Goal: Task Accomplishment & Management: Manage account settings

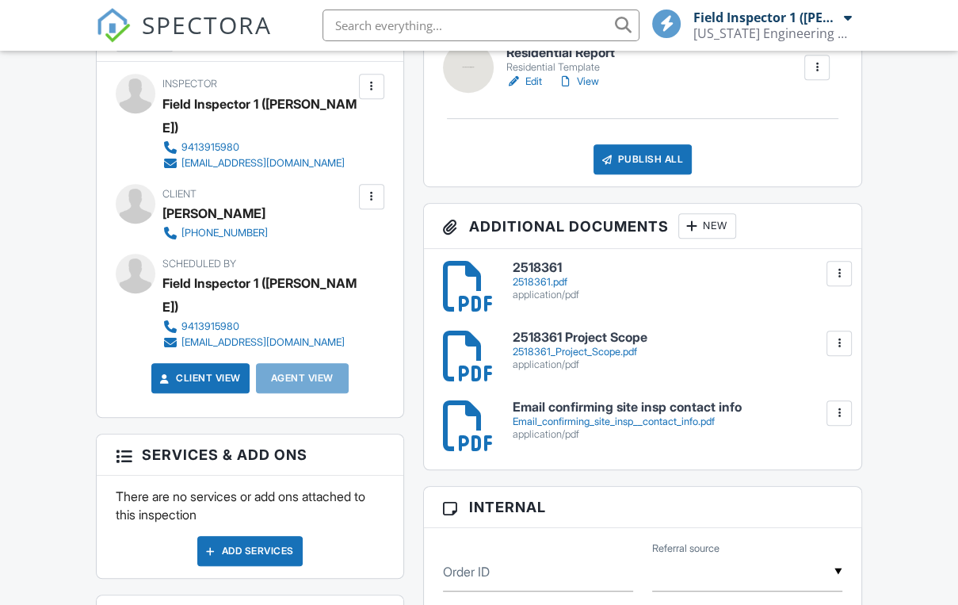
scroll to position [507, 0]
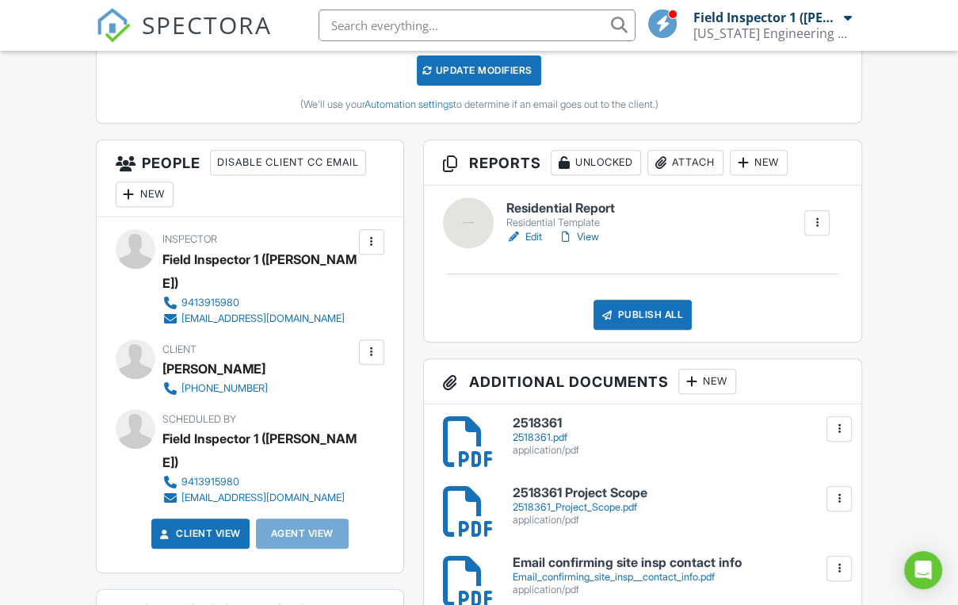
click at [525, 239] on link "Edit" at bounding box center [524, 237] width 36 height 16
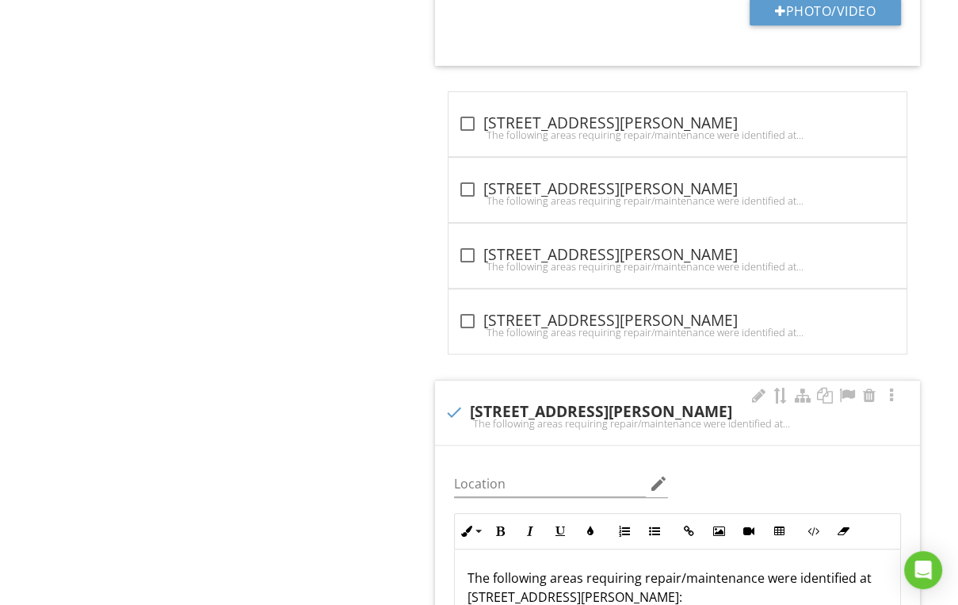
scroll to position [824, 0]
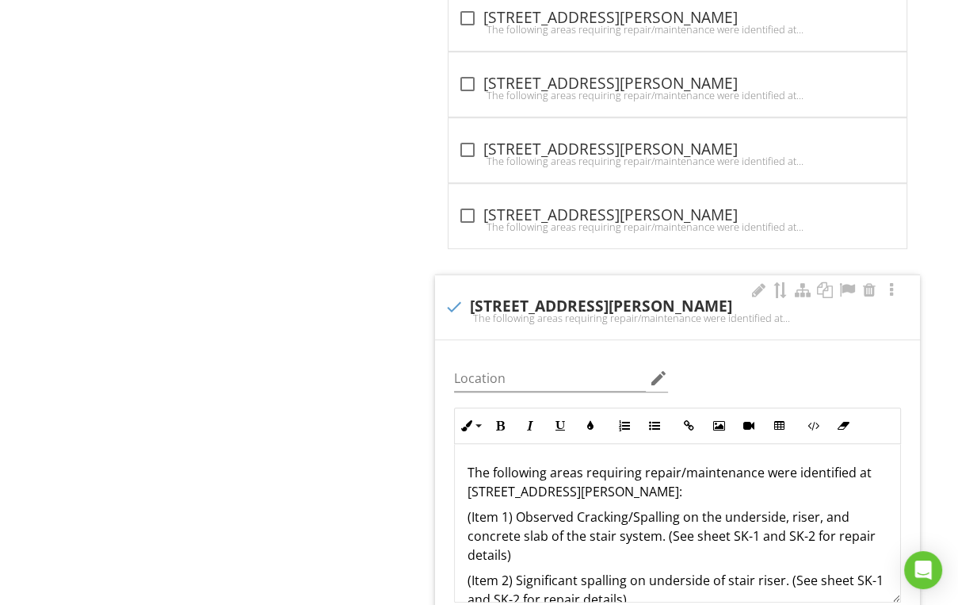
click at [562, 297] on div "check 1101 N Benoist Farms Rd." at bounding box center [678, 306] width 466 height 19
checkbox input "true"
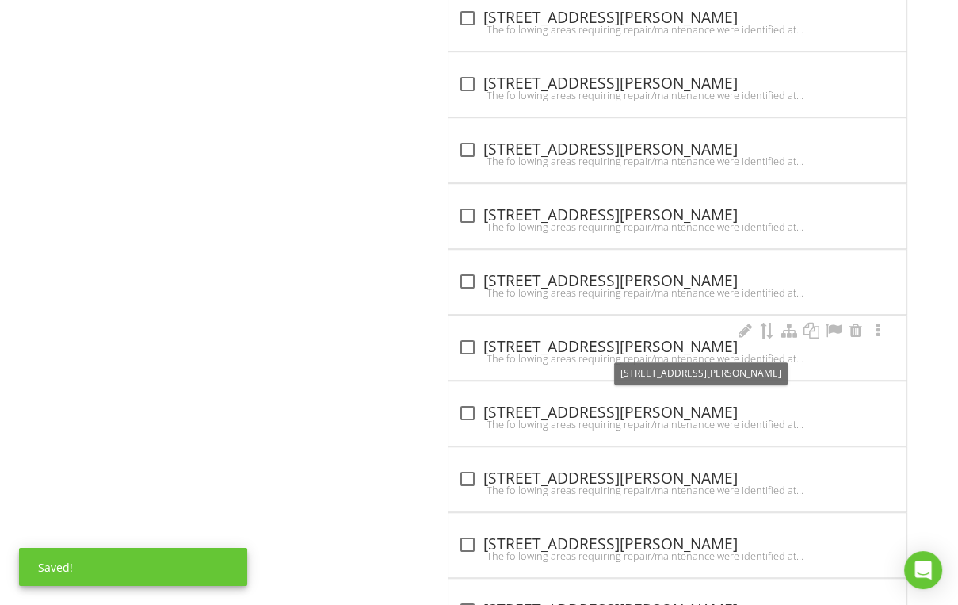
click at [525, 345] on div "check_box_outline_blank 1133 N Benoist Farms Rd." at bounding box center [677, 347] width 439 height 19
checkbox input "true"
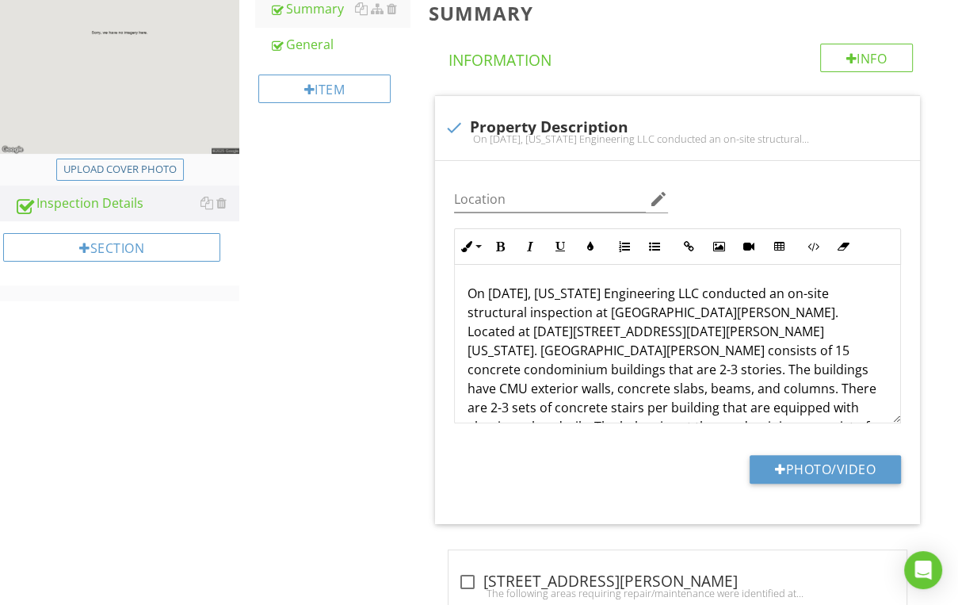
scroll to position [63, 0]
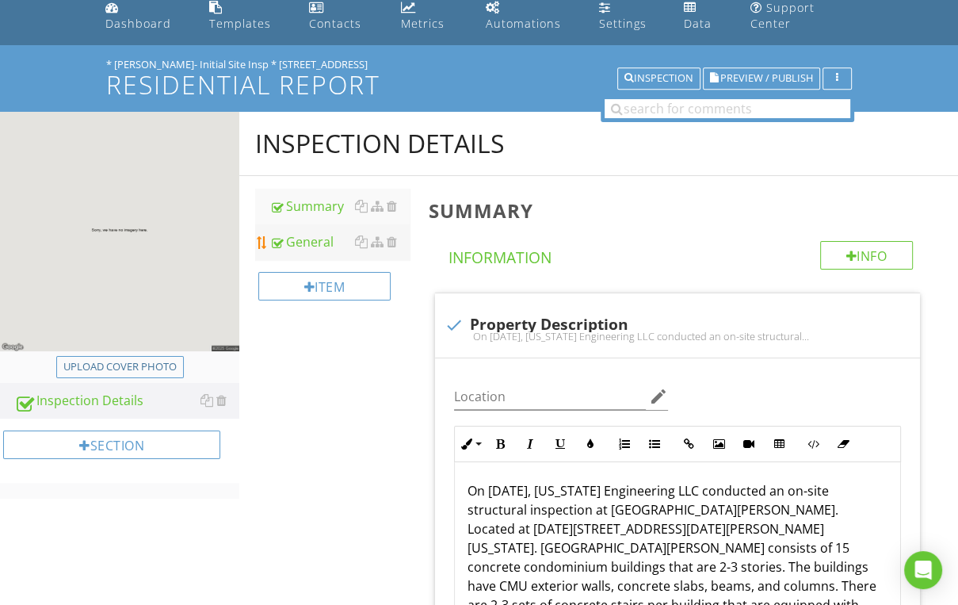
click at [318, 241] on div "General" at bounding box center [339, 241] width 140 height 19
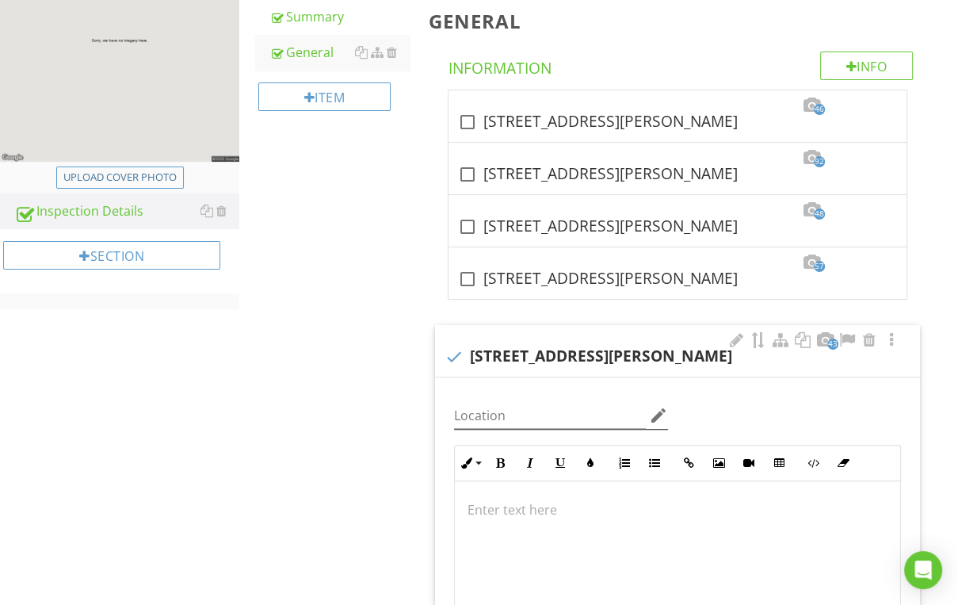
scroll to position [254, 0]
click at [567, 358] on div "check 1101 N Benoist Farms Rd, West Palm Beach, FL. 33411" at bounding box center [678, 355] width 466 height 19
checkbox input "true"
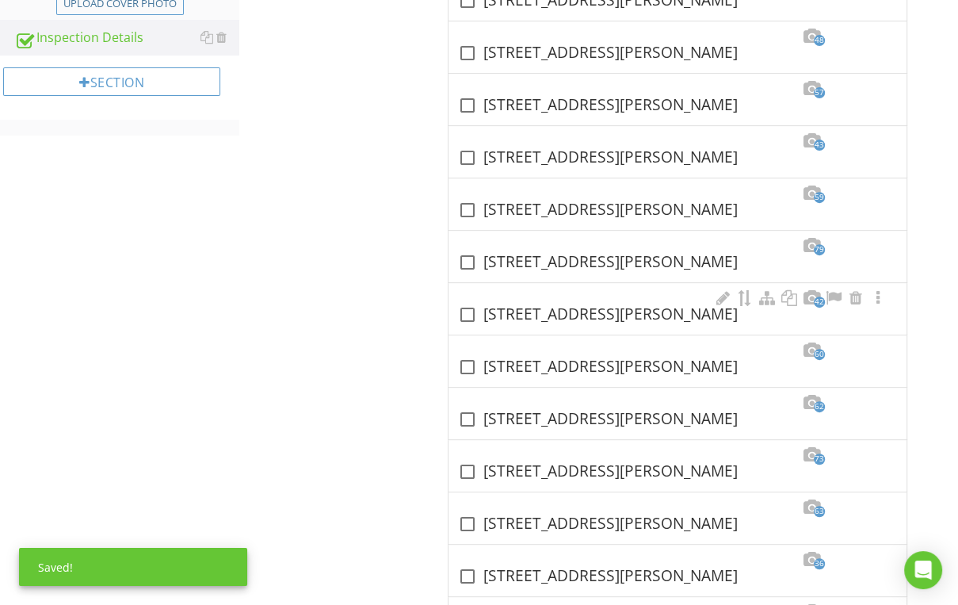
scroll to position [444, 0]
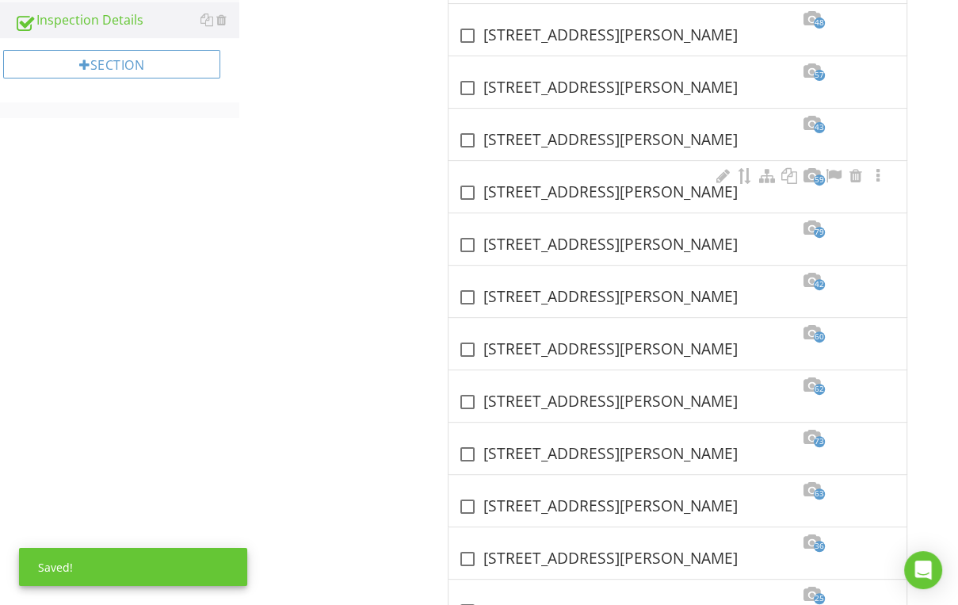
click at [559, 190] on div "check_box_outline_blank 1133 N Benoist Farms Rd, West Palm Beach, FL. 33411" at bounding box center [677, 192] width 439 height 19
checkbox input "true"
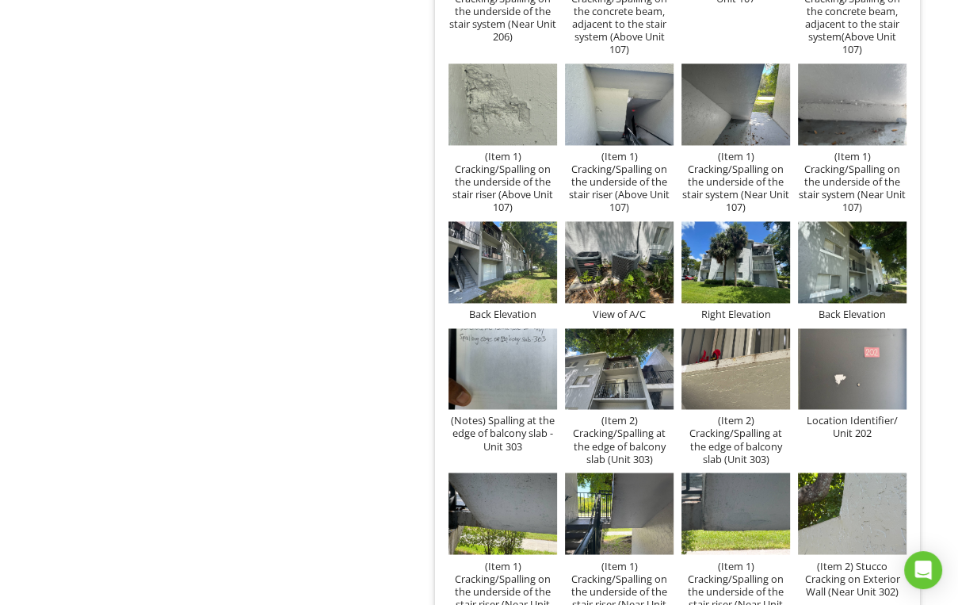
scroll to position [1965, 0]
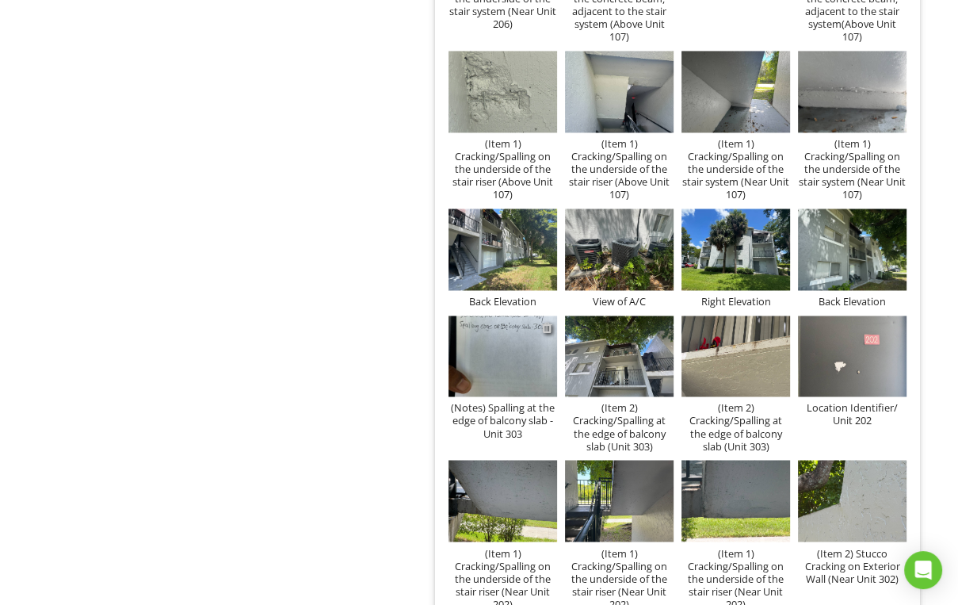
click at [545, 328] on div at bounding box center [547, 327] width 10 height 13
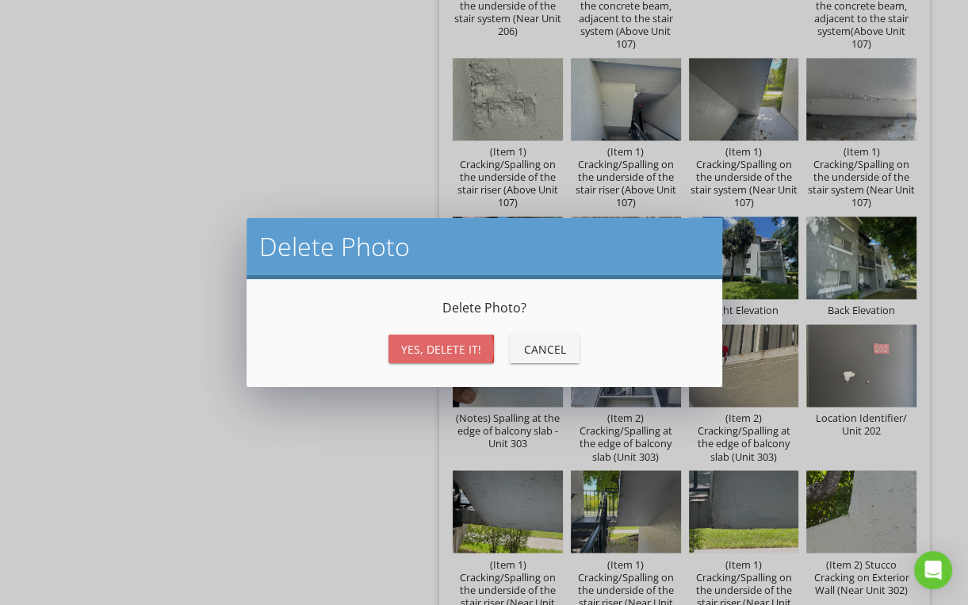
click at [434, 353] on div "Yes, Delete it!" at bounding box center [441, 349] width 80 height 17
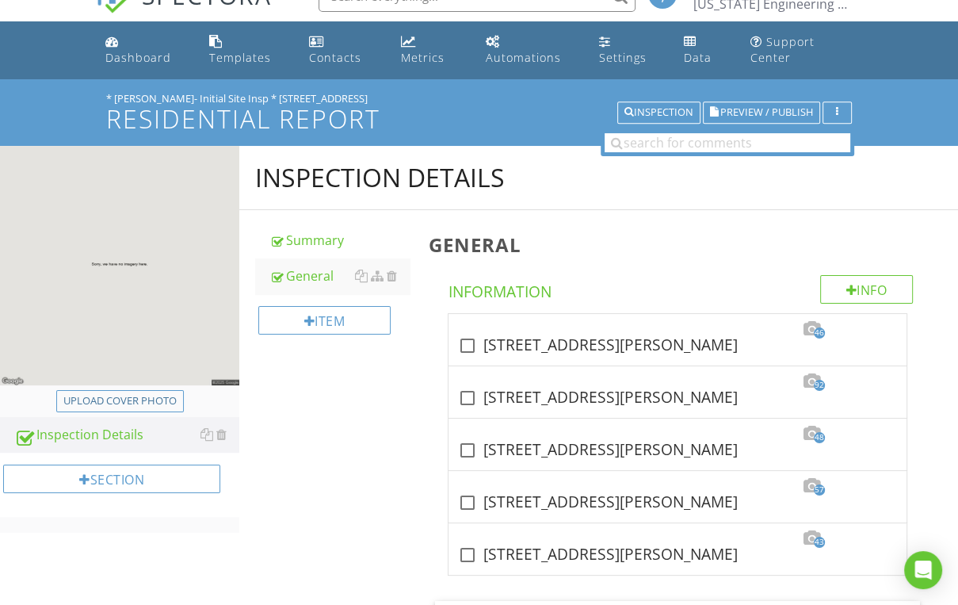
scroll to position [0, 0]
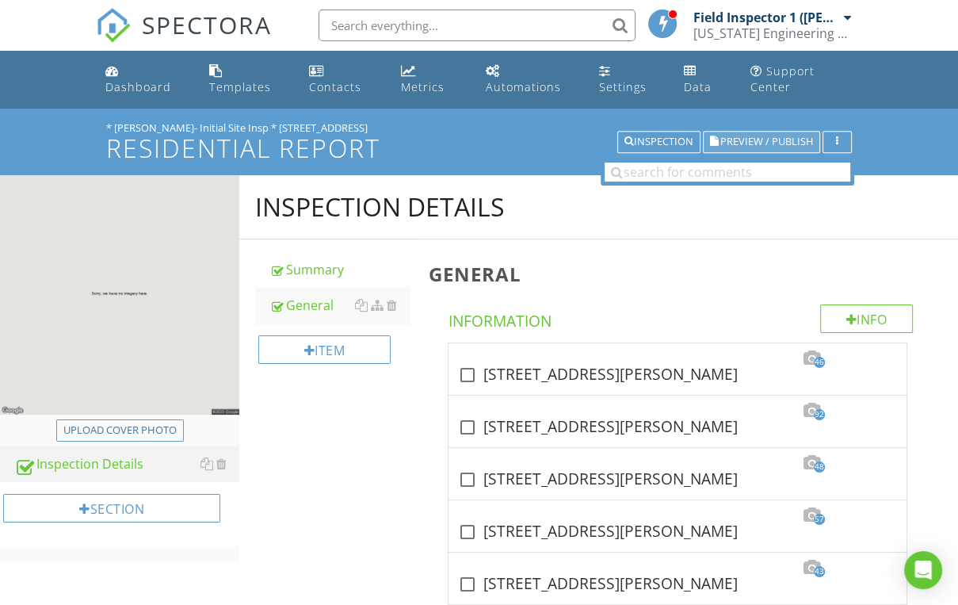
click at [769, 143] on span "Preview / Publish" at bounding box center [766, 142] width 93 height 10
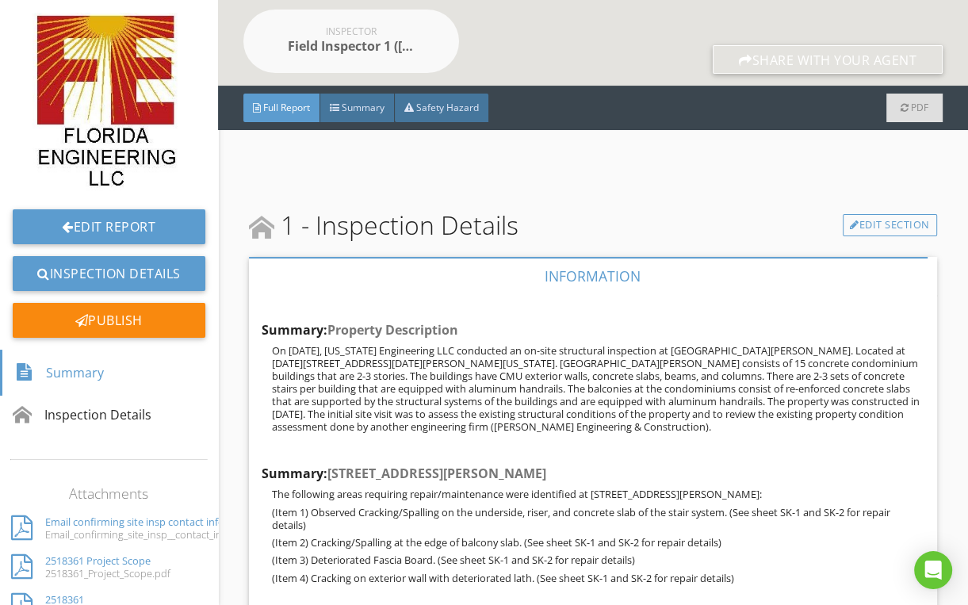
scroll to position [254, 0]
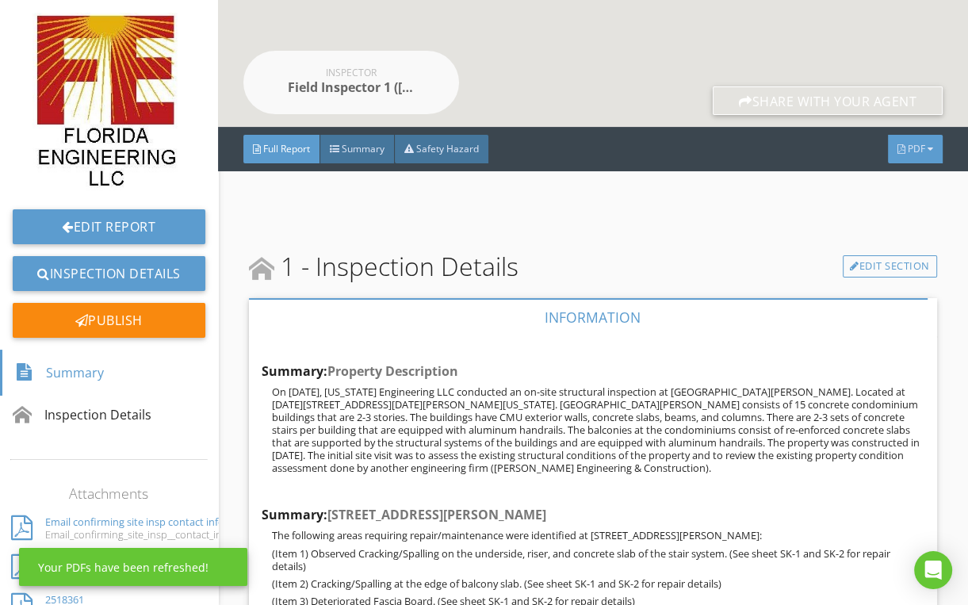
click at [897, 160] on div "PDF" at bounding box center [915, 149] width 55 height 29
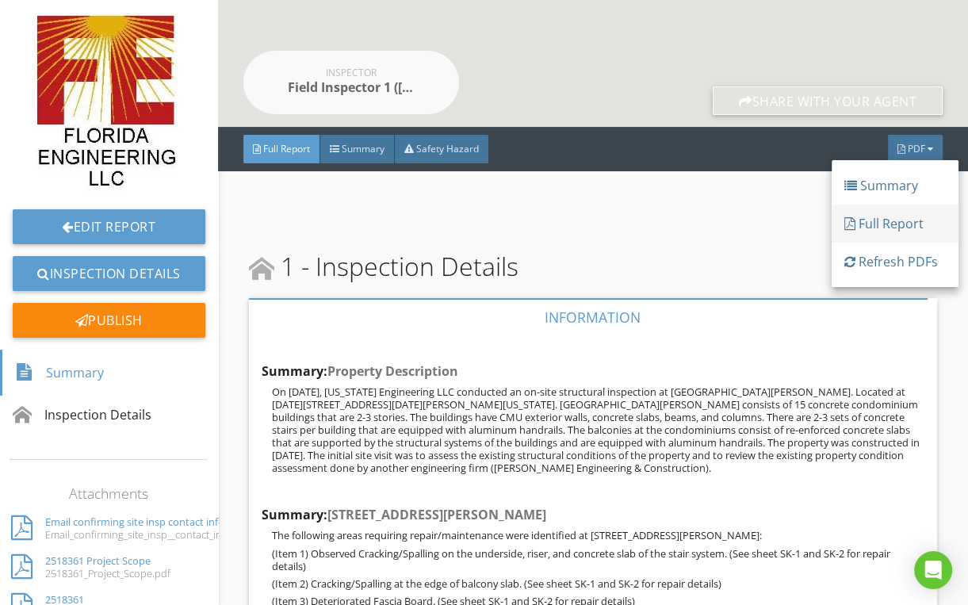
click at [872, 224] on div "Full Report" at bounding box center [894, 223] width 101 height 19
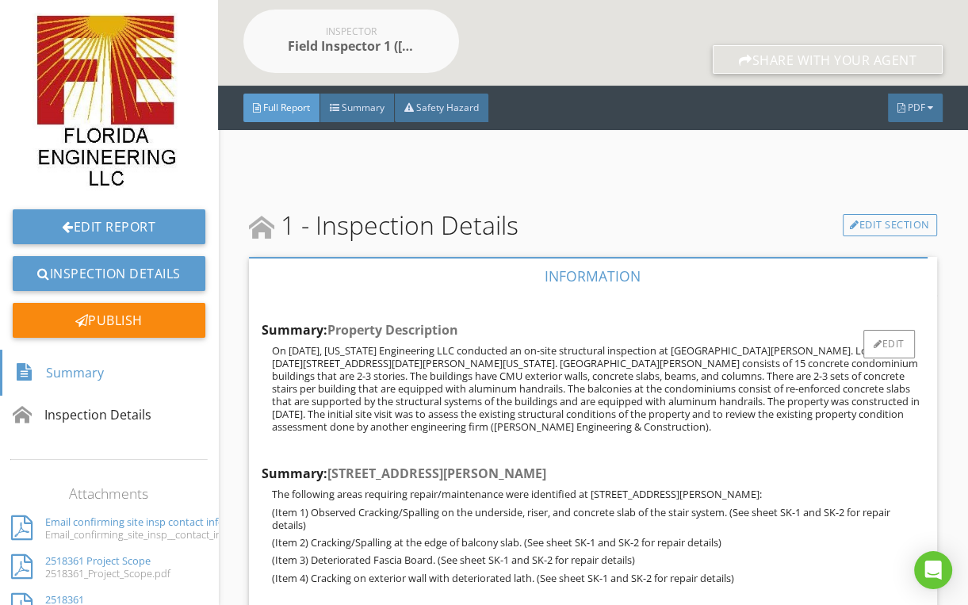
scroll to position [317, 0]
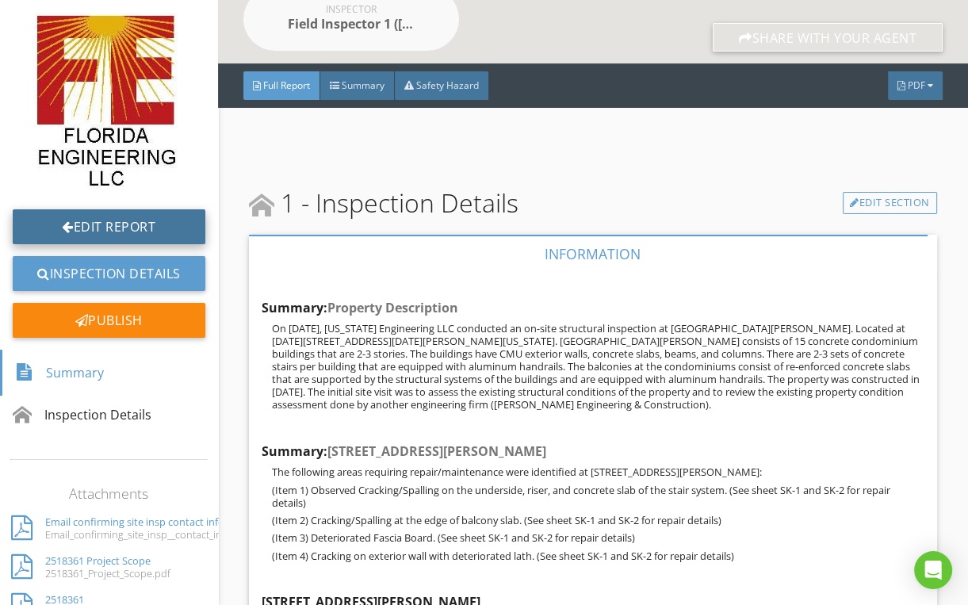
click at [109, 231] on link "Edit Report" at bounding box center [109, 226] width 193 height 35
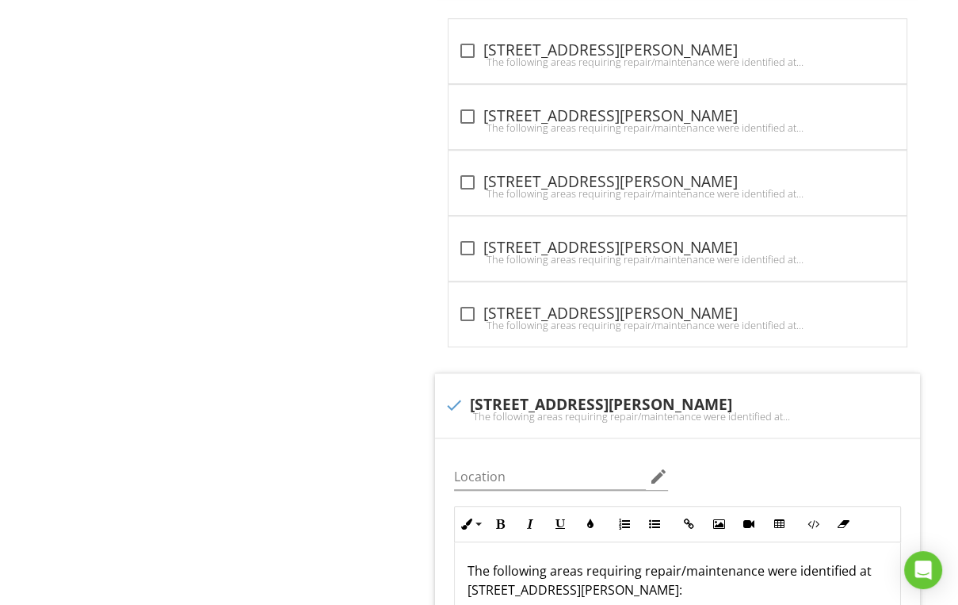
scroll to position [951, 0]
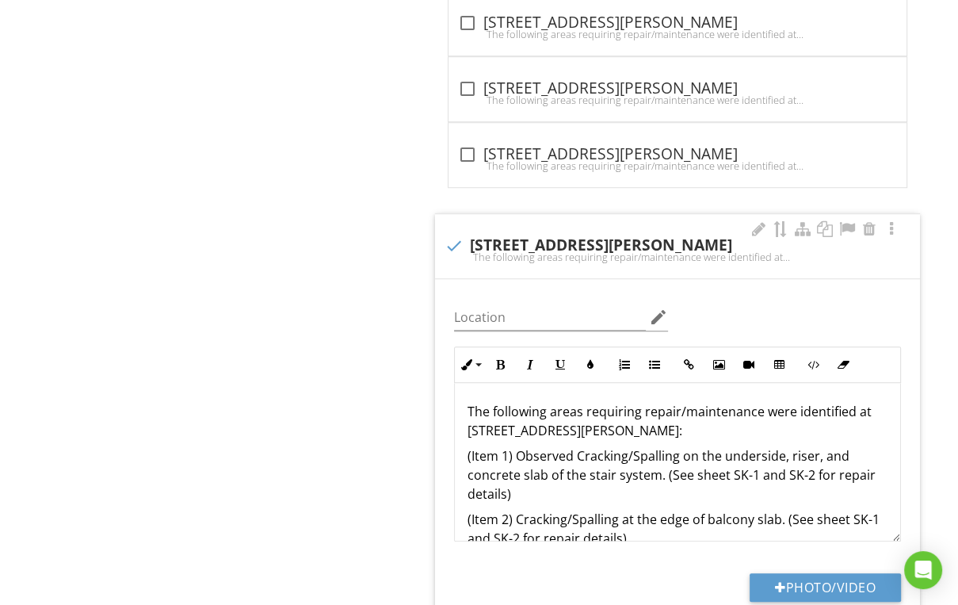
click at [591, 242] on div "check 1133 N Benoist Farms Rd." at bounding box center [678, 245] width 466 height 19
checkbox input "true"
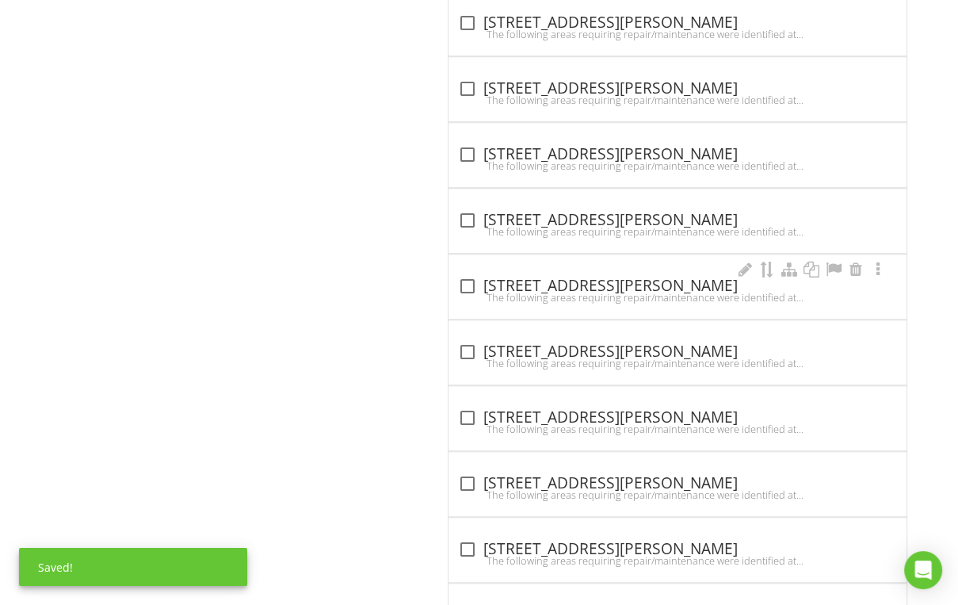
click at [542, 281] on div "check_box_outline_blank 1167 N Benoist Farms Rd." at bounding box center [677, 286] width 439 height 19
checkbox input "true"
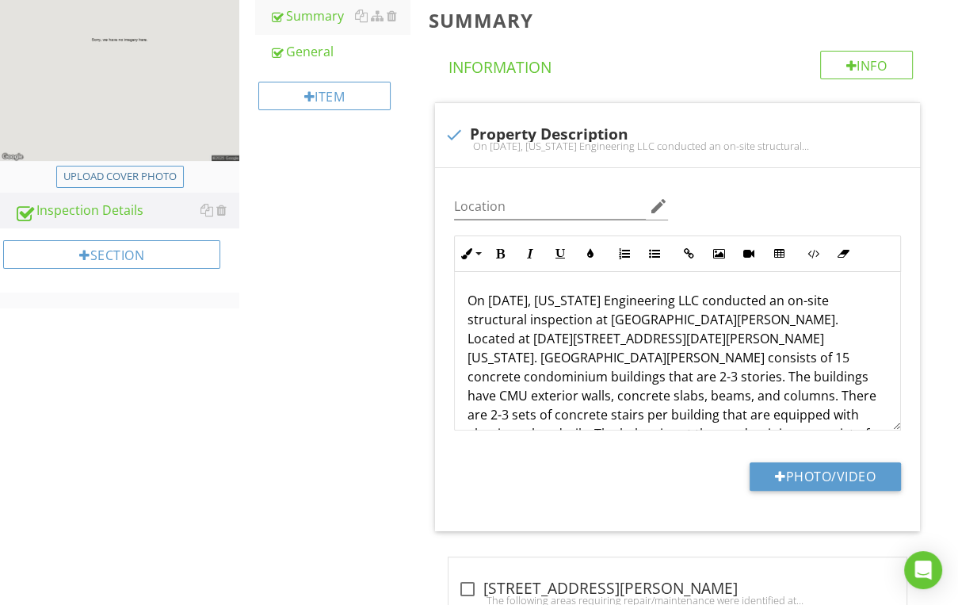
scroll to position [0, 0]
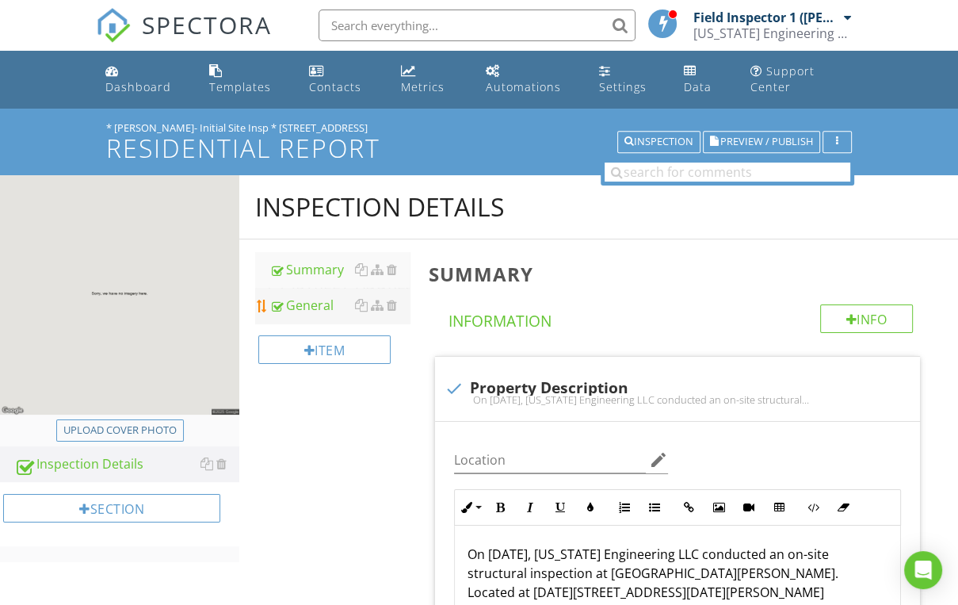
click at [287, 298] on div "General" at bounding box center [339, 305] width 140 height 19
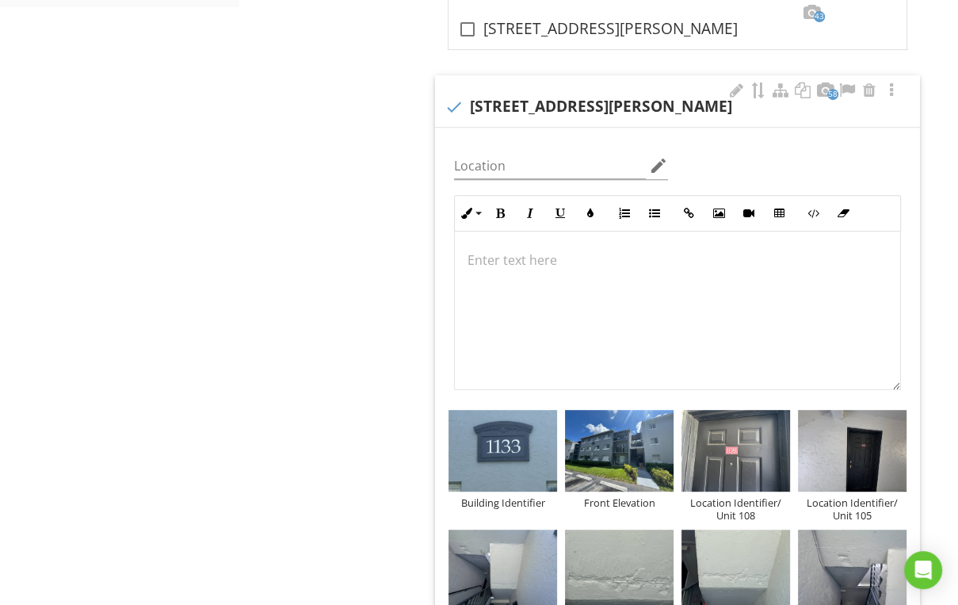
scroll to position [571, 0]
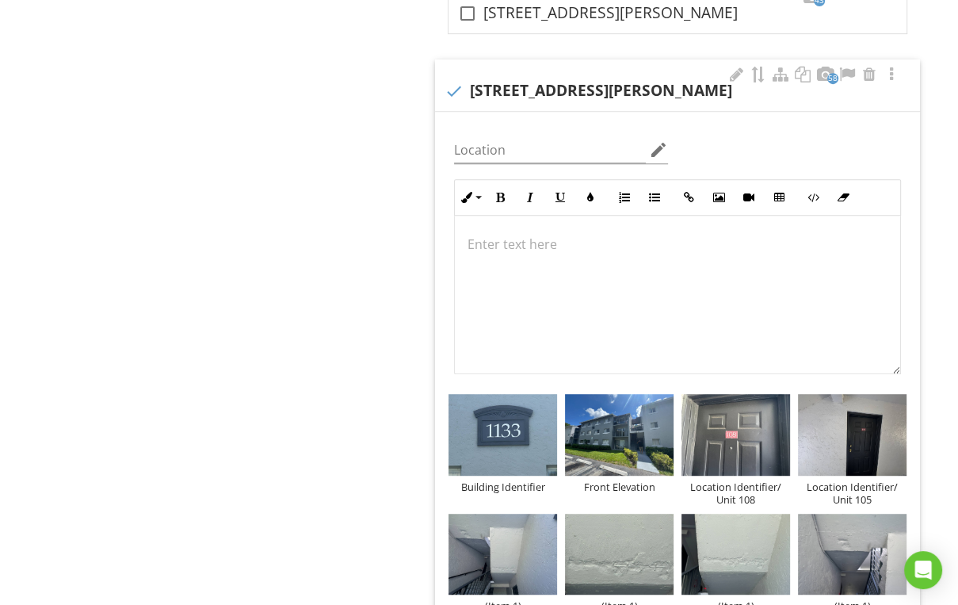
click at [583, 89] on div "check 1133 N Benoist Farms Rd, West Palm Beach, FL. 33411" at bounding box center [678, 91] width 466 height 19
checkbox input "true"
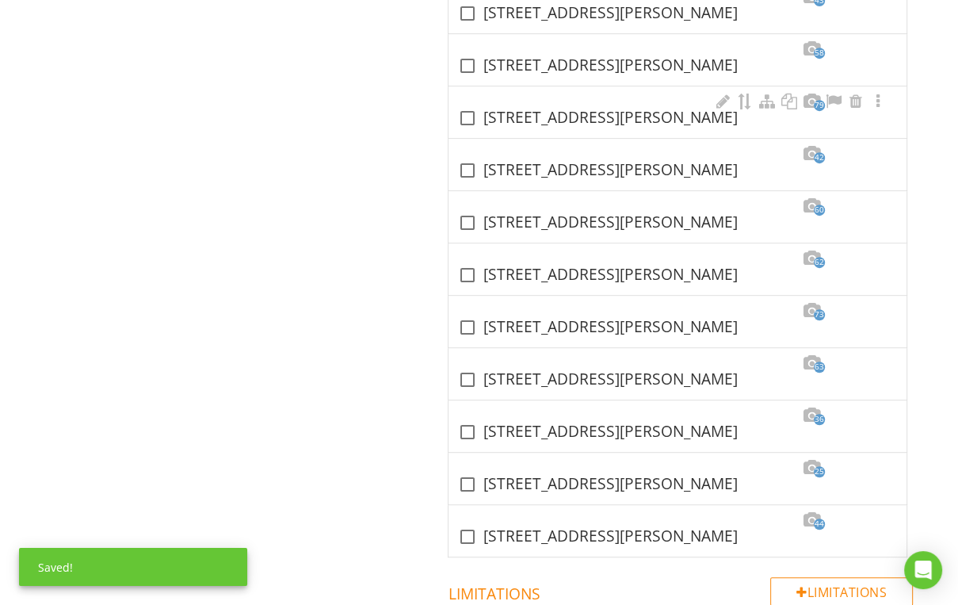
click at [561, 109] on div "check_box_outline_blank 1167 N Benoist Farms Rd, West Palm Beach, FL. 33411" at bounding box center [677, 118] width 439 height 19
checkbox input "true"
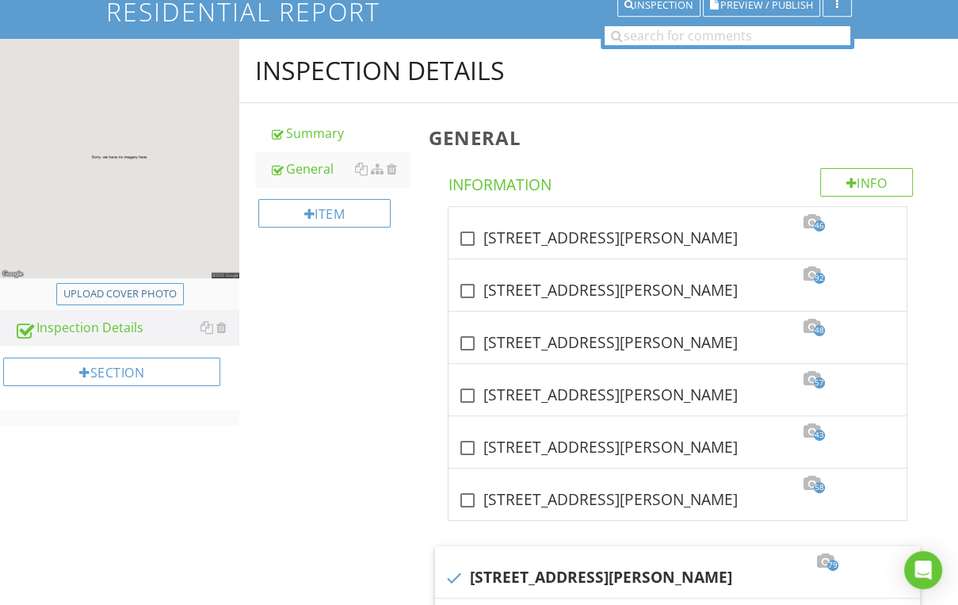
scroll to position [0, 0]
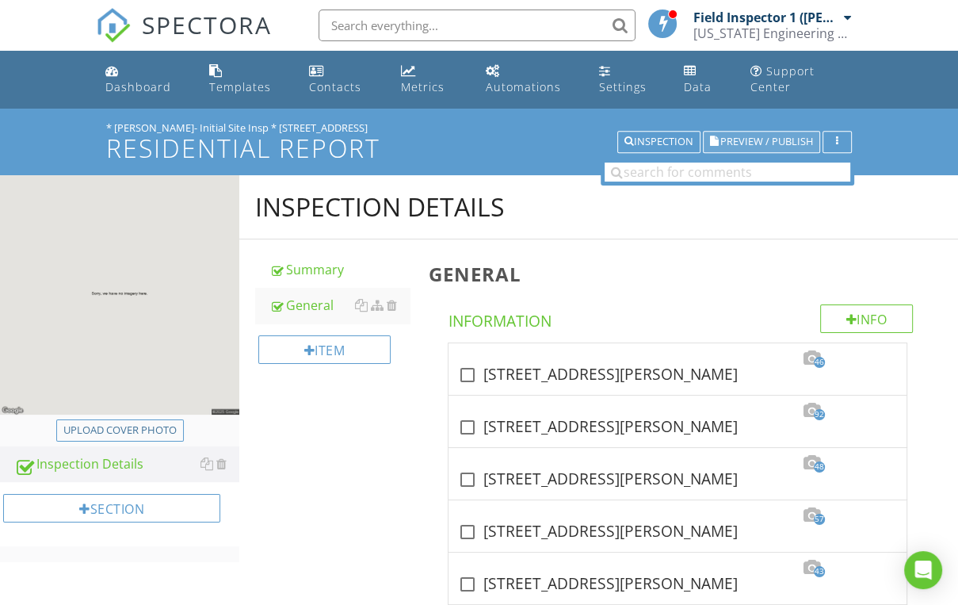
click at [757, 137] on span "Preview / Publish" at bounding box center [766, 142] width 93 height 10
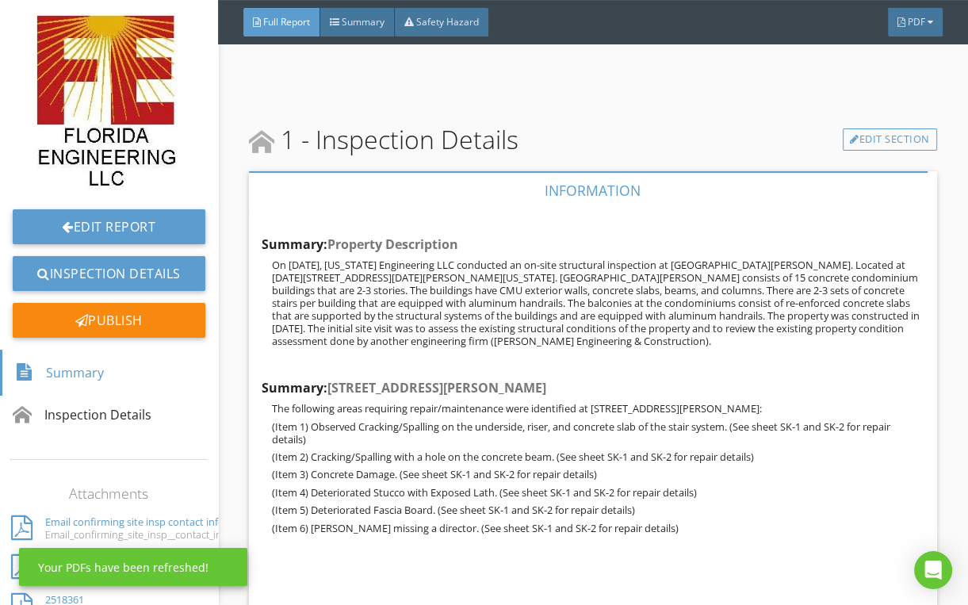
scroll to position [127, 0]
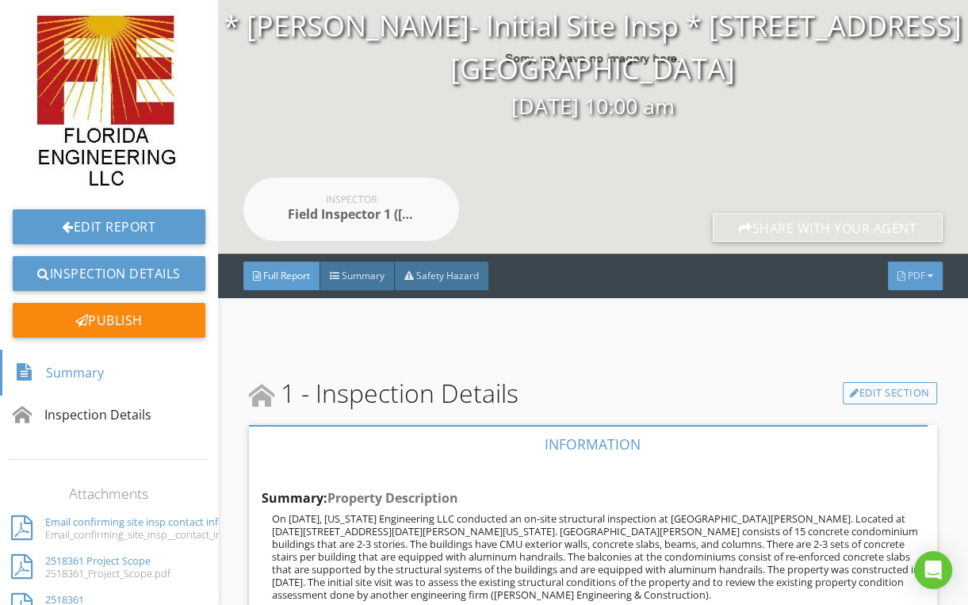
click at [907, 275] on span "PDF" at bounding box center [915, 275] width 17 height 13
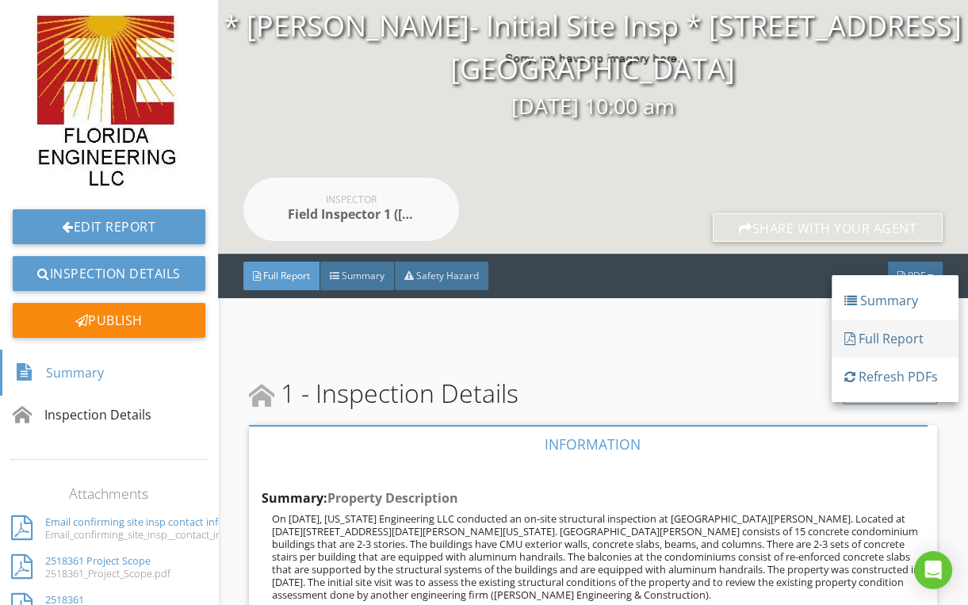
click at [881, 330] on div "Full Report" at bounding box center [894, 338] width 101 height 19
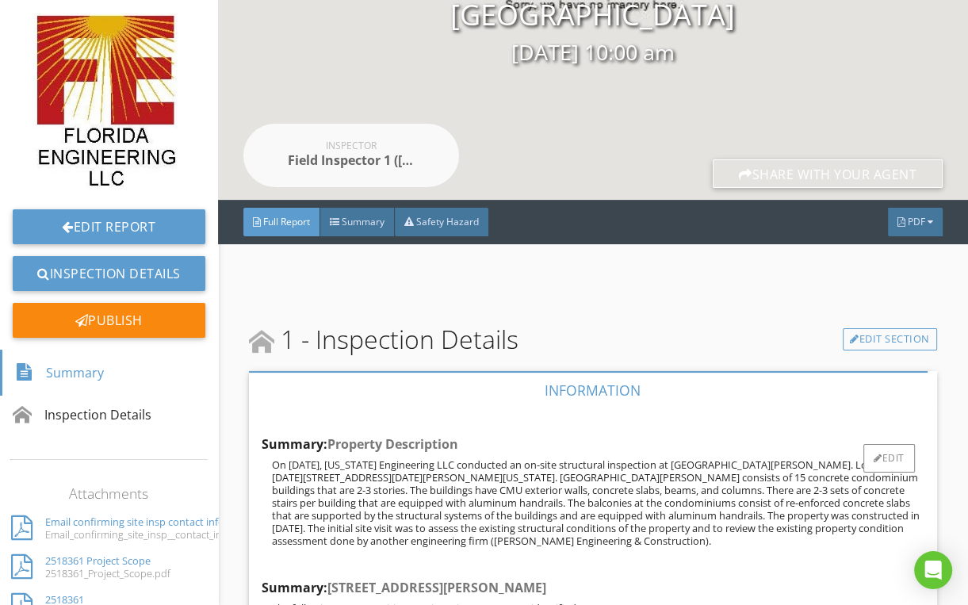
scroll to position [254, 0]
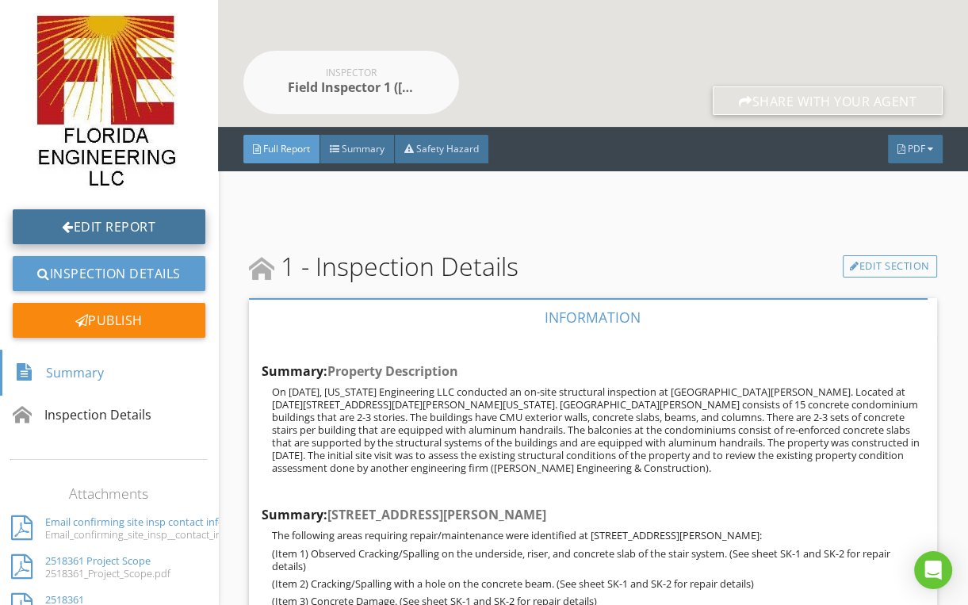
click at [89, 222] on link "Edit Report" at bounding box center [109, 226] width 193 height 35
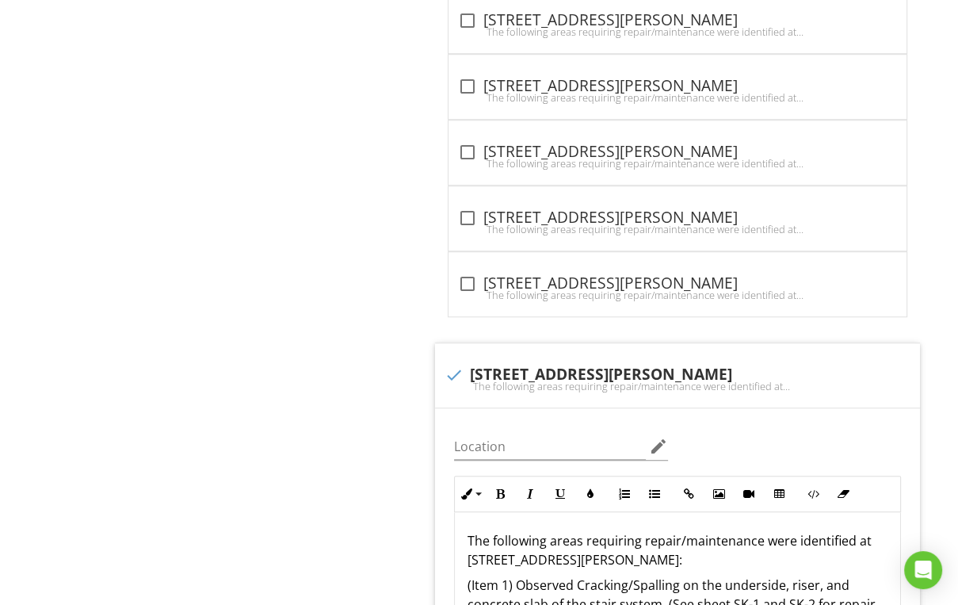
scroll to position [1205, 0]
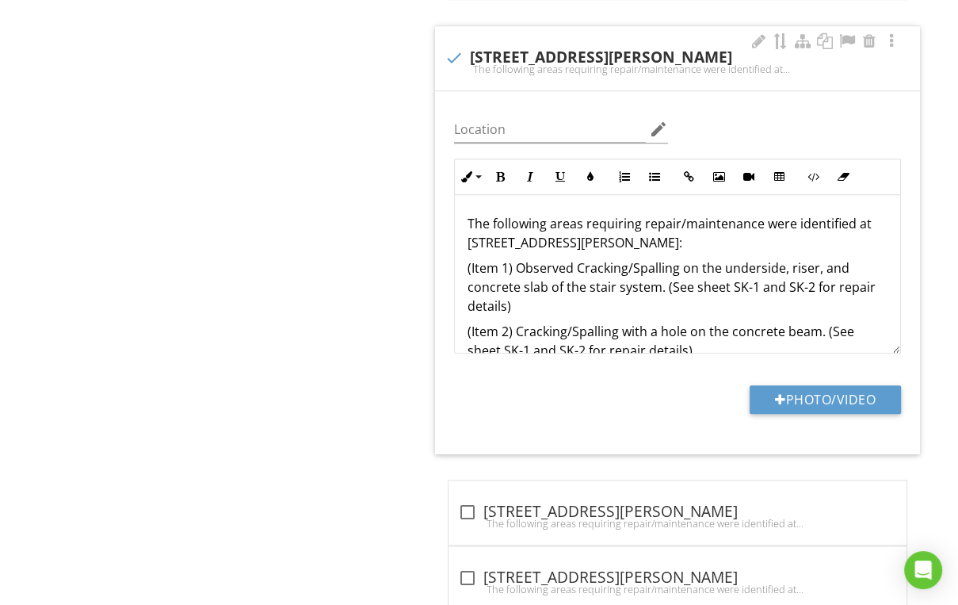
click at [575, 69] on div "The following areas requiring repair/maintenance were identified at 1167 N Beno…" at bounding box center [678, 69] width 466 height 13
checkbox input "true"
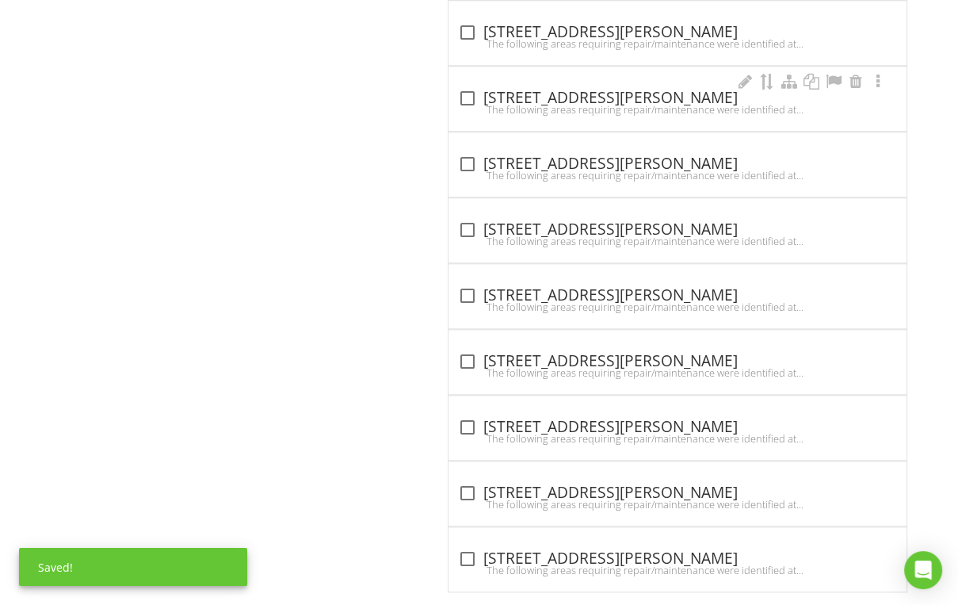
click at [551, 92] on div "check_box_outline_blank 1179 N Benoist Farms Rd." at bounding box center [677, 98] width 439 height 19
checkbox input "true"
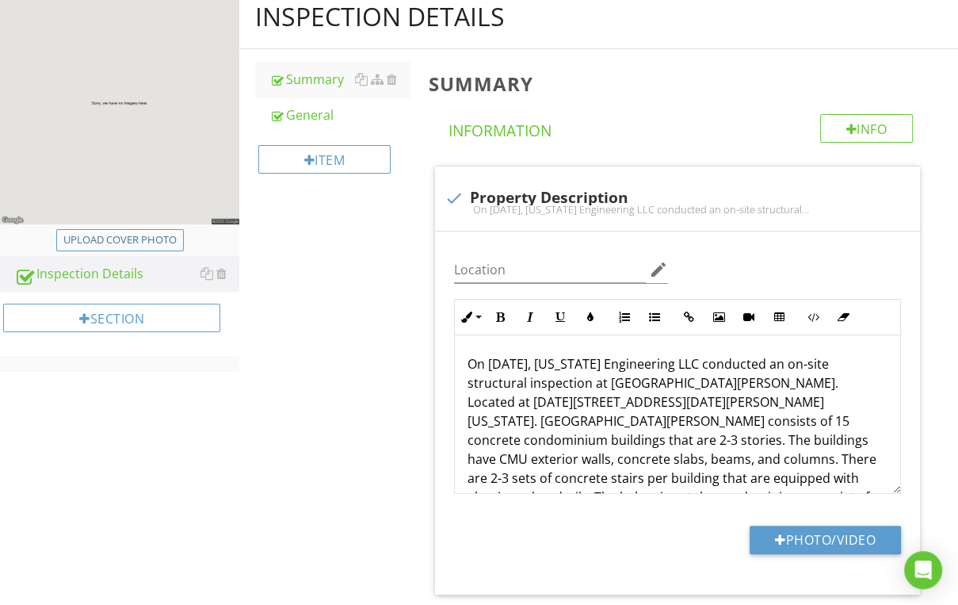
scroll to position [63, 0]
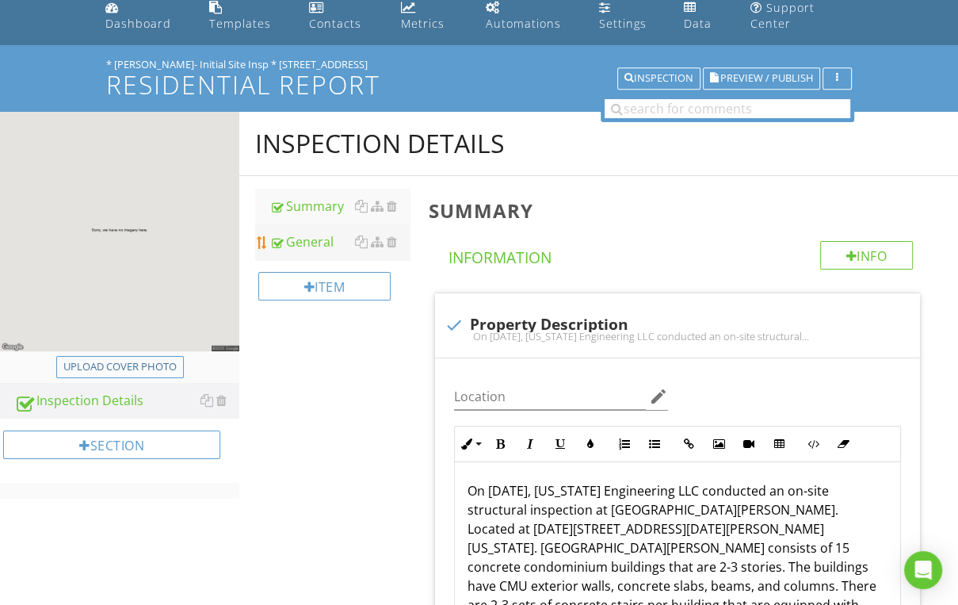
click at [323, 245] on div "General" at bounding box center [339, 241] width 140 height 19
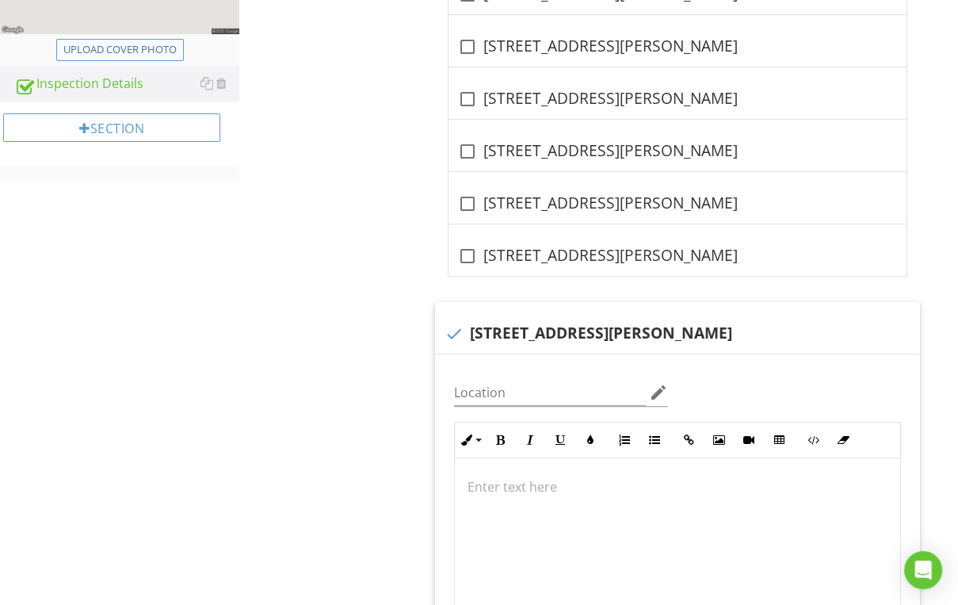
scroll to position [634, 0]
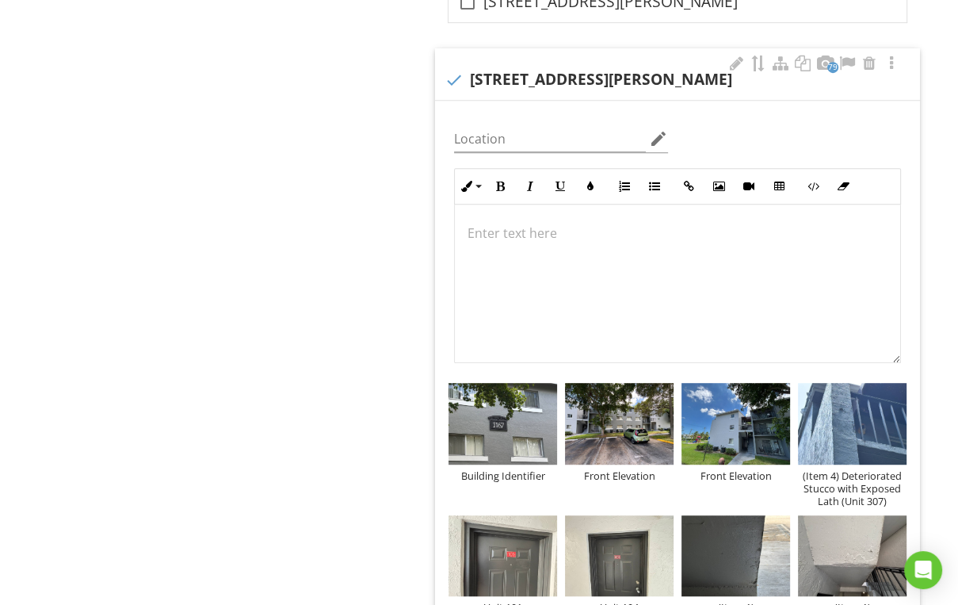
click at [574, 67] on div "check 1167 N Benoist Farms Rd, West Palm Beach, FL. 33411" at bounding box center [678, 78] width 466 height 22
checkbox input "true"
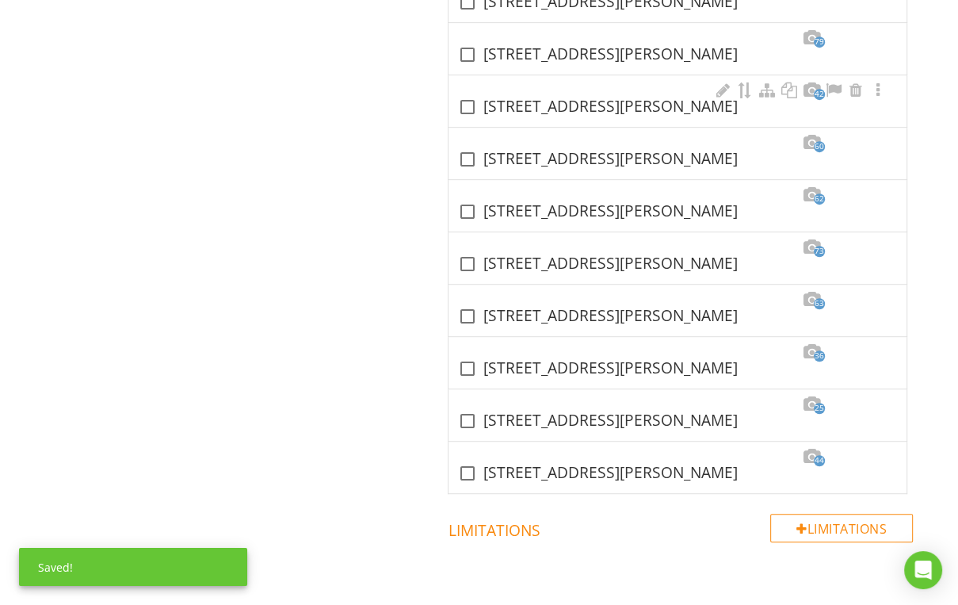
click at [542, 105] on div "check_box_outline_blank 1179 N Benoist Farms Rd, West Palm Beach, FL. 33411" at bounding box center [677, 106] width 439 height 19
checkbox input "true"
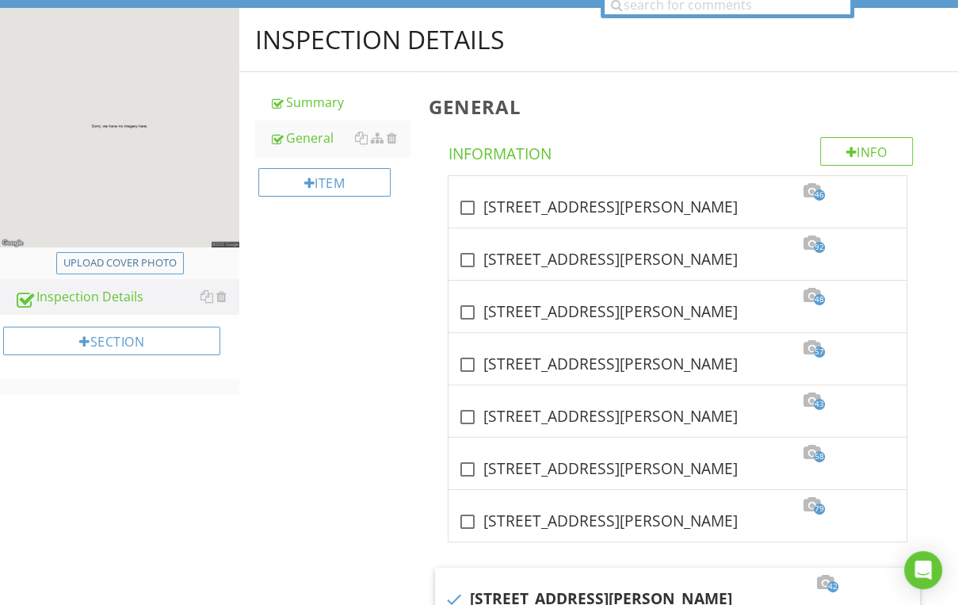
scroll to position [0, 0]
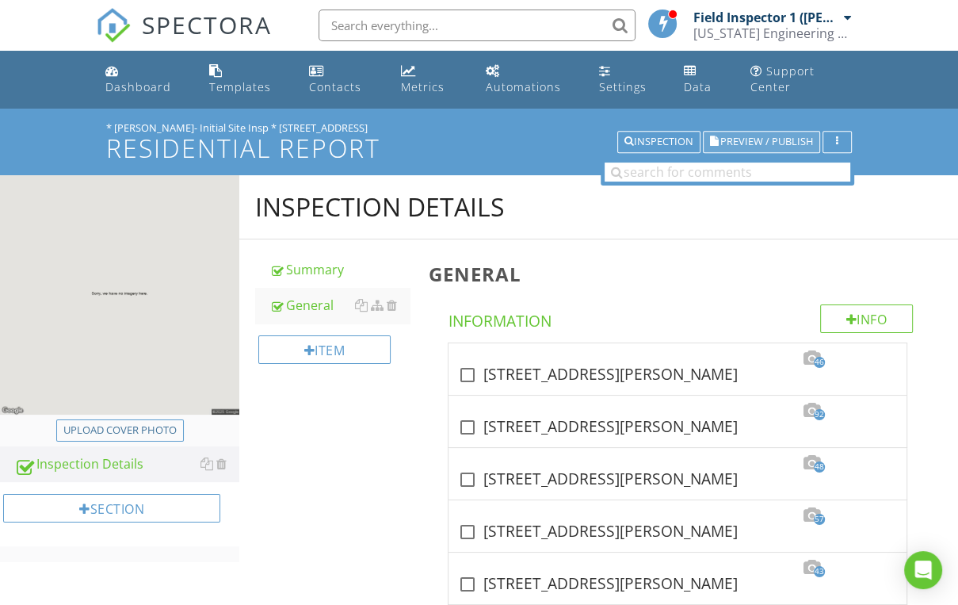
click at [773, 142] on span "Preview / Publish" at bounding box center [766, 142] width 93 height 10
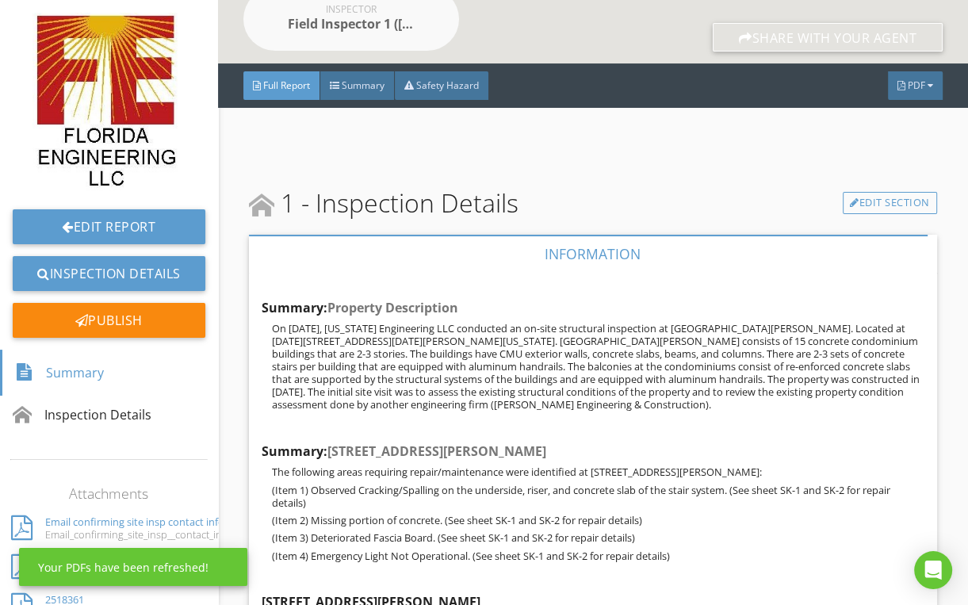
scroll to position [190, 0]
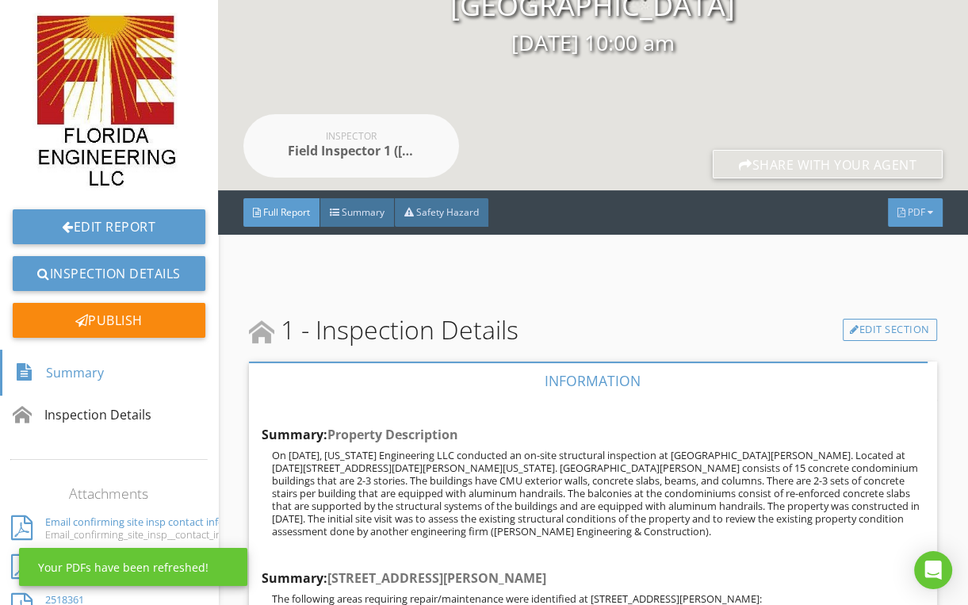
click at [896, 216] on div "PDF" at bounding box center [915, 212] width 55 height 29
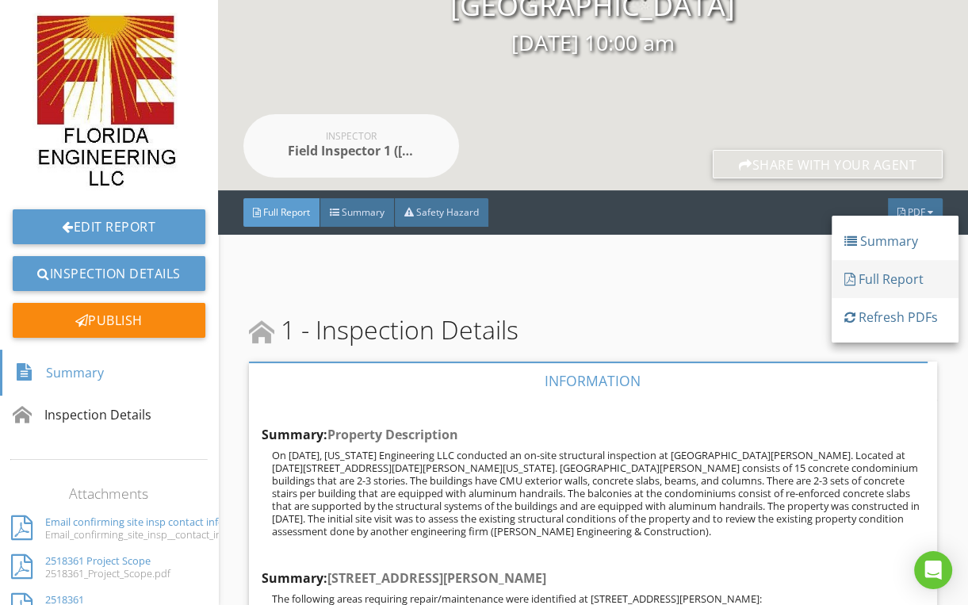
click at [867, 276] on div "Full Report" at bounding box center [894, 278] width 101 height 19
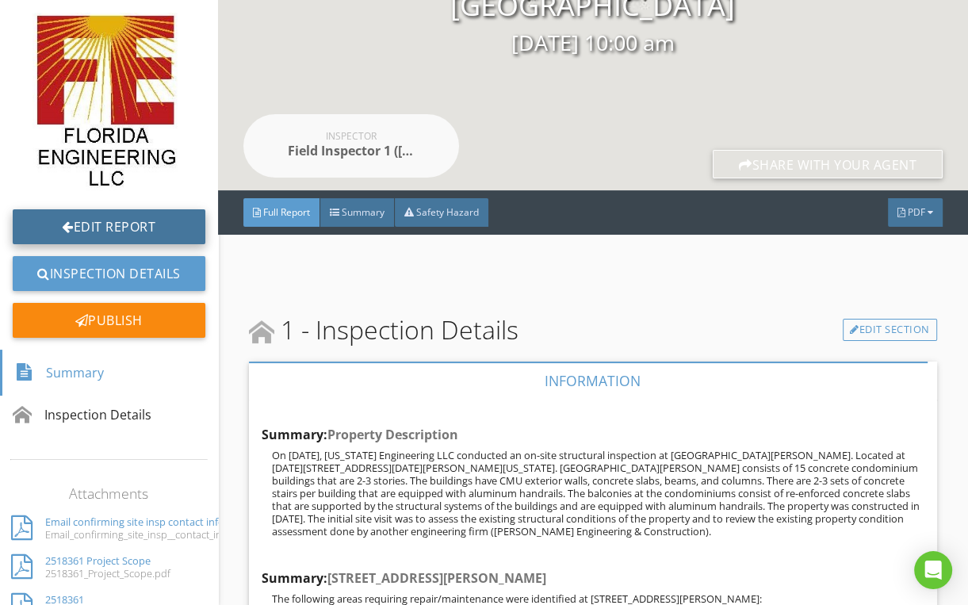
click at [96, 220] on link "Edit Report" at bounding box center [109, 226] width 193 height 35
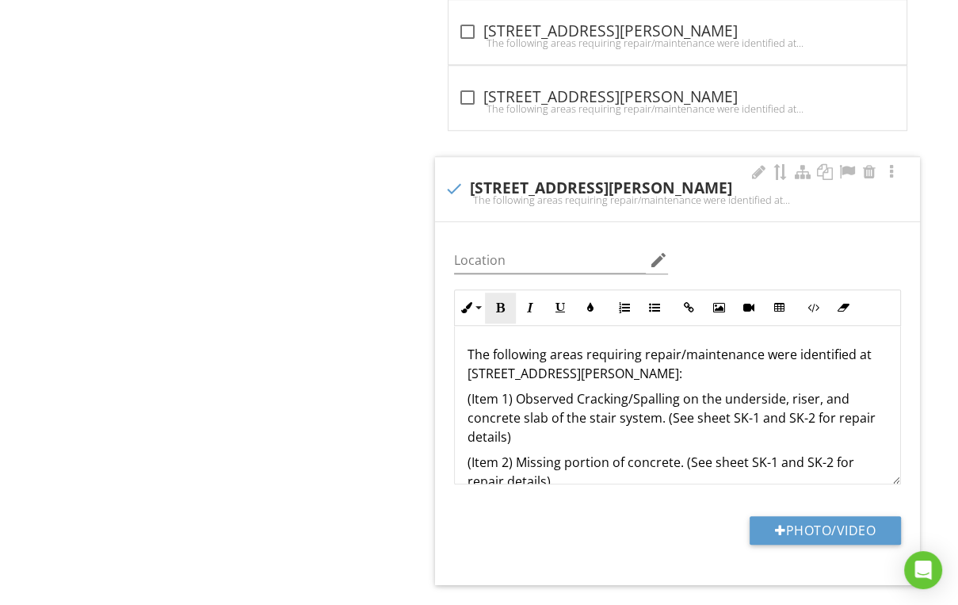
scroll to position [1141, 0]
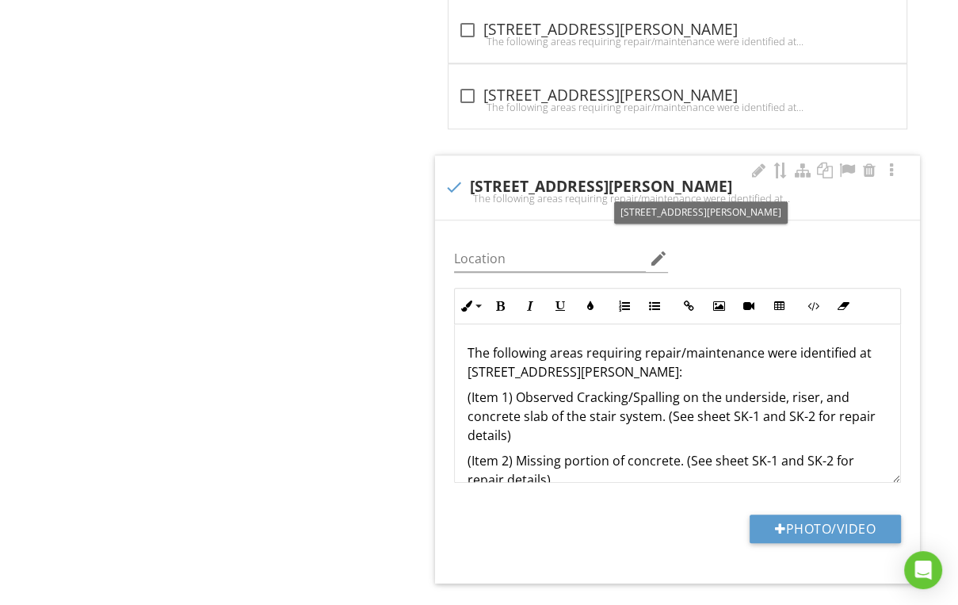
click at [599, 174] on div "check [STREET_ADDRESS][PERSON_NAME]" at bounding box center [678, 185] width 466 height 22
checkbox input "true"
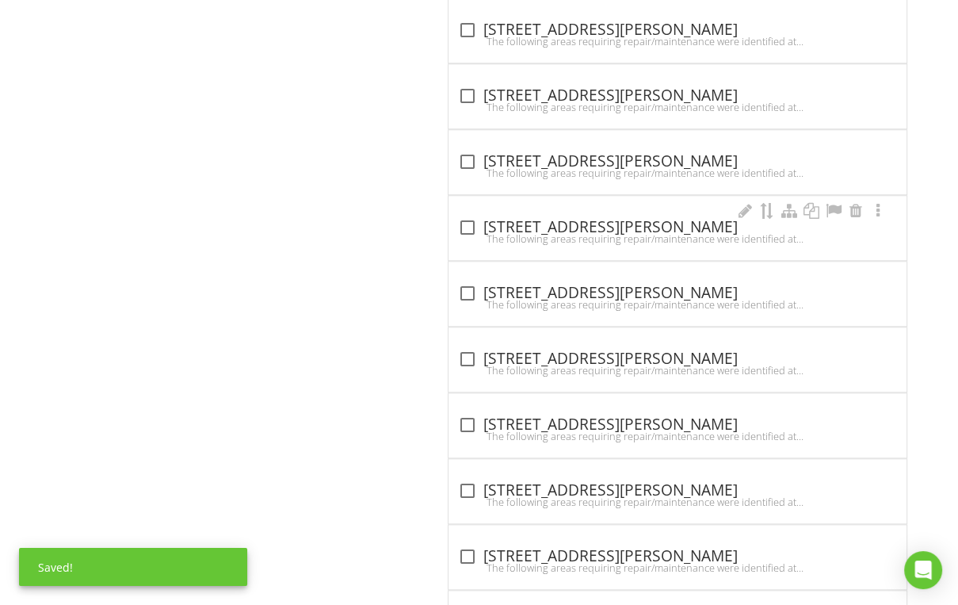
click at [569, 222] on div "check_box_outline_blank [STREET_ADDRESS][PERSON_NAME]" at bounding box center [677, 227] width 439 height 19
checkbox input "true"
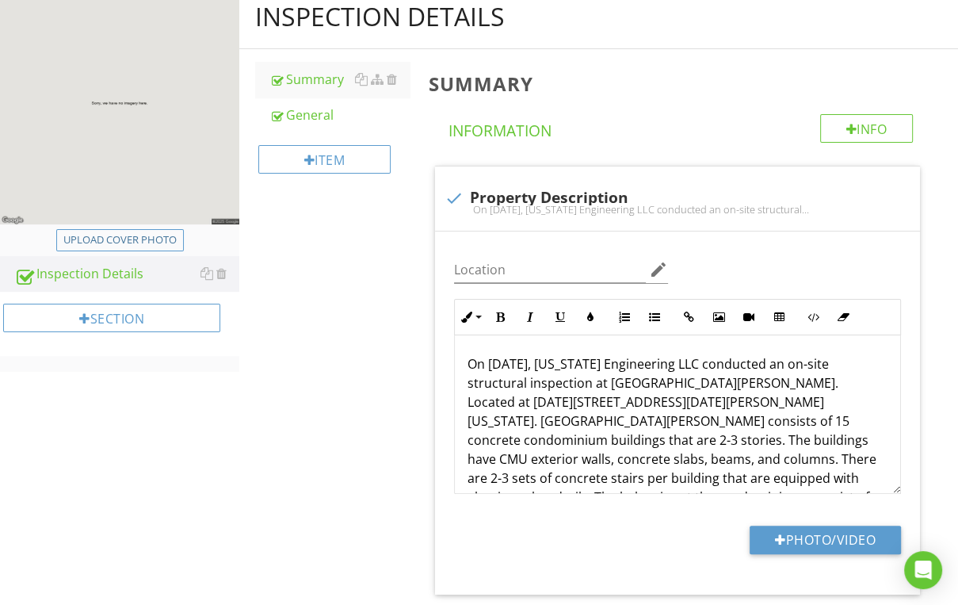
scroll to position [0, 0]
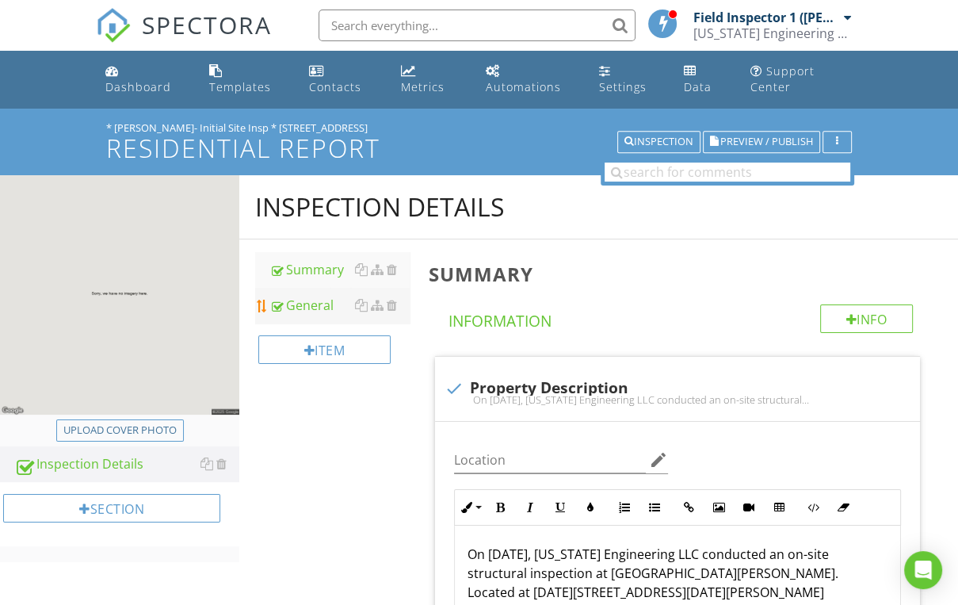
click at [298, 301] on div "General" at bounding box center [339, 305] width 140 height 19
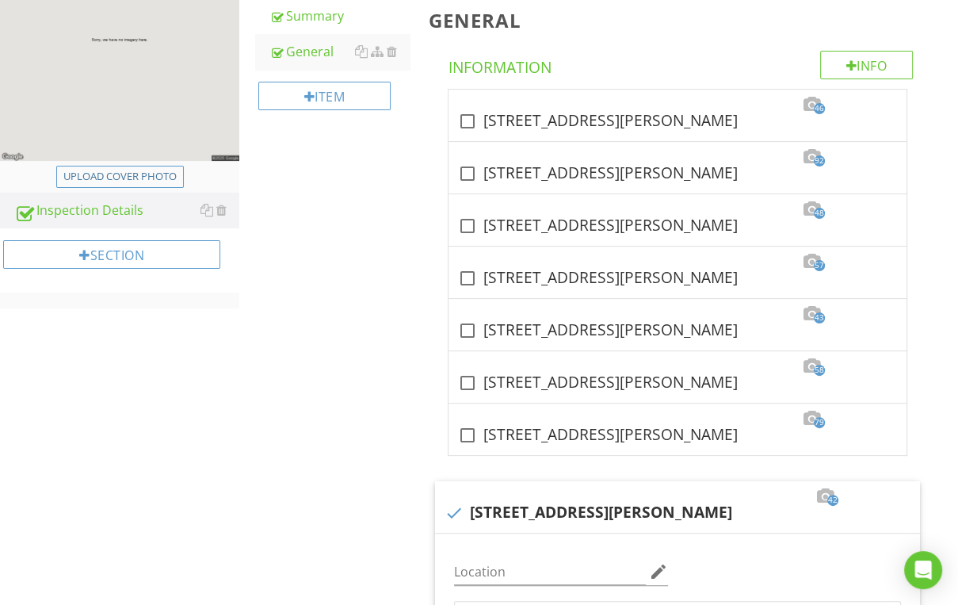
scroll to position [571, 0]
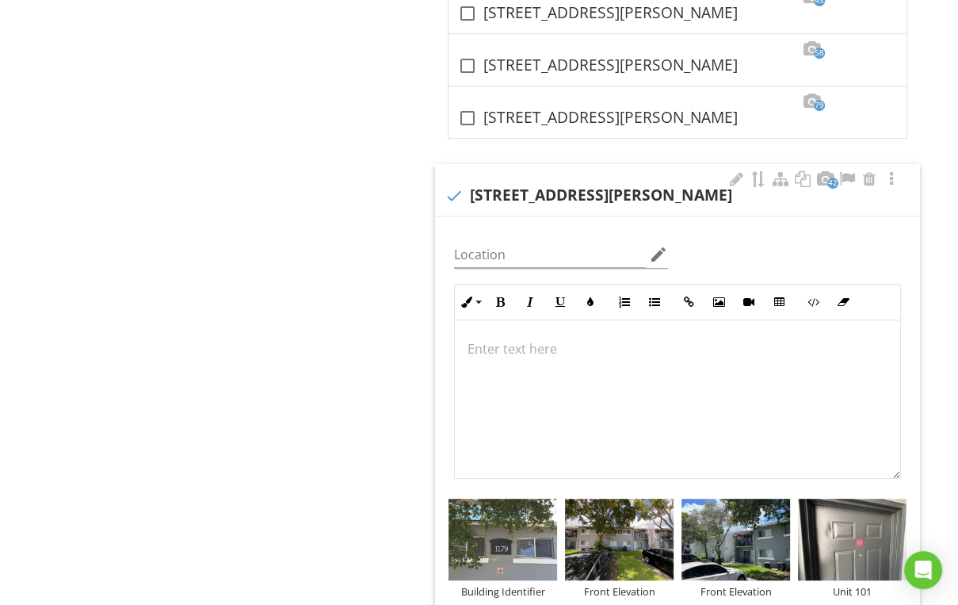
click at [574, 189] on div "check 1179 N Benoist Farms Rd, West Palm Beach, FL. 33411" at bounding box center [678, 195] width 466 height 19
checkbox input "true"
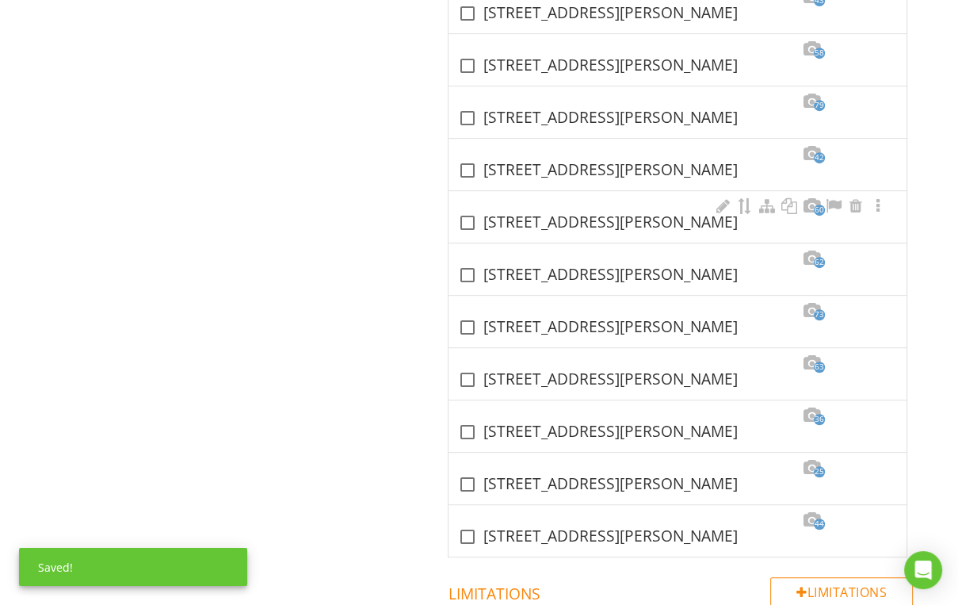
click at [540, 228] on div "check_box_outline_blank 1185 N Benoist Farms Rd, West Palm Beach, FL. 33411" at bounding box center [677, 222] width 439 height 19
checkbox input "true"
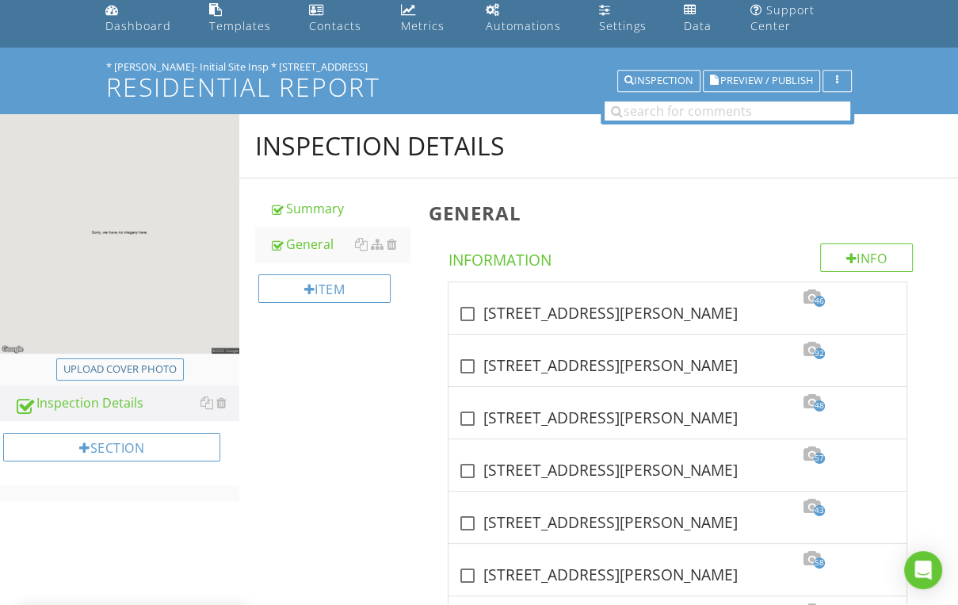
scroll to position [0, 0]
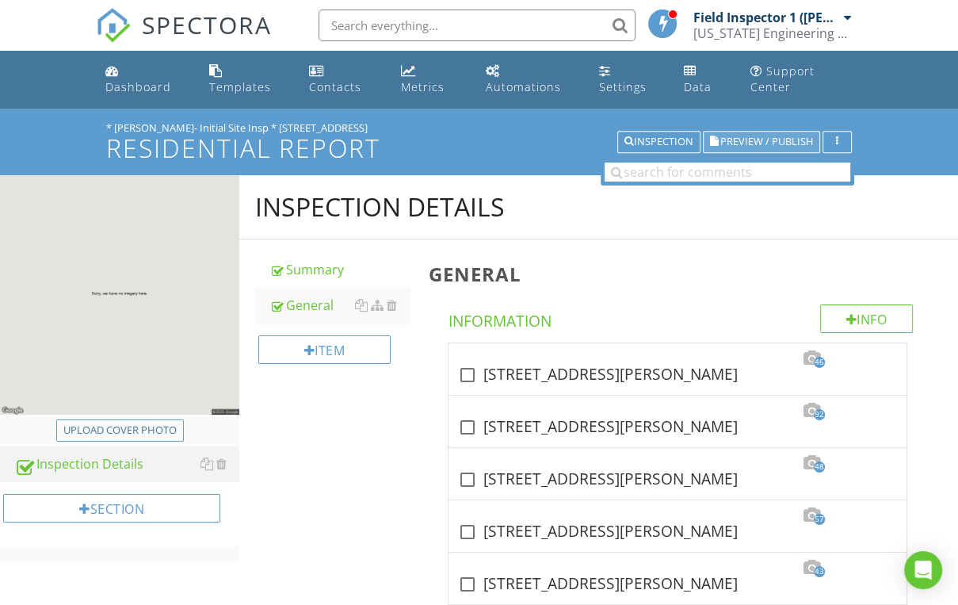
click at [789, 147] on span "Preview / Publish" at bounding box center [766, 142] width 93 height 10
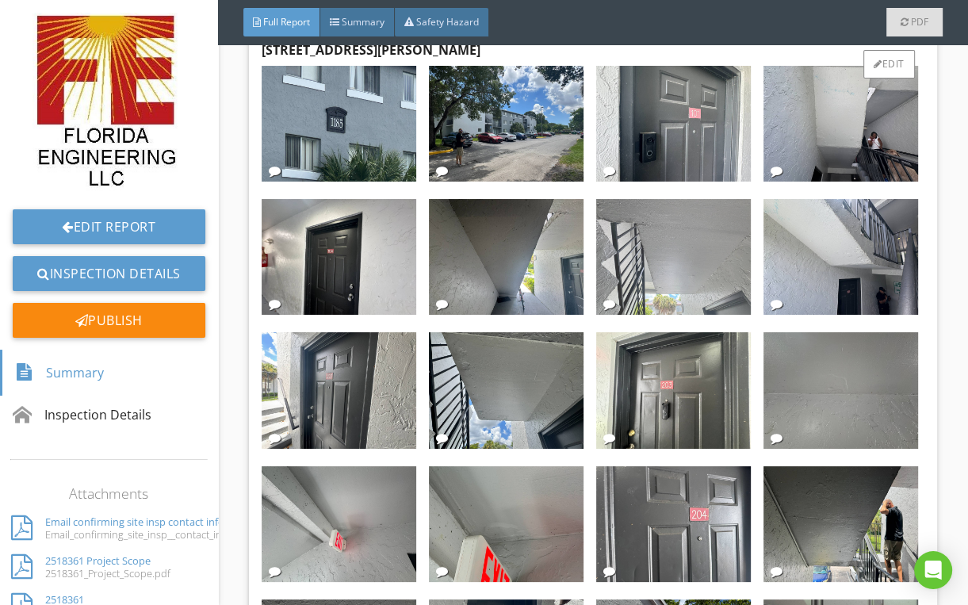
scroll to position [571, 0]
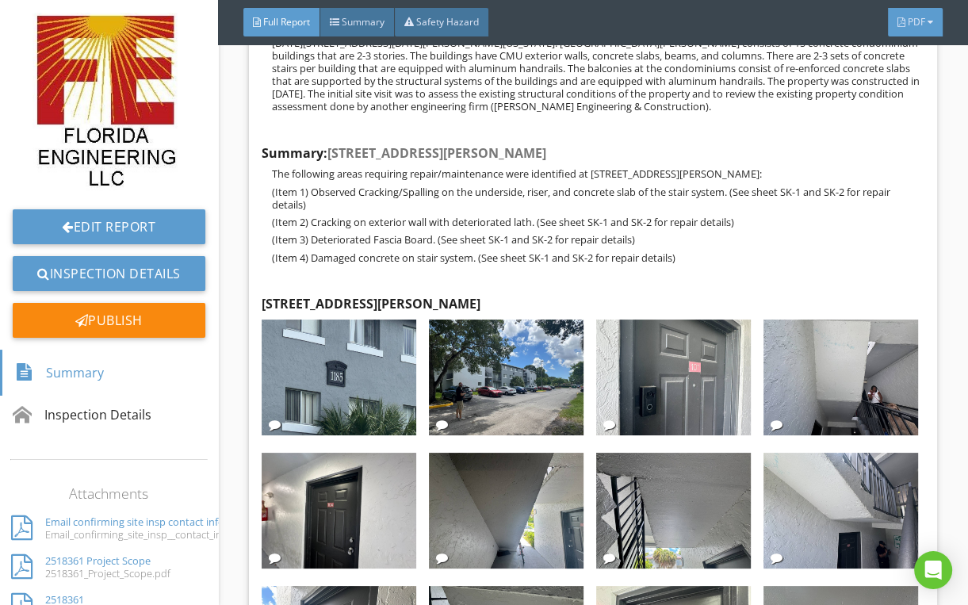
click at [898, 30] on div "PDF" at bounding box center [915, 22] width 55 height 29
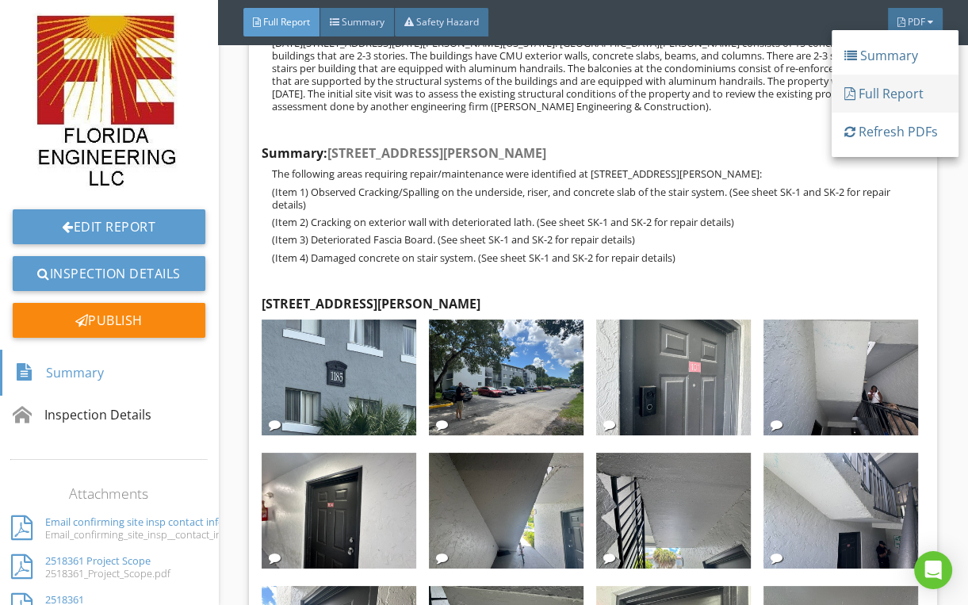
click at [881, 92] on div "Full Report" at bounding box center [894, 93] width 101 height 19
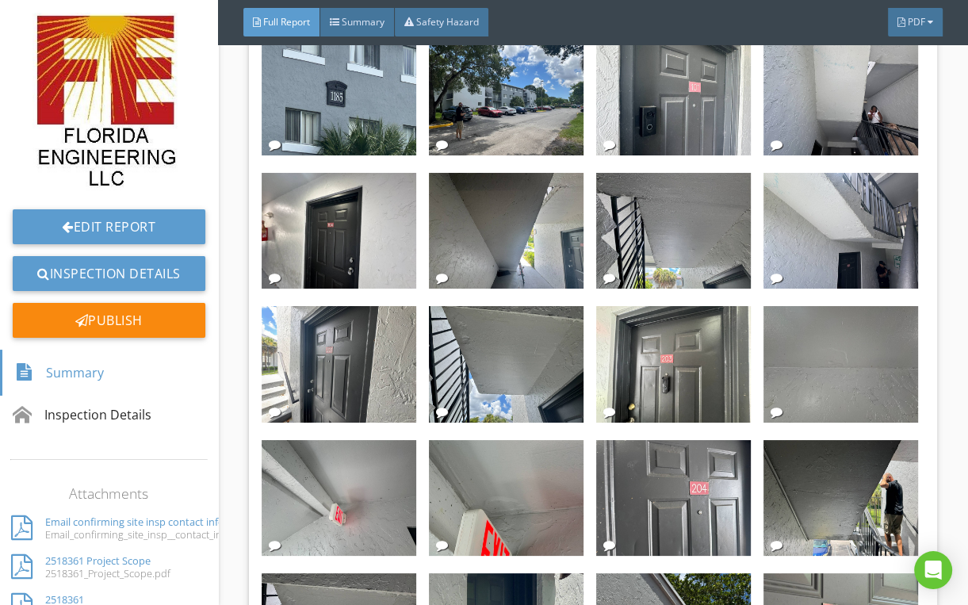
scroll to position [888, 0]
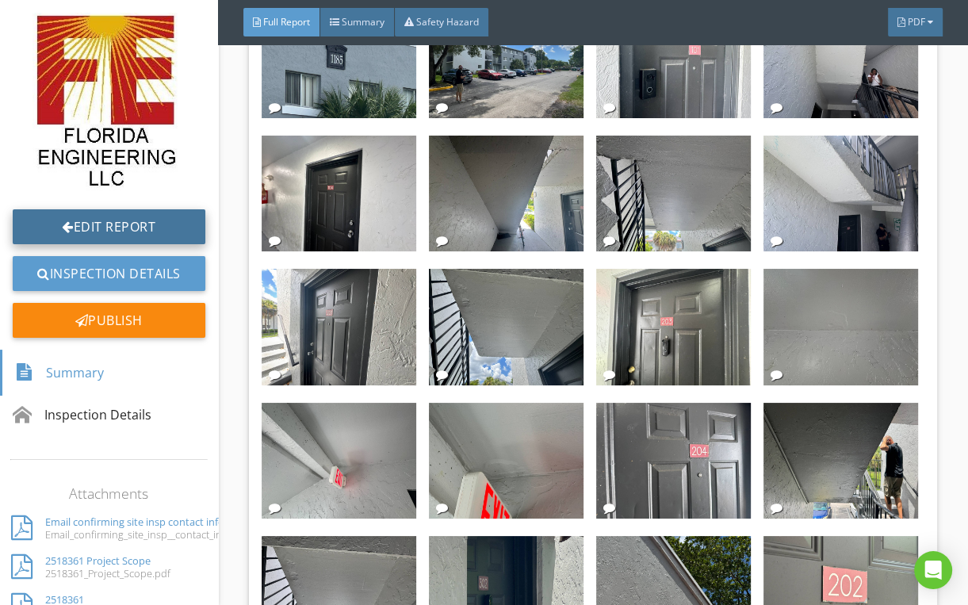
click at [84, 216] on link "Edit Report" at bounding box center [109, 226] width 193 height 35
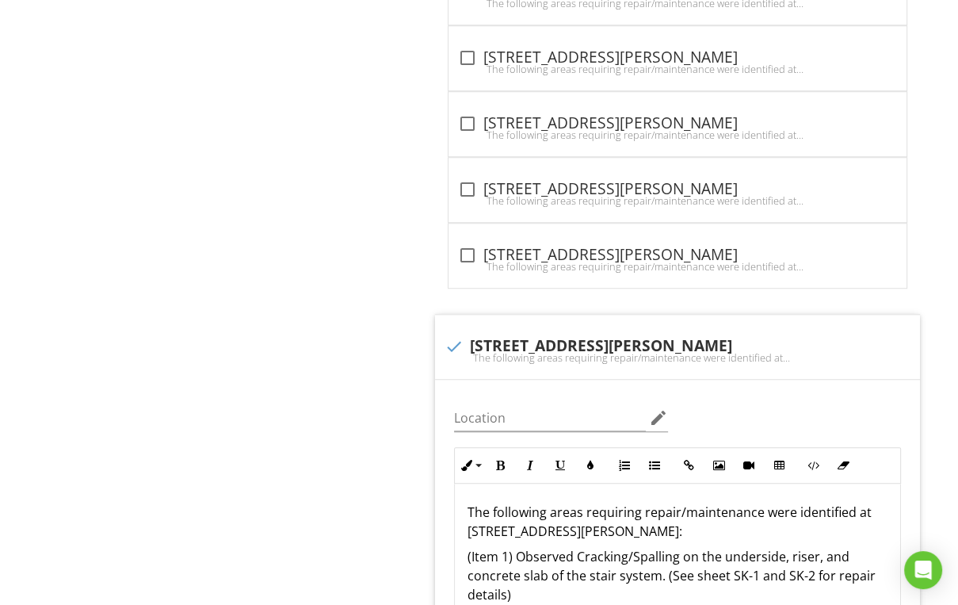
scroll to position [1331, 0]
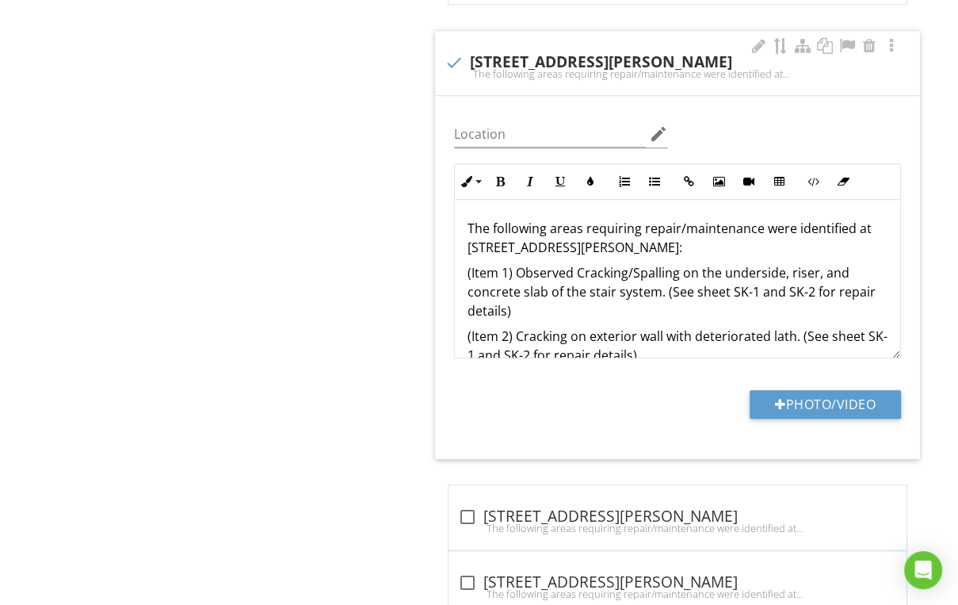
click at [540, 70] on div "The following areas requiring repair/maintenance were identified at [STREET_ADD…" at bounding box center [678, 73] width 466 height 13
checkbox input "true"
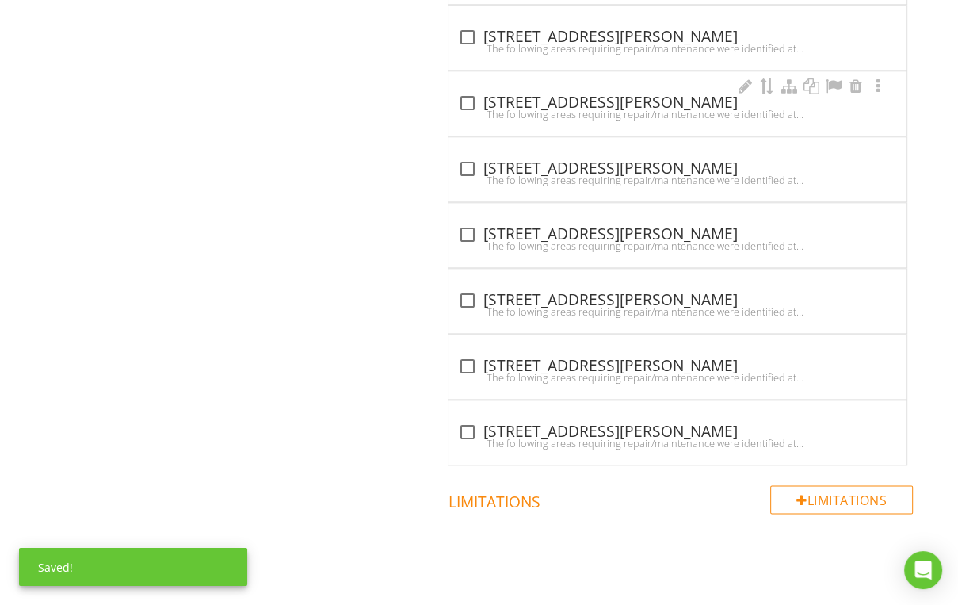
click at [531, 108] on div "The following areas requiring repair/maintenance were identified at [STREET_ADD…" at bounding box center [677, 114] width 439 height 13
checkbox input "true"
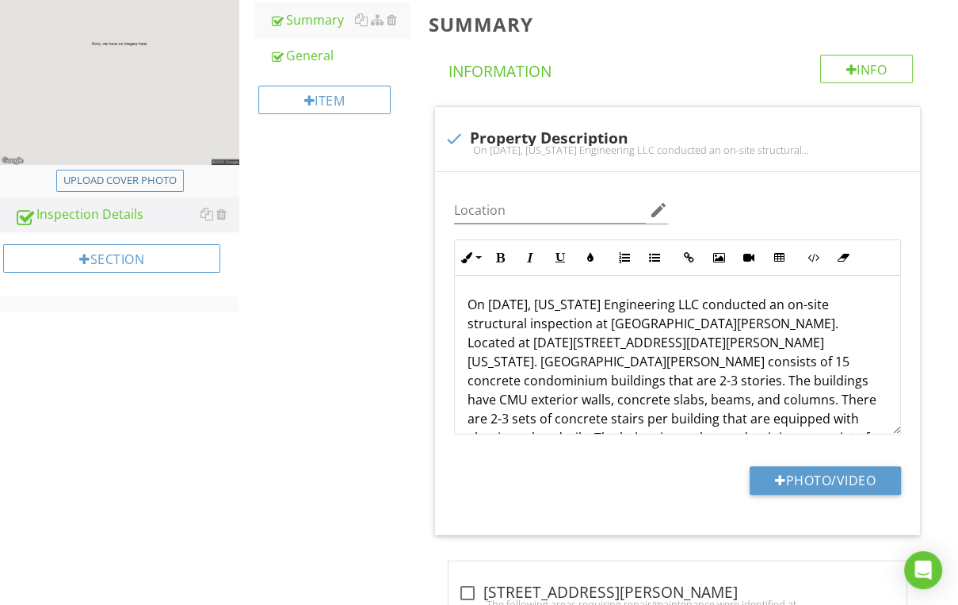
scroll to position [63, 0]
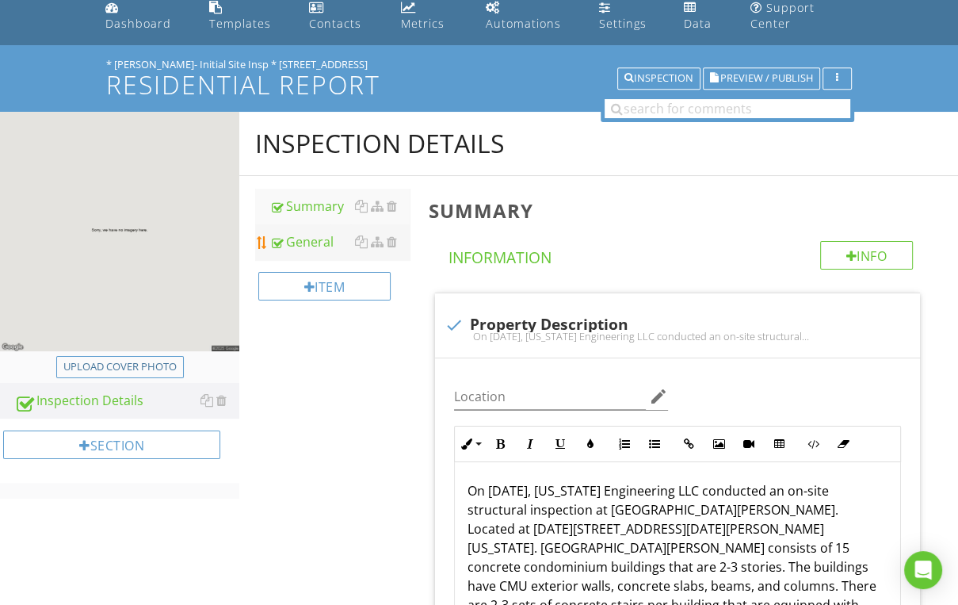
click at [323, 241] on div "General" at bounding box center [339, 241] width 140 height 19
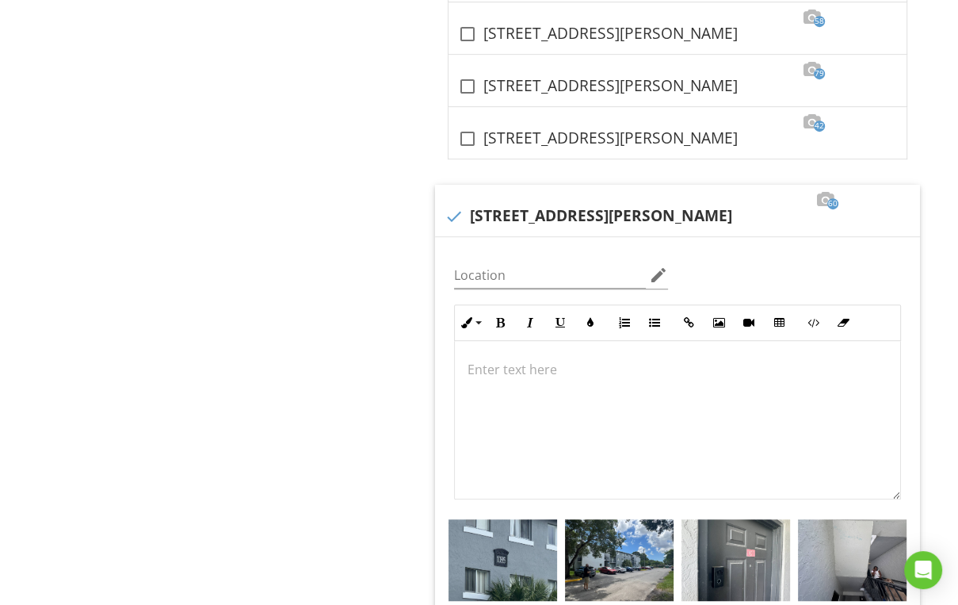
scroll to position [697, 0]
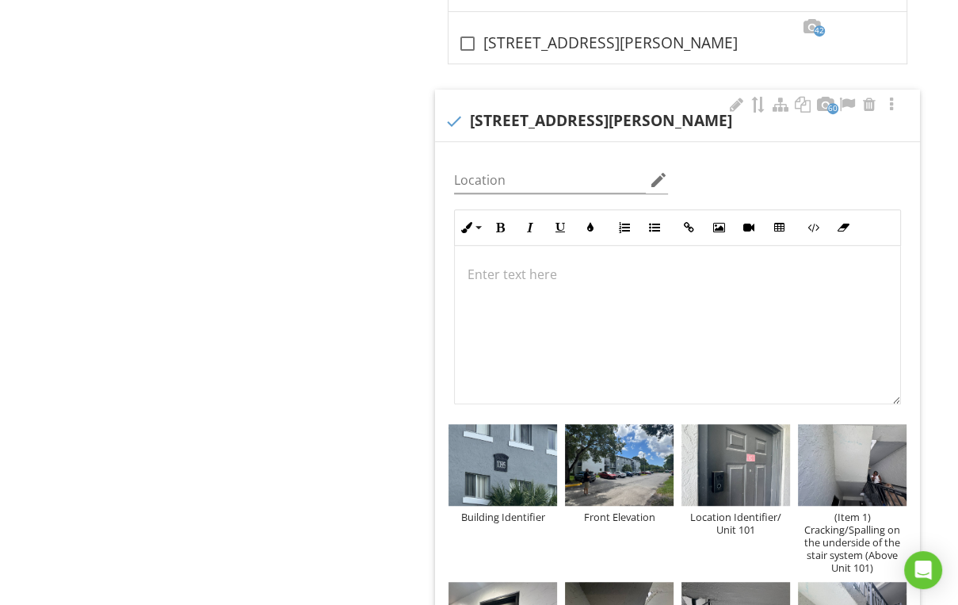
click at [588, 130] on div "60 check 1185 N Benoist Farms Rd, West Palm Beach, FL. 33411" at bounding box center [677, 116] width 485 height 52
checkbox input "true"
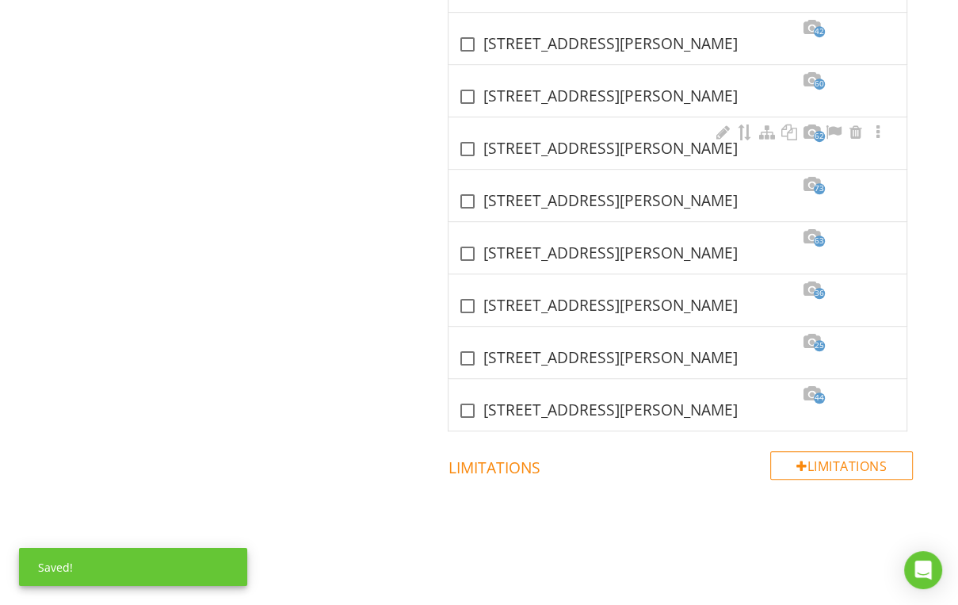
click at [558, 149] on div "check_box_outline_blank 1191 N Benoist Farms Rd, West Palm Beach, FL. 33411" at bounding box center [677, 148] width 439 height 19
checkbox input "true"
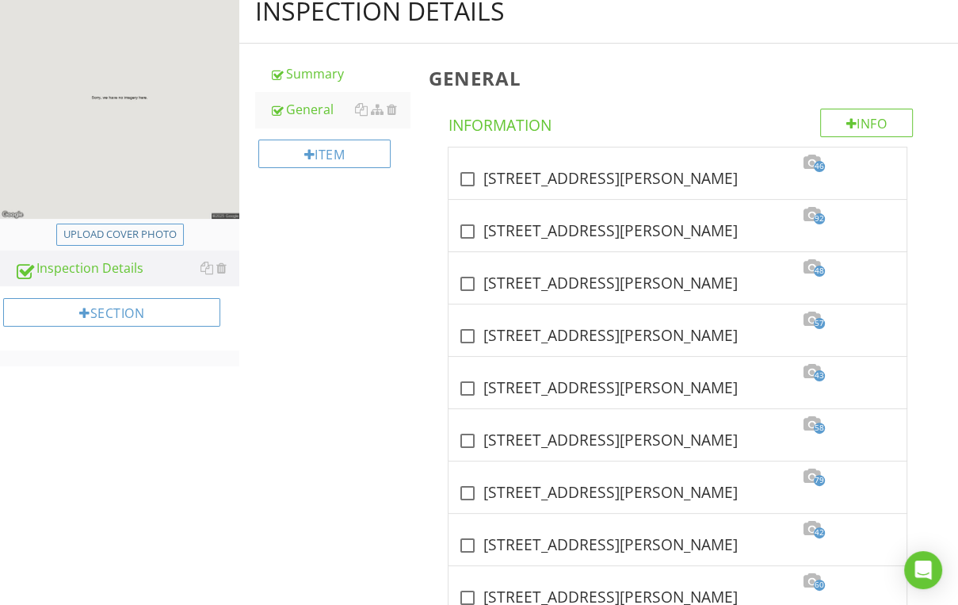
scroll to position [0, 0]
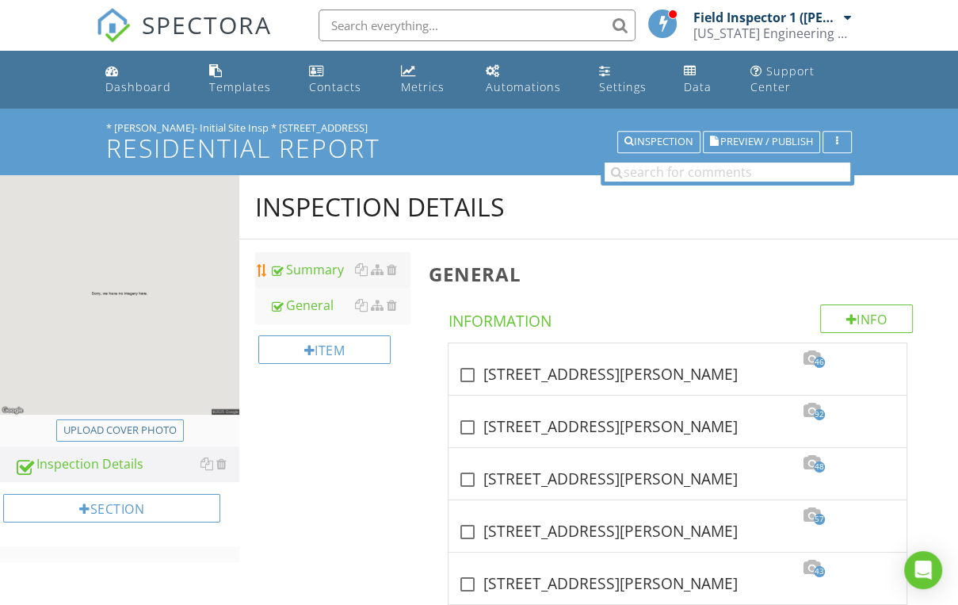
click at [313, 260] on div "Summary" at bounding box center [339, 269] width 140 height 19
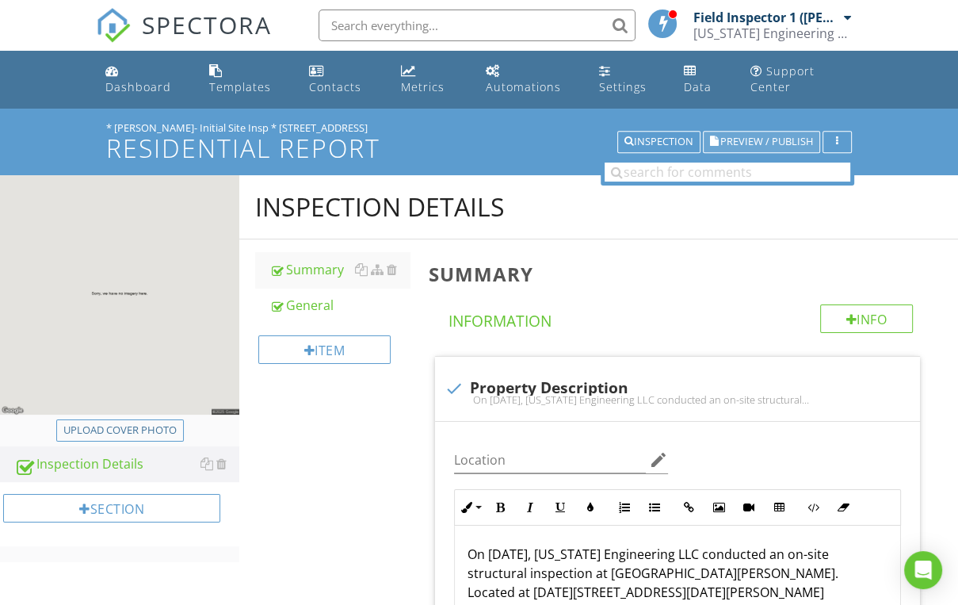
click at [775, 145] on span "Preview / Publish" at bounding box center [766, 142] width 93 height 10
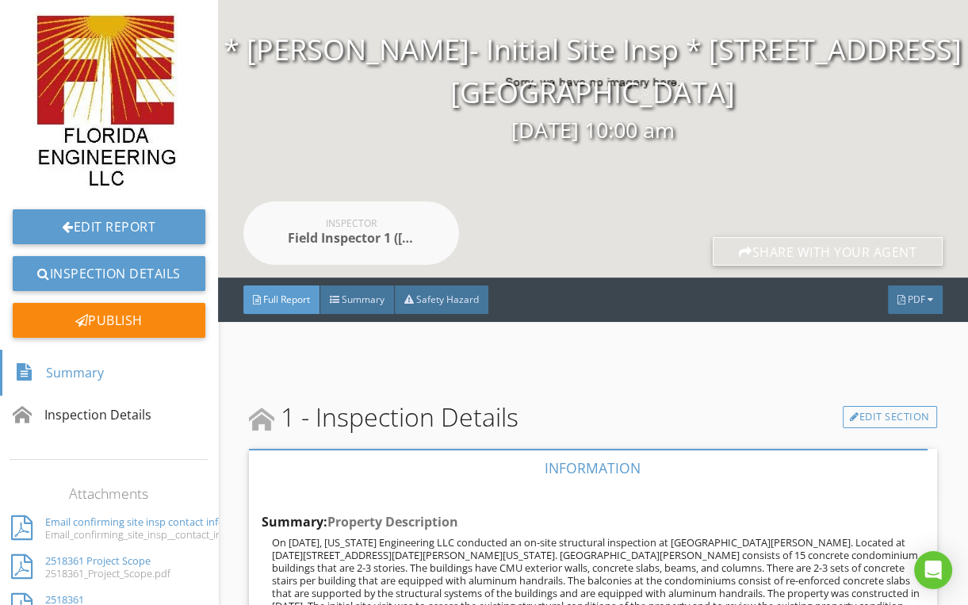
scroll to position [85, 0]
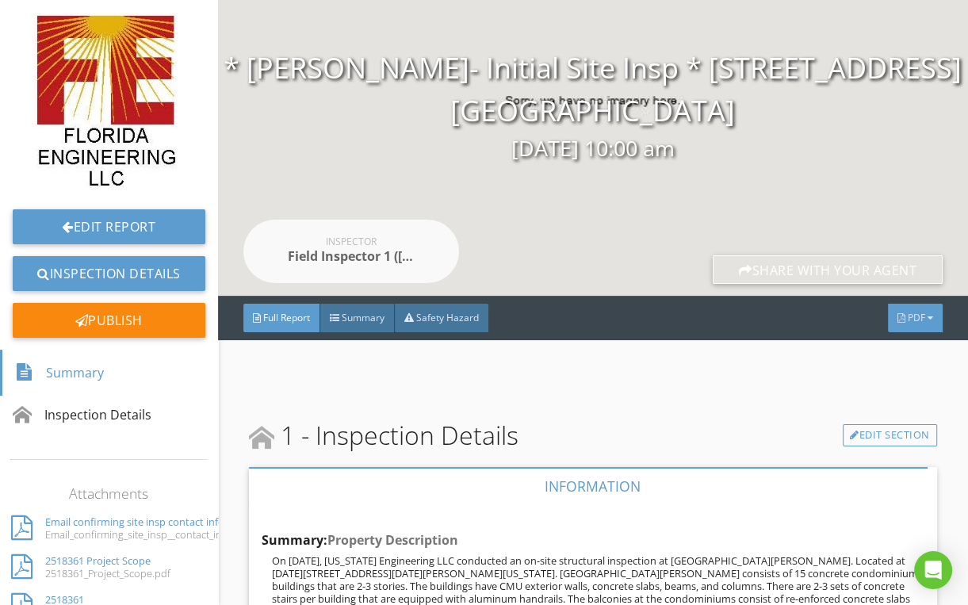
click at [926, 320] on div "PDF" at bounding box center [915, 318] width 55 height 29
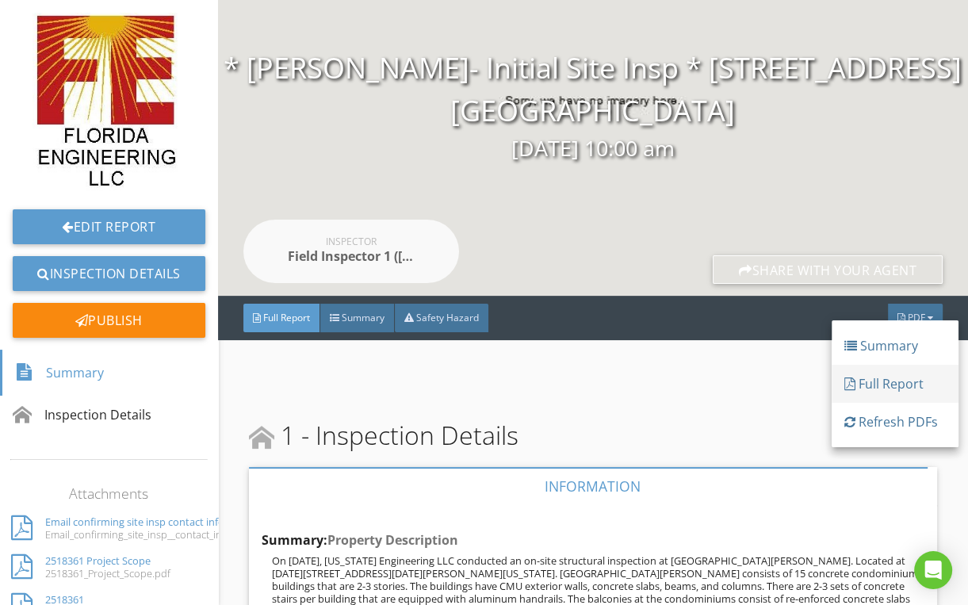
click at [853, 392] on div at bounding box center [849, 383] width 11 height 19
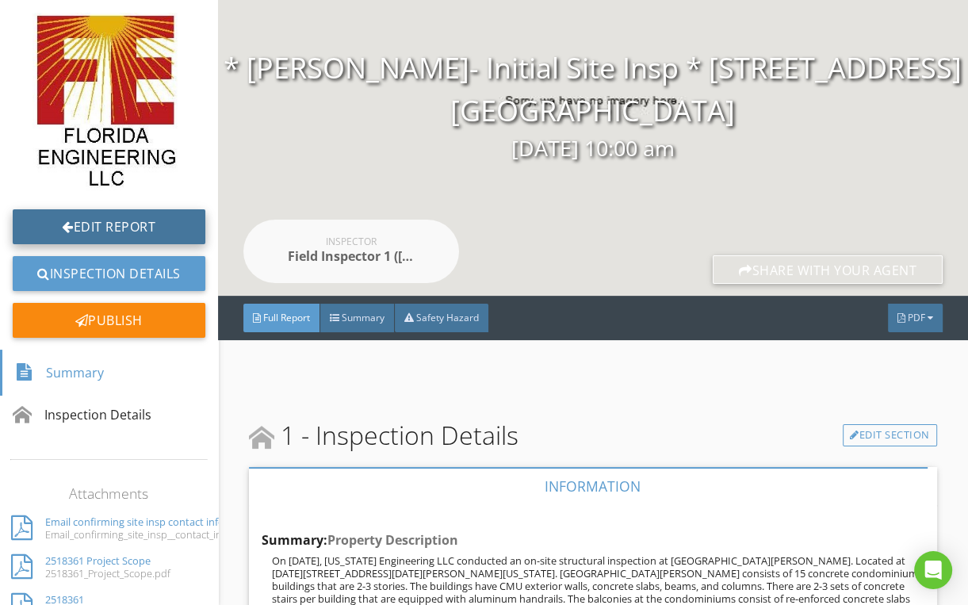
click at [95, 216] on link "Edit Report" at bounding box center [109, 226] width 193 height 35
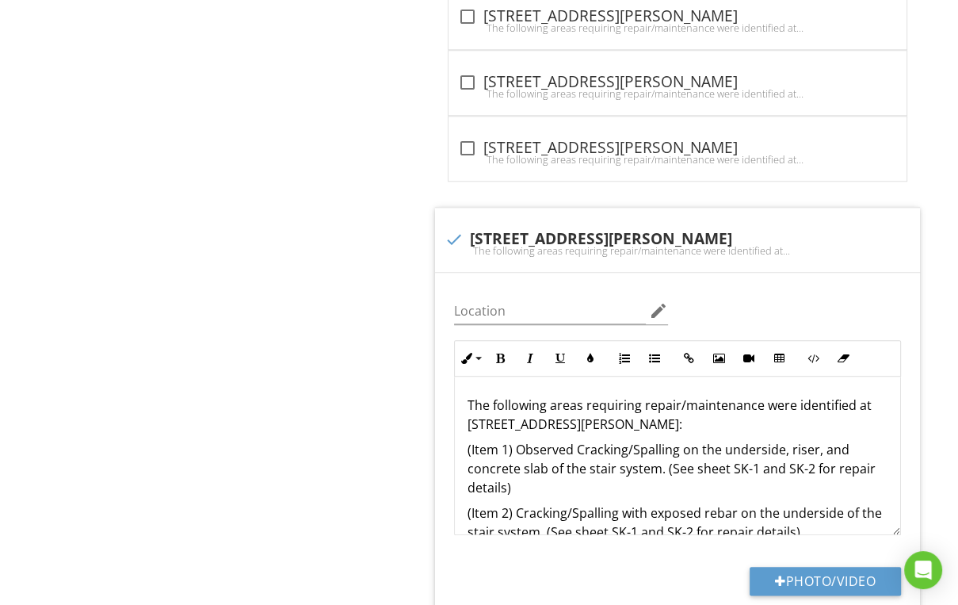
scroll to position [1331, 0]
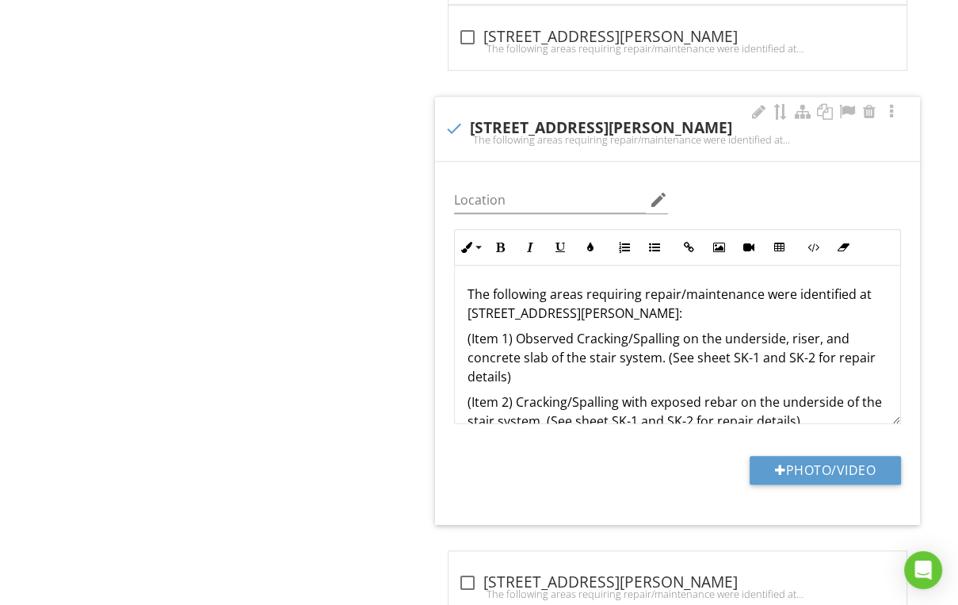
click at [558, 139] on div "The following areas requiring repair/maintenance were identified at 1191 N Beno…" at bounding box center [678, 139] width 466 height 13
checkbox input "true"
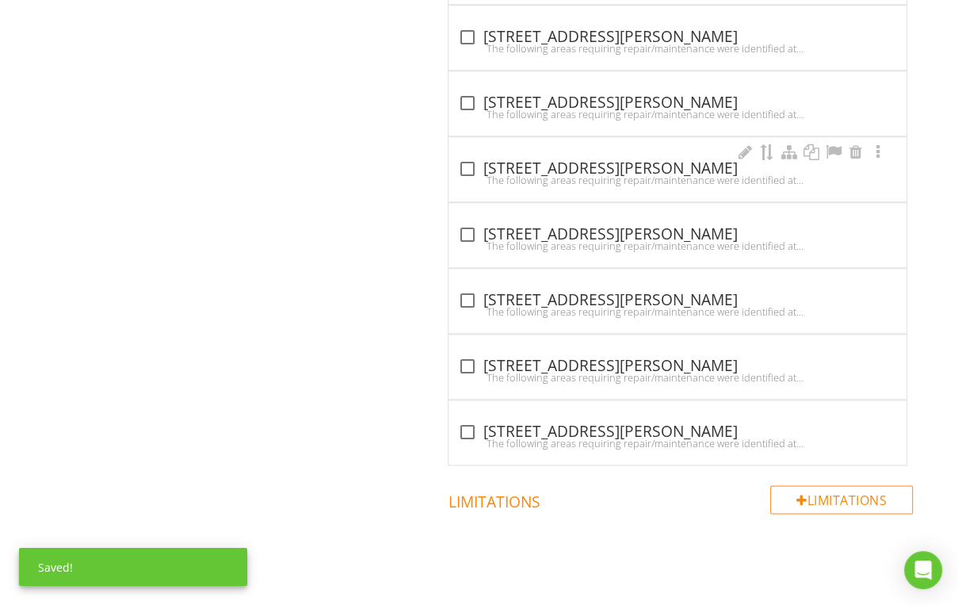
click at [553, 159] on div "check_box_outline_blank 1203 N Benoist Farms Rd." at bounding box center [677, 168] width 439 height 19
checkbox input "true"
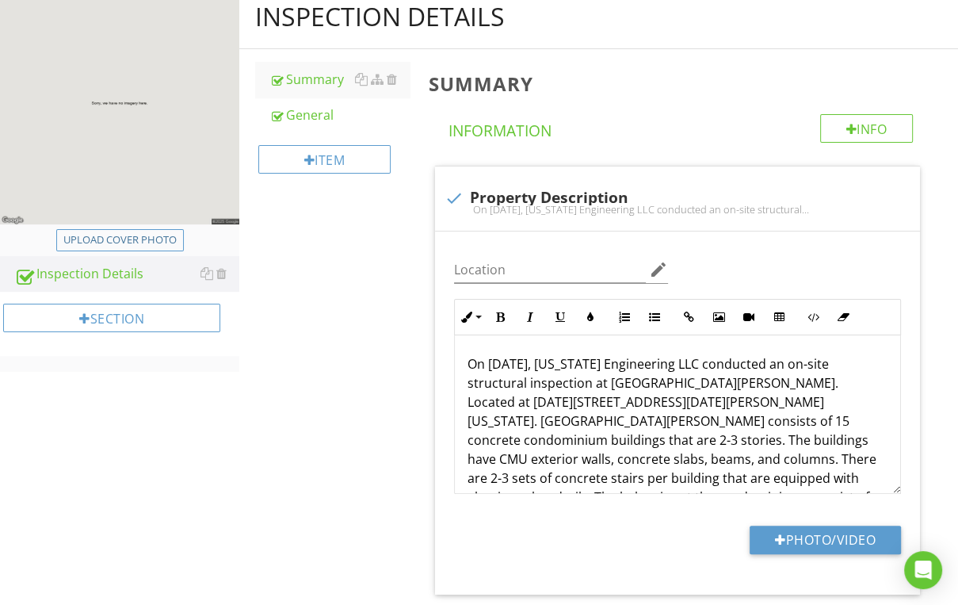
scroll to position [63, 0]
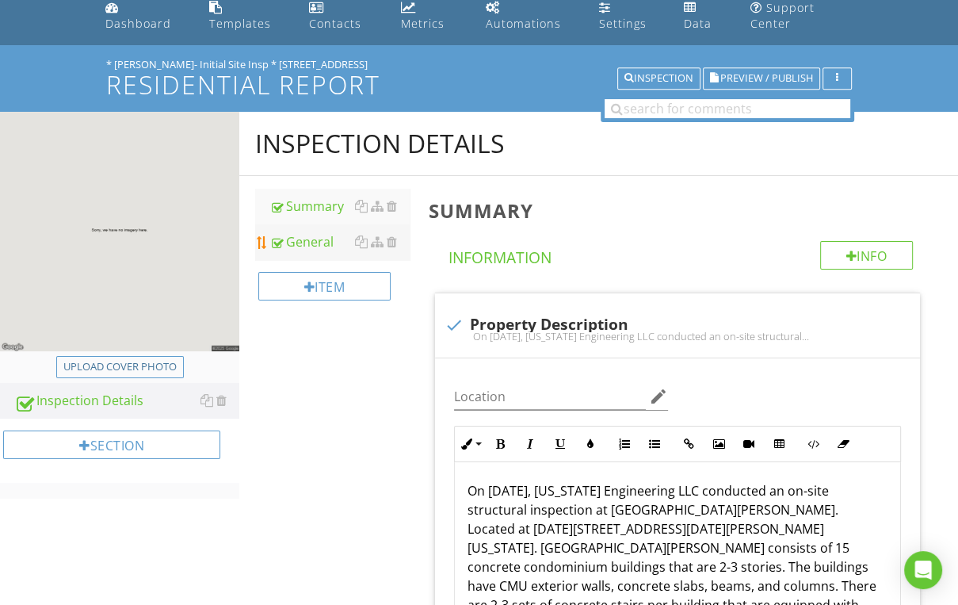
click at [315, 232] on div "General" at bounding box center [339, 241] width 140 height 19
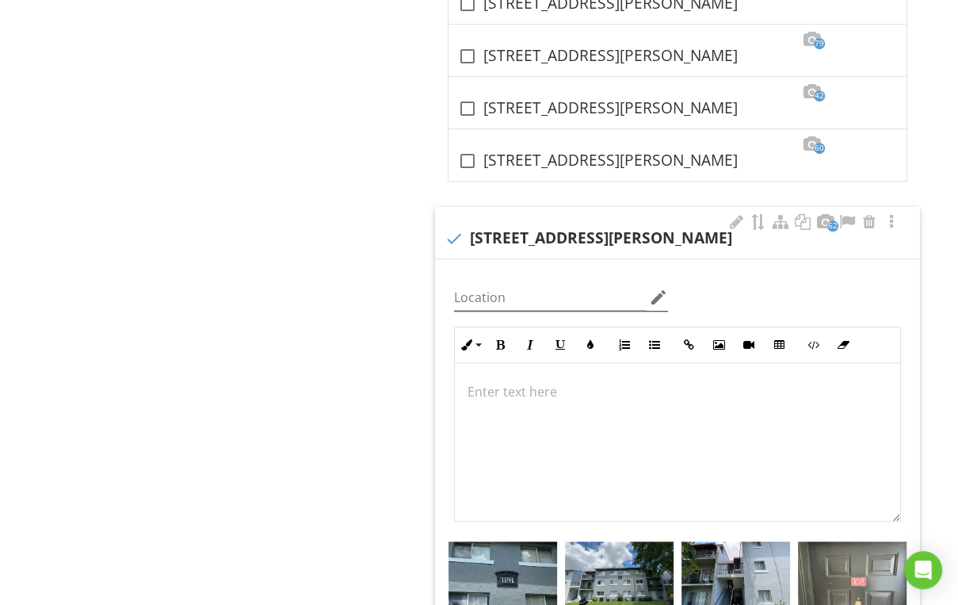
scroll to position [634, 0]
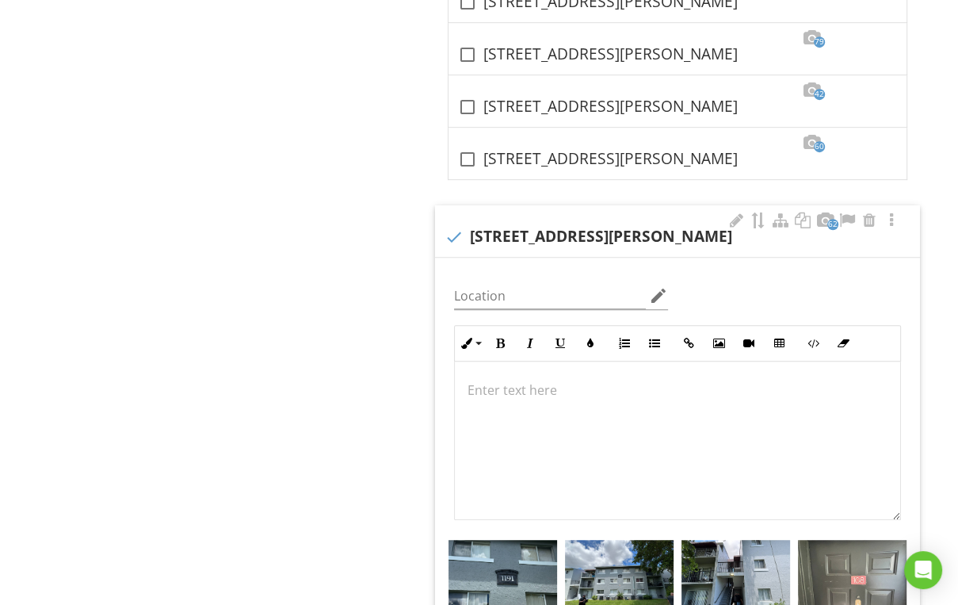
click at [537, 229] on div "check 1191 N Benoist Farms Rd, West Palm Beach, FL. 33411" at bounding box center [678, 236] width 466 height 19
checkbox input "true"
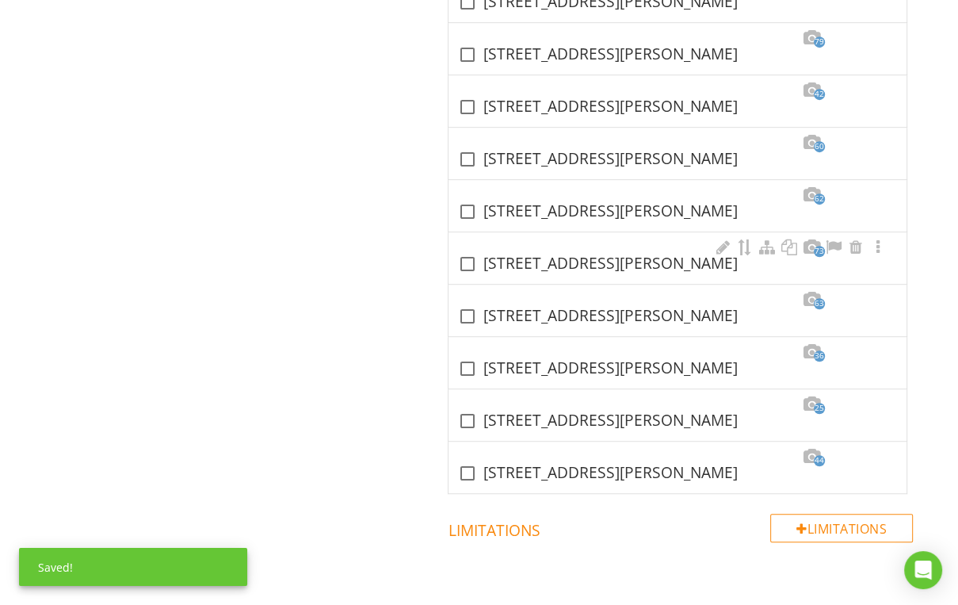
click at [534, 254] on div "check_box_outline_blank 1203 N Benoist Farms Rd, West Palm Beach, FL. 33411" at bounding box center [677, 263] width 439 height 19
checkbox input "true"
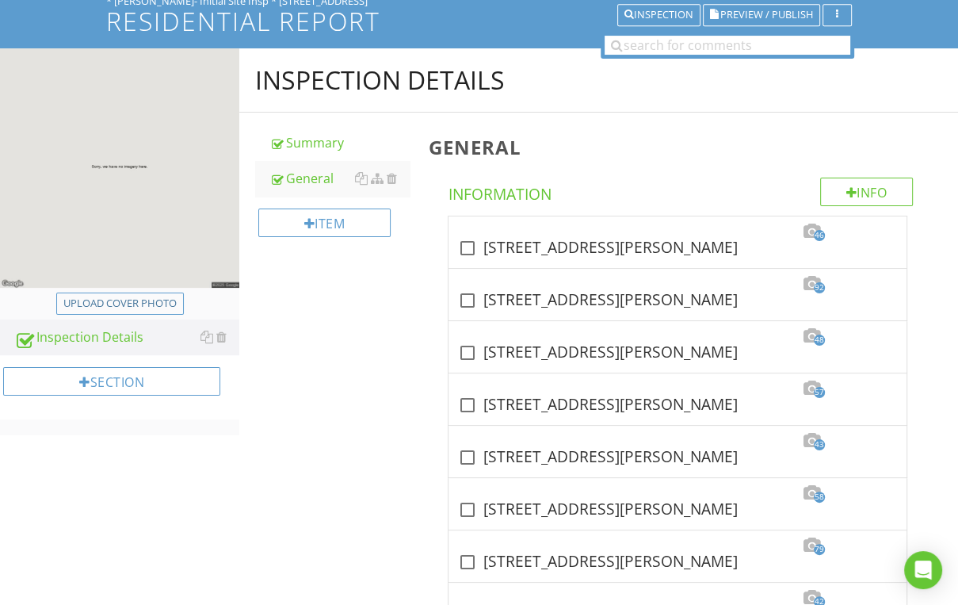
scroll to position [0, 0]
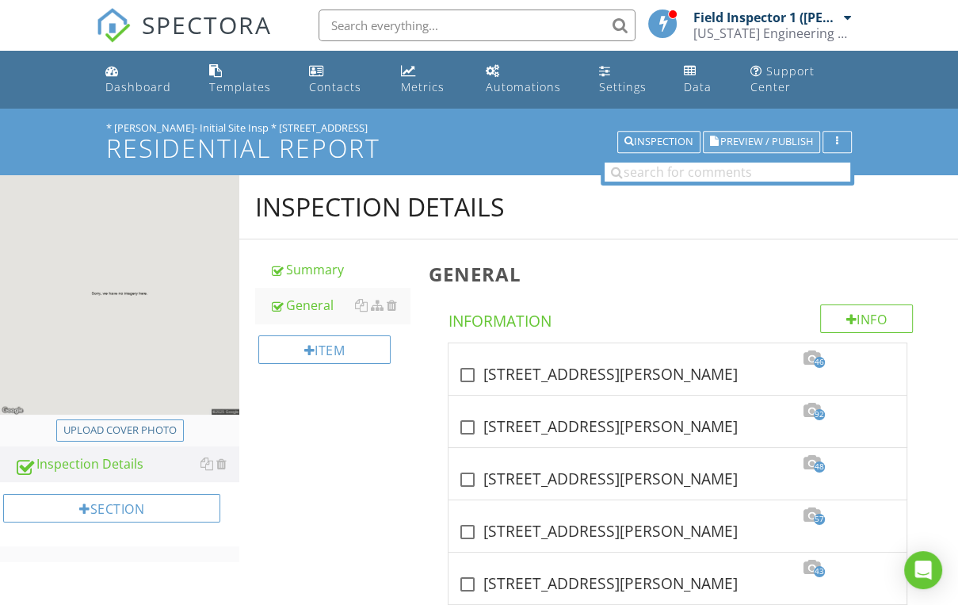
click at [744, 144] on span "Preview / Publish" at bounding box center [766, 142] width 93 height 10
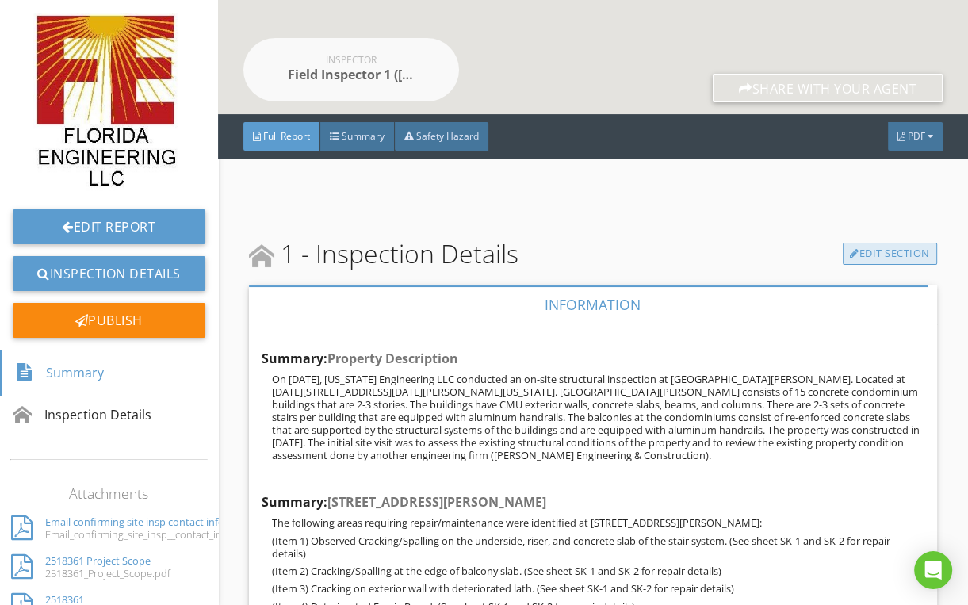
scroll to position [227, 0]
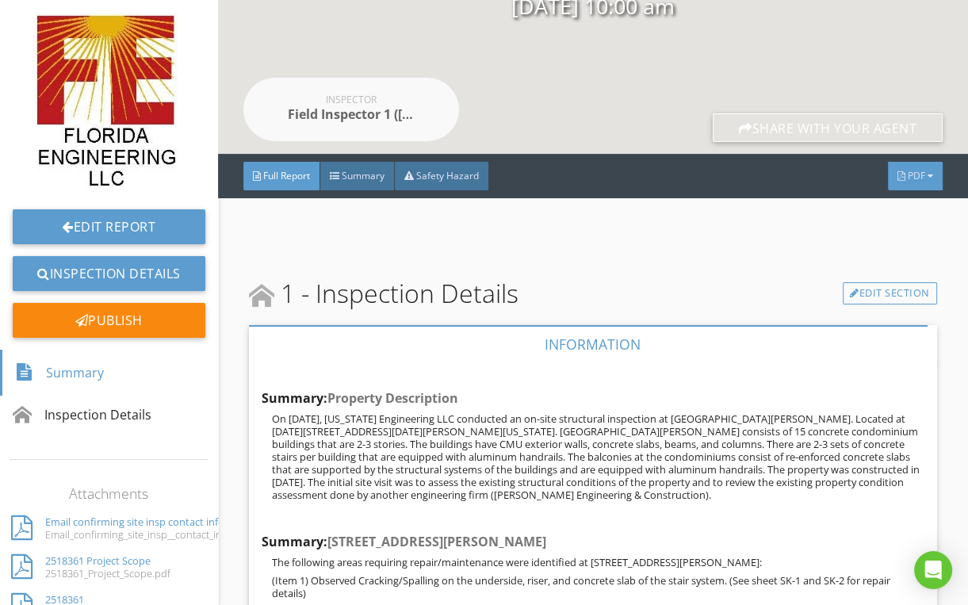
click at [922, 182] on div "PDF" at bounding box center [915, 176] width 55 height 29
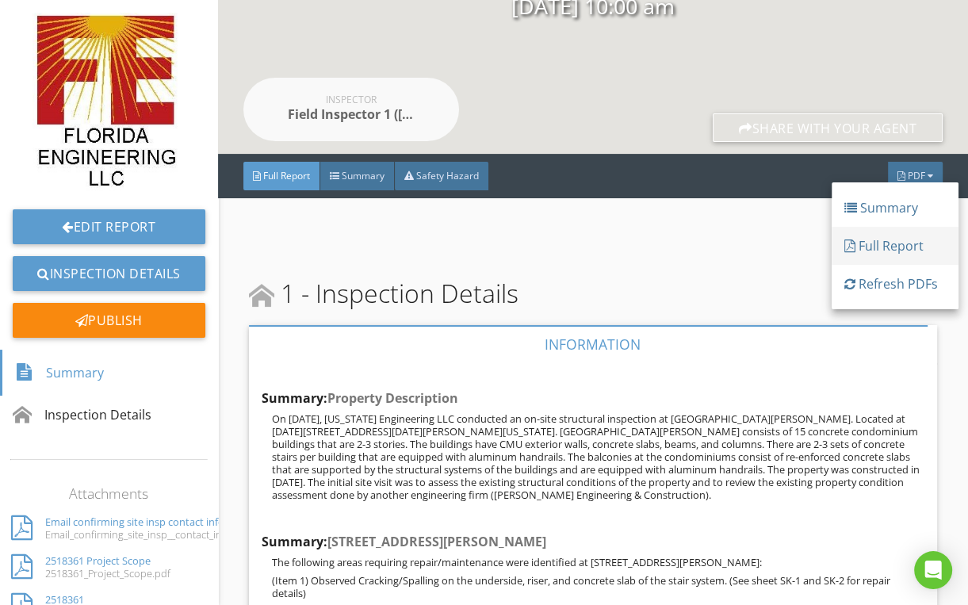
click at [878, 239] on div "Full Report" at bounding box center [894, 245] width 101 height 19
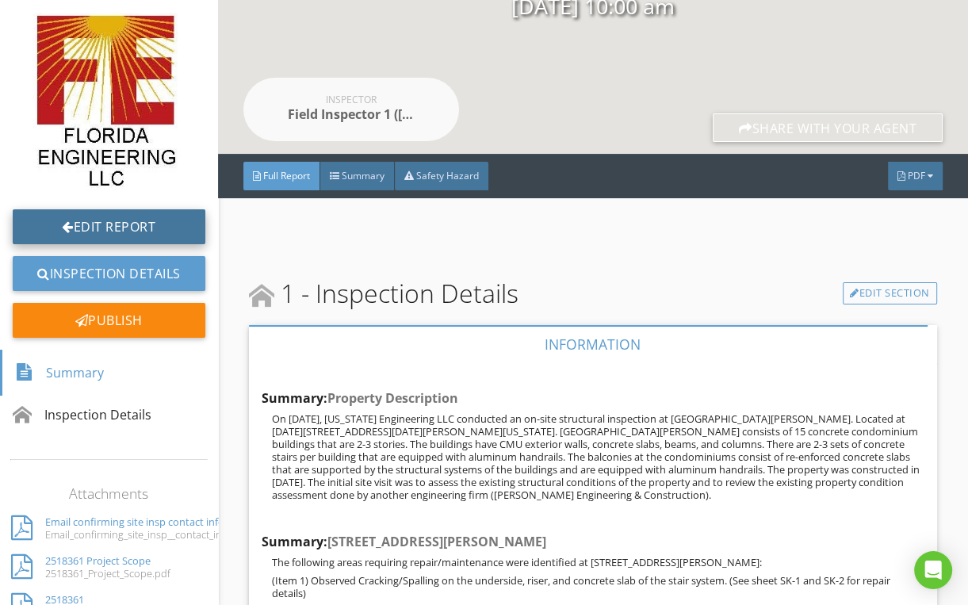
click at [105, 225] on link "Edit Report" at bounding box center [109, 226] width 193 height 35
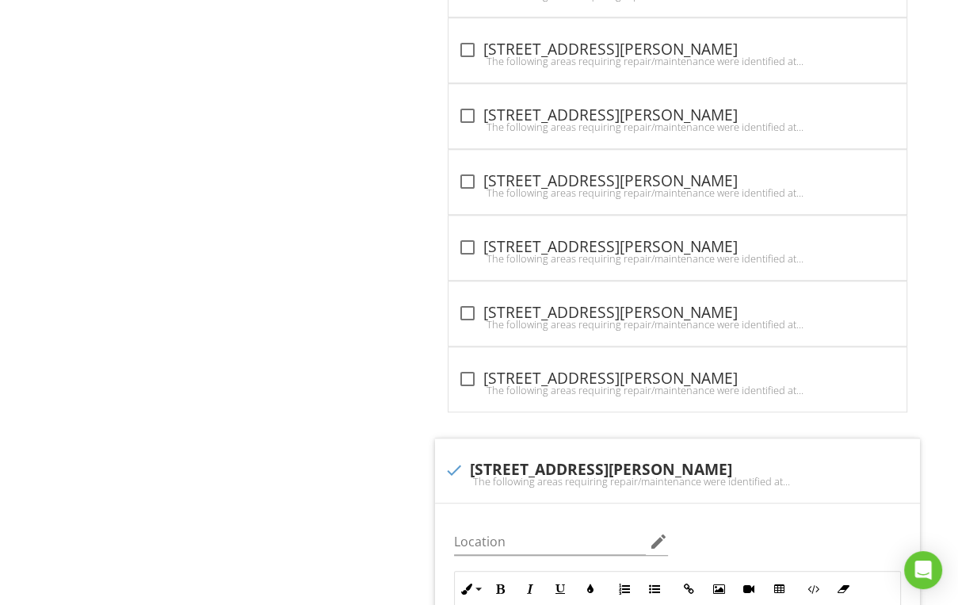
scroll to position [1268, 0]
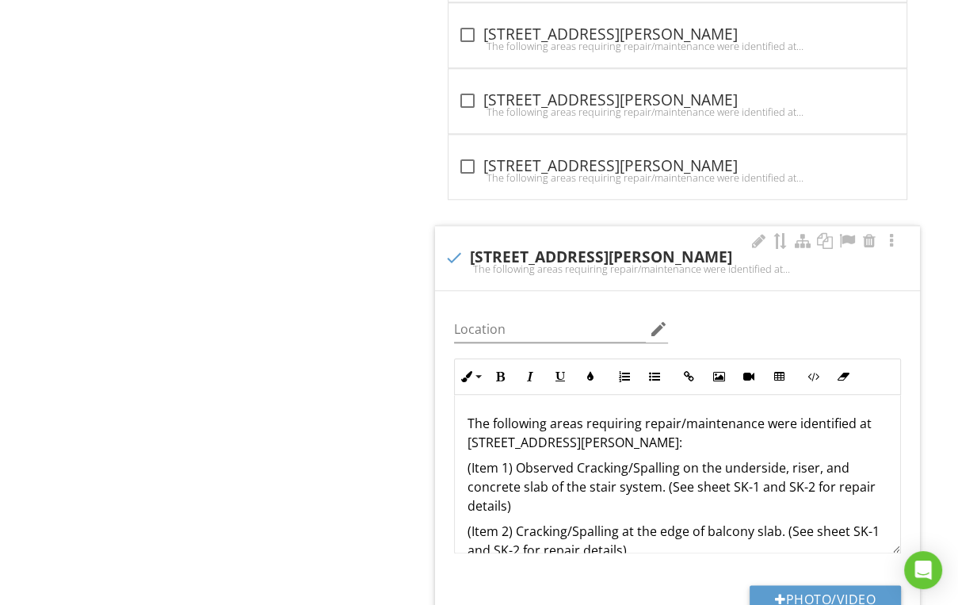
click at [555, 263] on div "The following areas requiring repair/maintenance were identified at 1203 N Beno…" at bounding box center [678, 268] width 466 height 13
checkbox input "true"
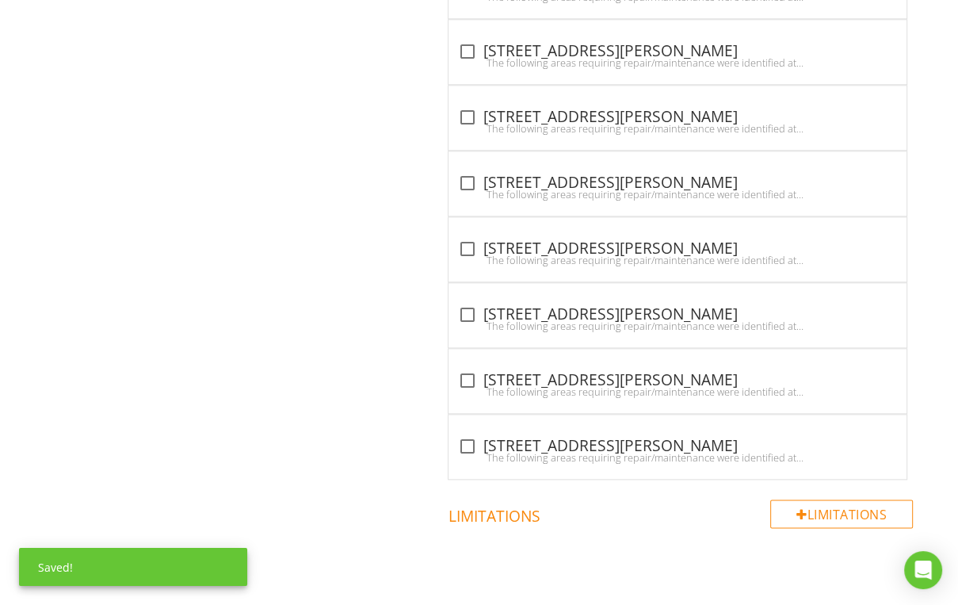
scroll to position [1395, 0]
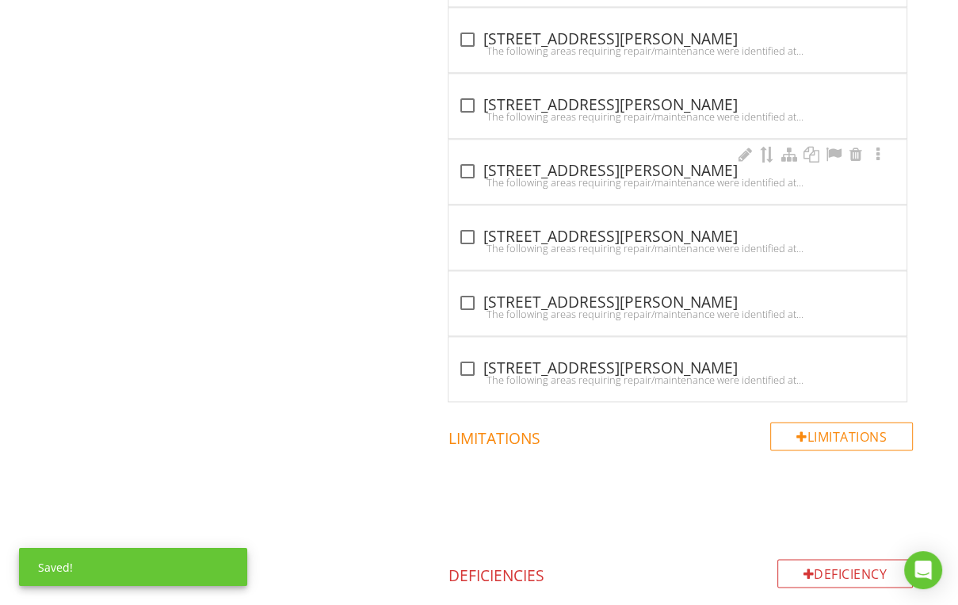
click at [537, 176] on div "The following areas requiring repair/maintenance were identified at 1215 N Beno…" at bounding box center [677, 182] width 439 height 13
checkbox input "true"
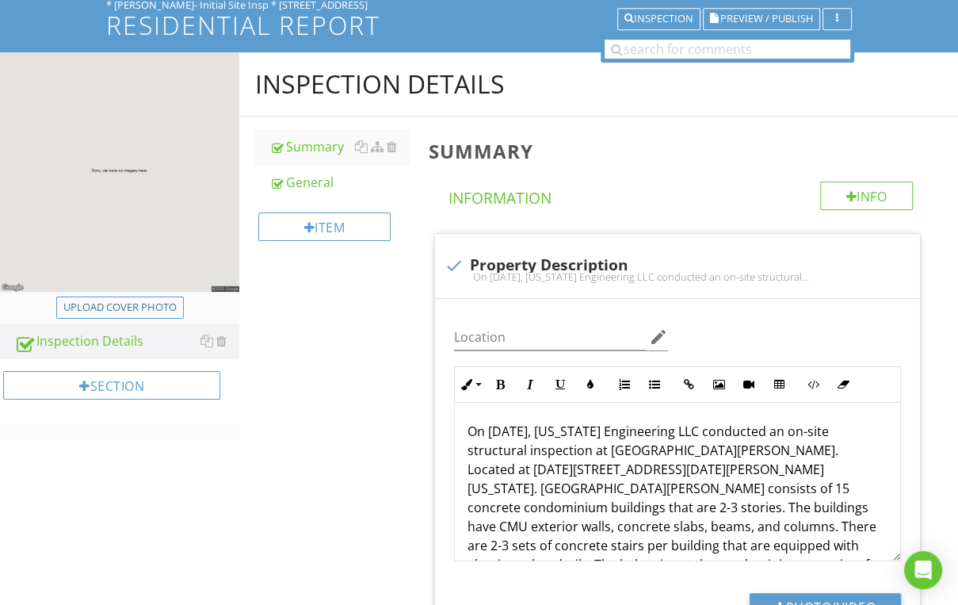
scroll to position [0, 0]
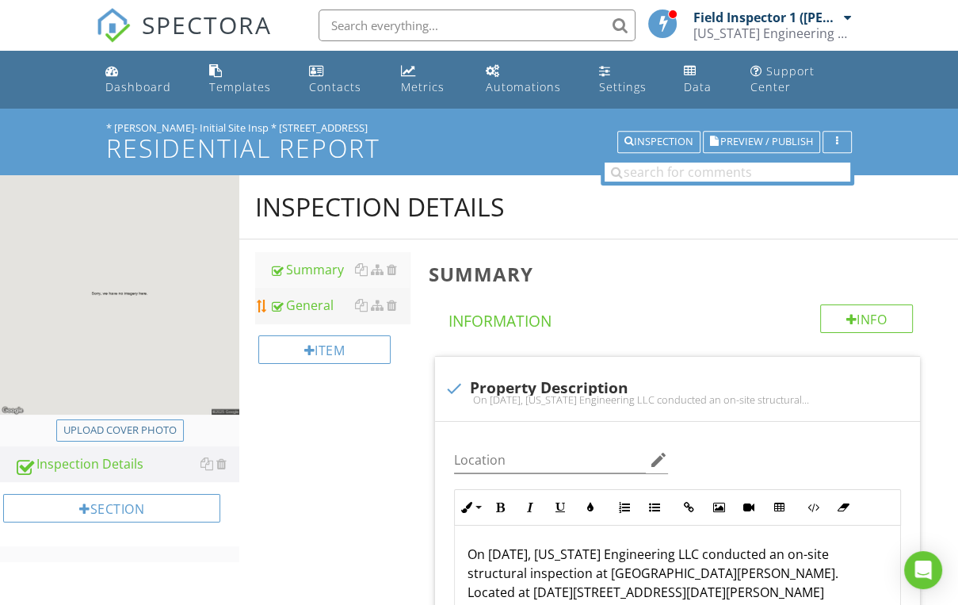
click at [298, 294] on link "General" at bounding box center [339, 305] width 140 height 35
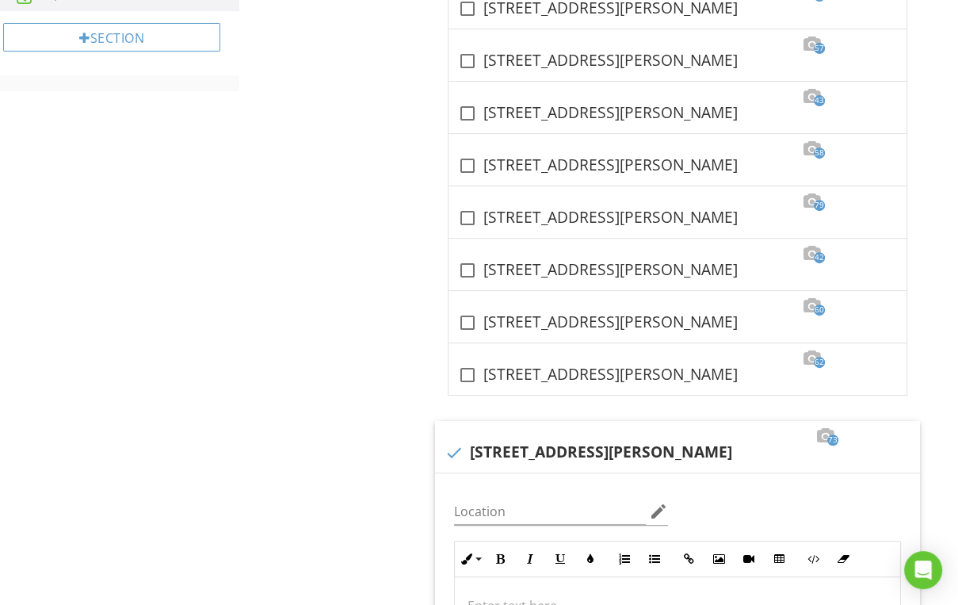
scroll to position [634, 0]
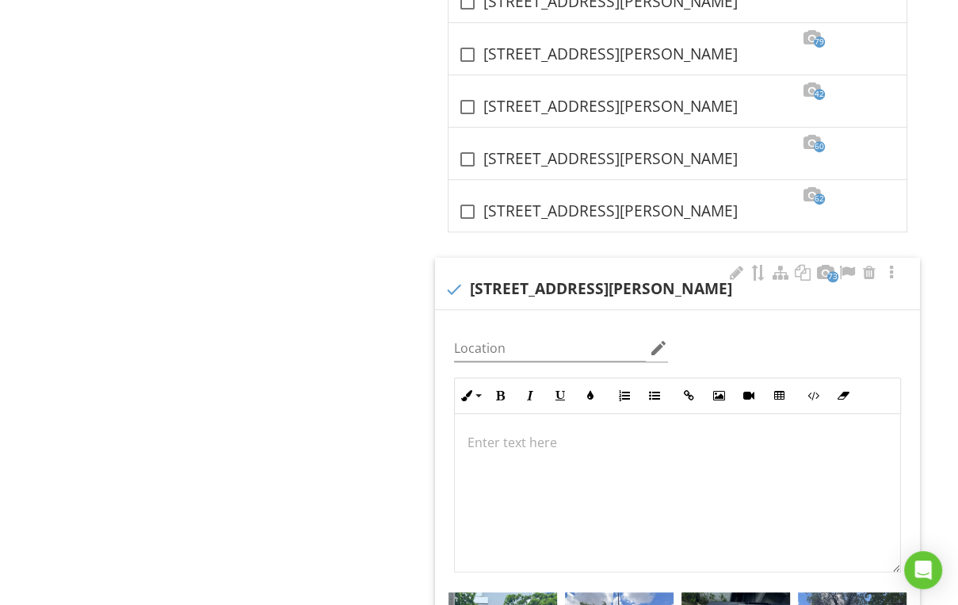
click at [524, 289] on div "check 1203 N Benoist Farms Rd, West Palm Beach, FL. 33411" at bounding box center [678, 289] width 466 height 19
checkbox input "true"
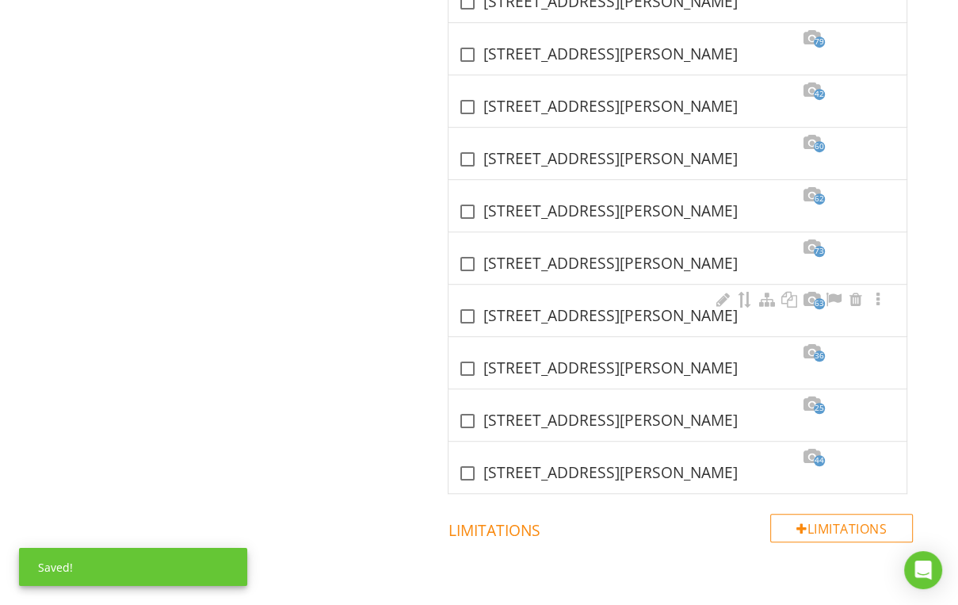
click at [519, 307] on div "check_box_outline_blank 1215 N Benoist Farms Rd, West Palm Beach, FL. 33411" at bounding box center [677, 316] width 439 height 19
checkbox input "true"
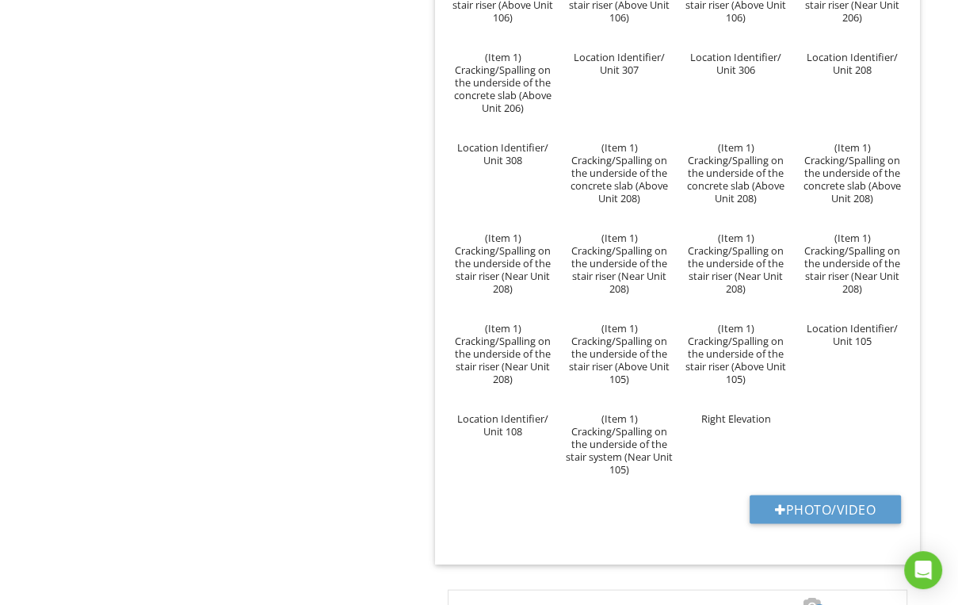
scroll to position [2346, 0]
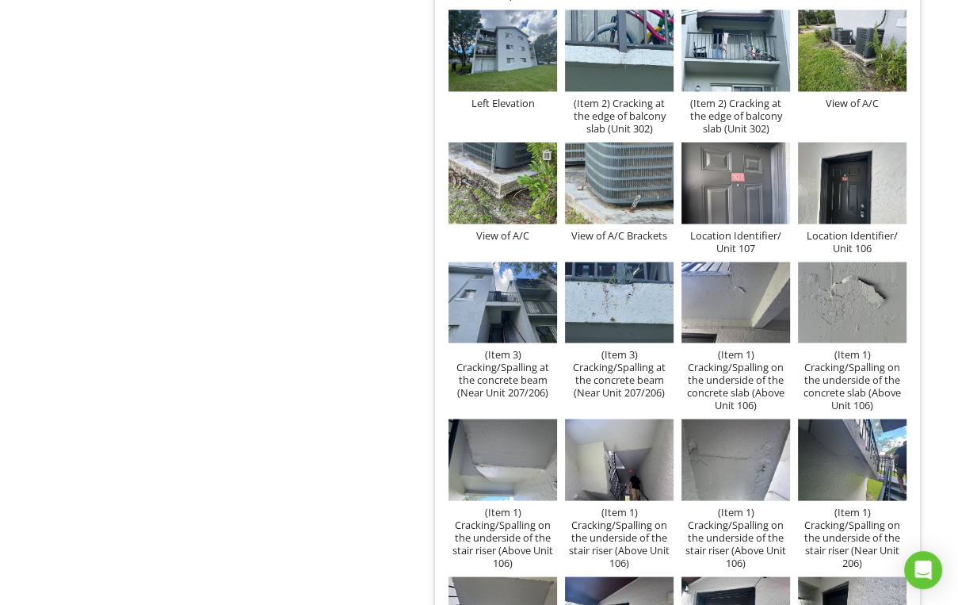
click at [548, 152] on div at bounding box center [547, 153] width 10 height 13
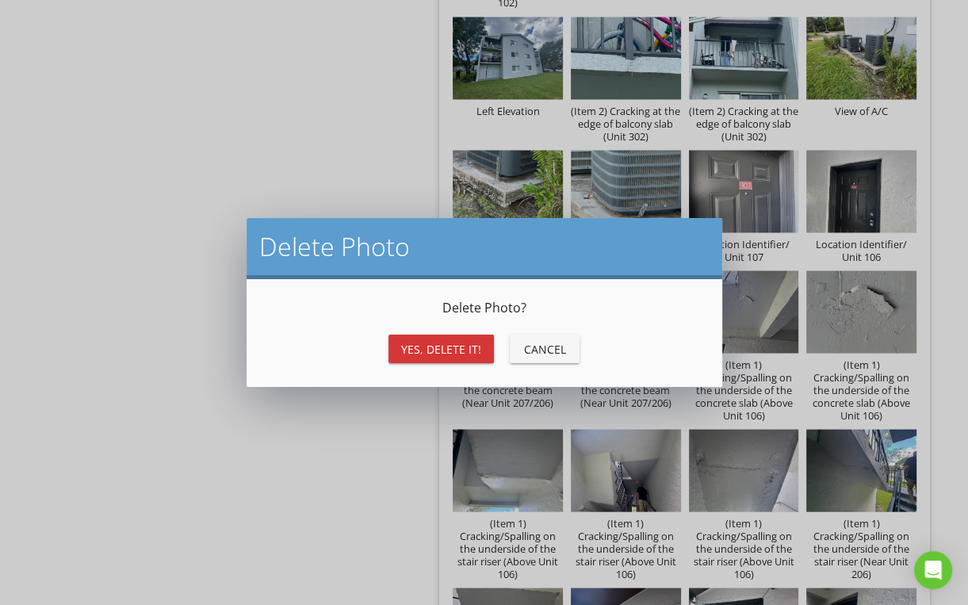
click at [436, 344] on div "Yes, Delete it!" at bounding box center [441, 349] width 80 height 17
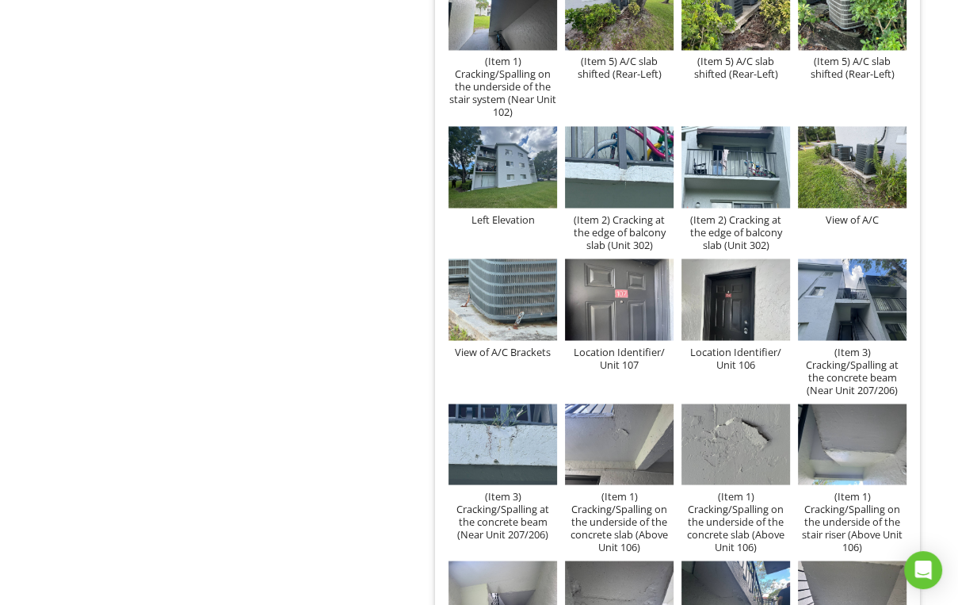
scroll to position [2219, 0]
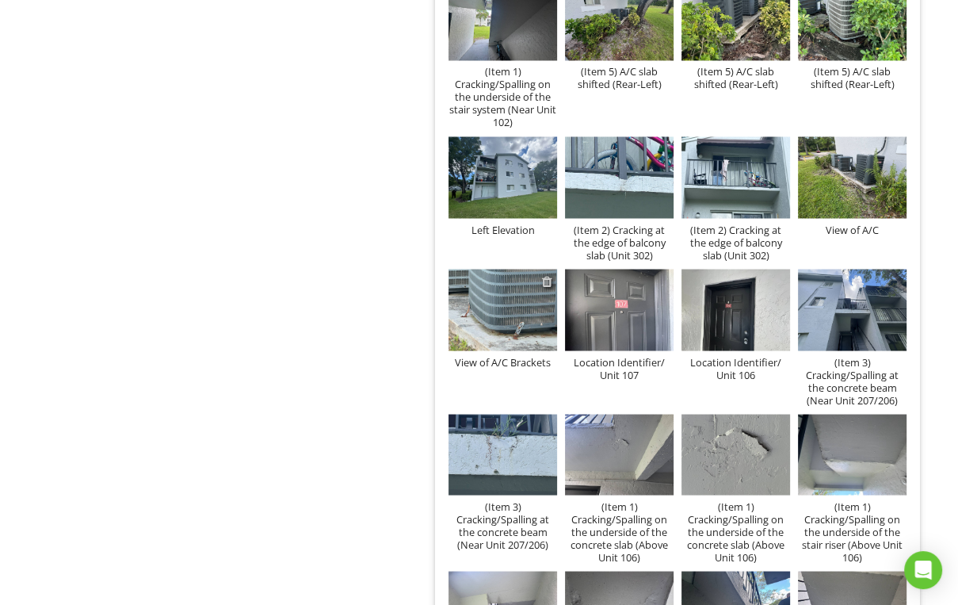
click at [544, 280] on div at bounding box center [547, 280] width 10 height 13
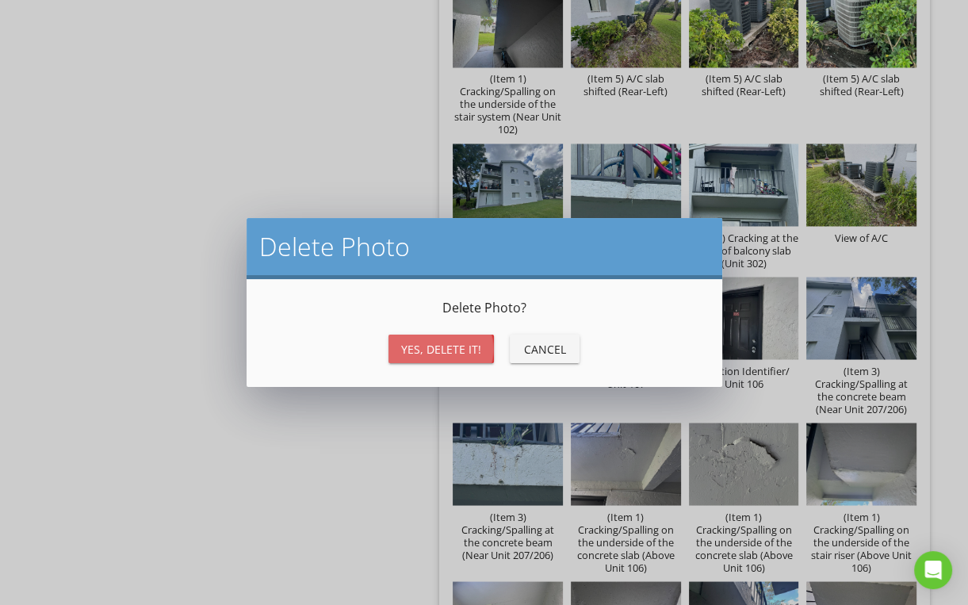
click at [445, 347] on div "Yes, Delete it!" at bounding box center [441, 349] width 80 height 17
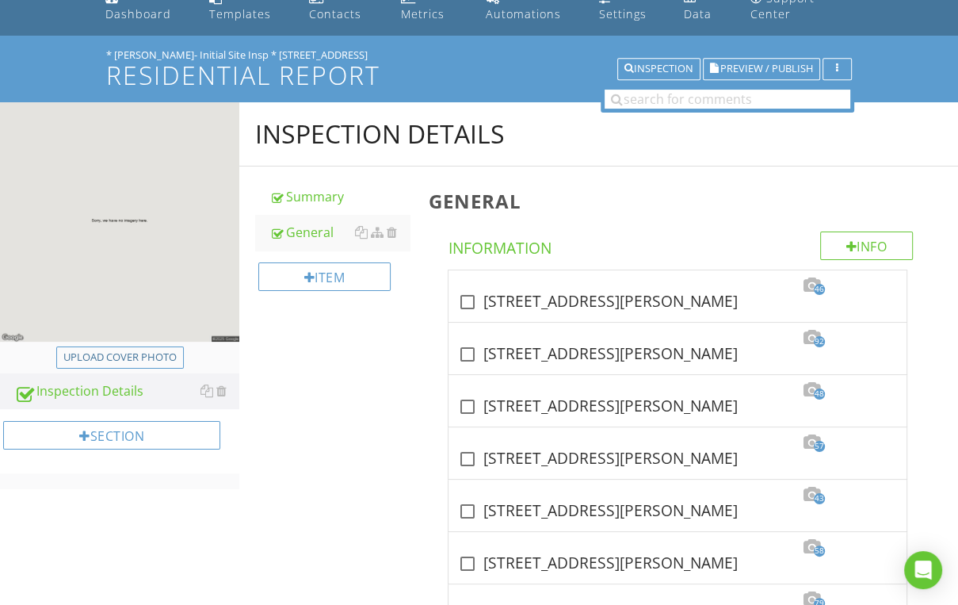
scroll to position [0, 0]
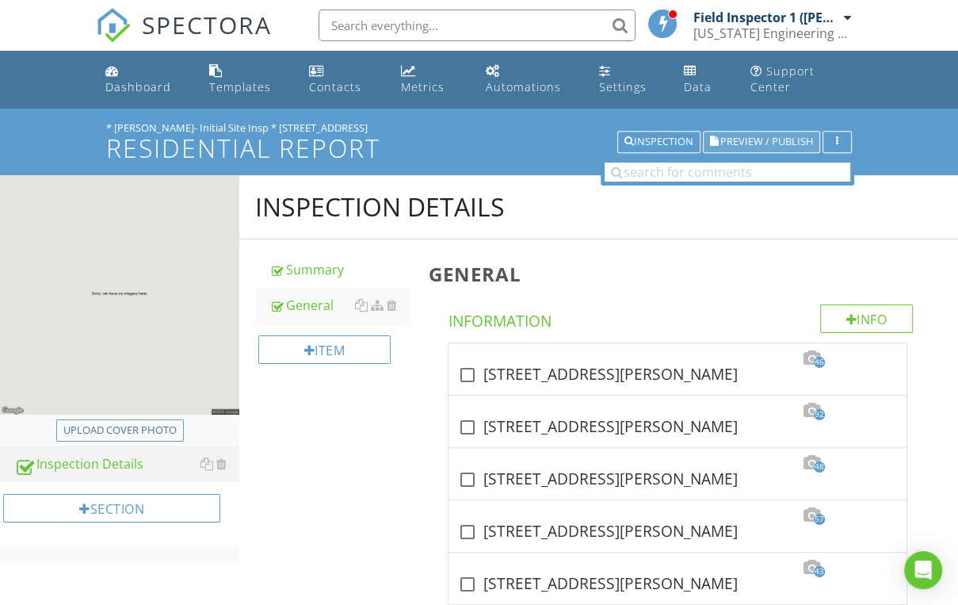
click at [754, 139] on span "Preview / Publish" at bounding box center [766, 142] width 93 height 10
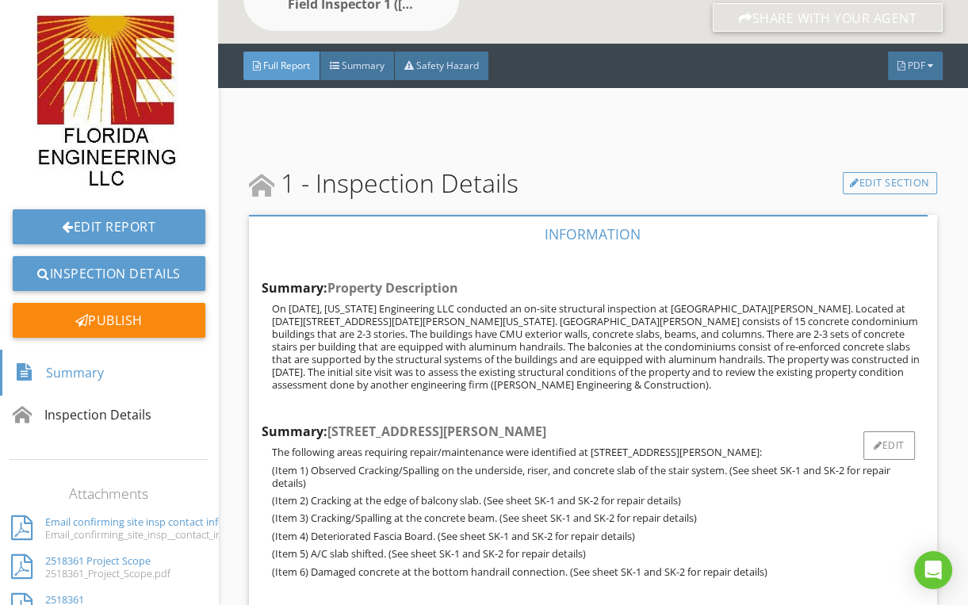
scroll to position [254, 0]
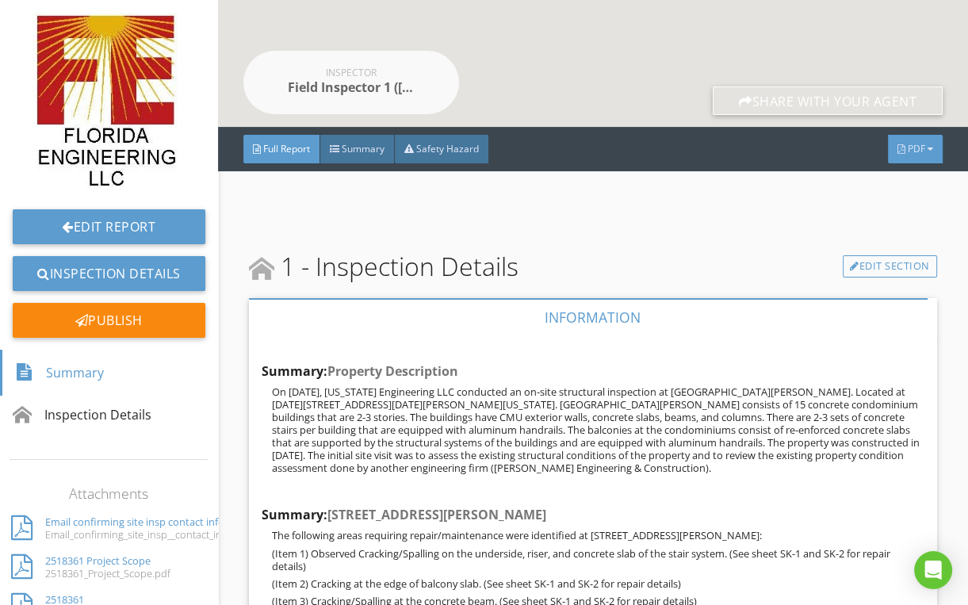
click at [906, 162] on div "PDF" at bounding box center [915, 149] width 55 height 29
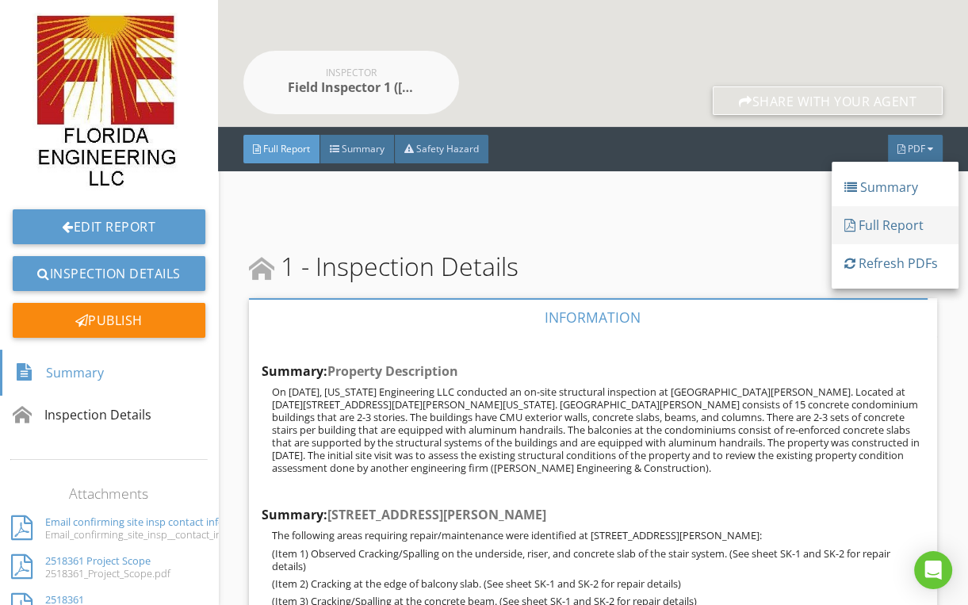
click at [885, 221] on div "Full Report" at bounding box center [894, 225] width 101 height 19
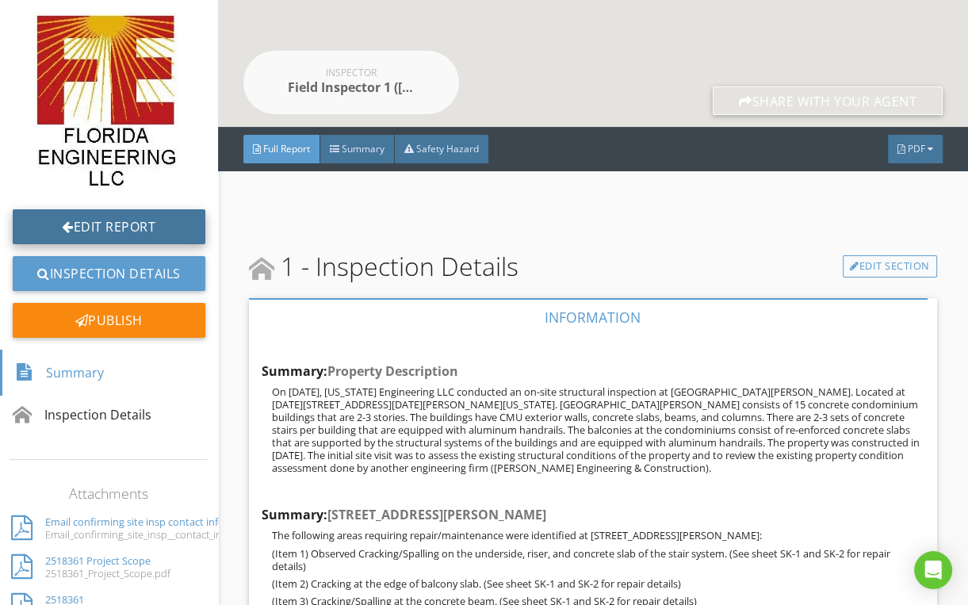
click at [124, 219] on link "Edit Report" at bounding box center [109, 226] width 193 height 35
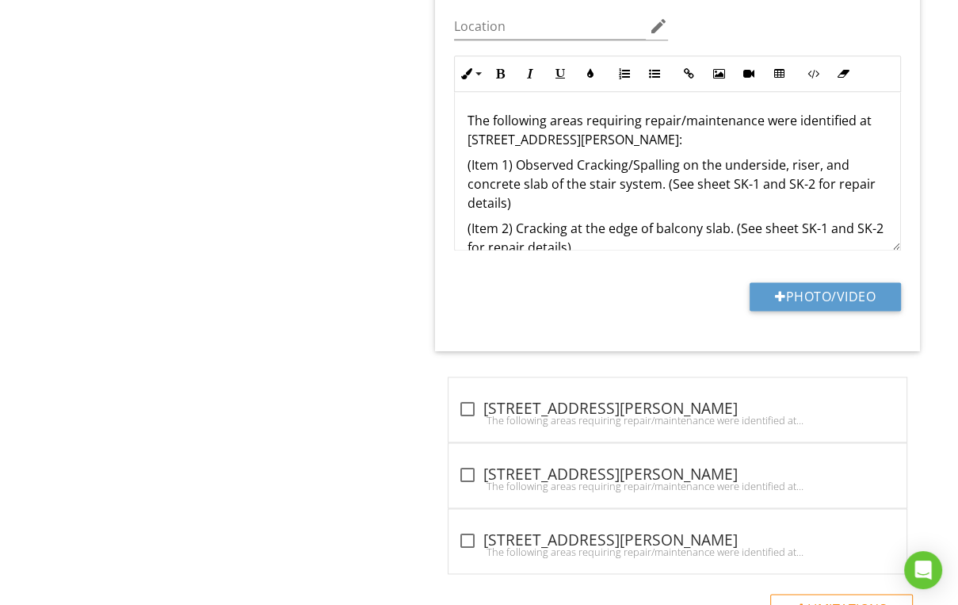
scroll to position [1522, 0]
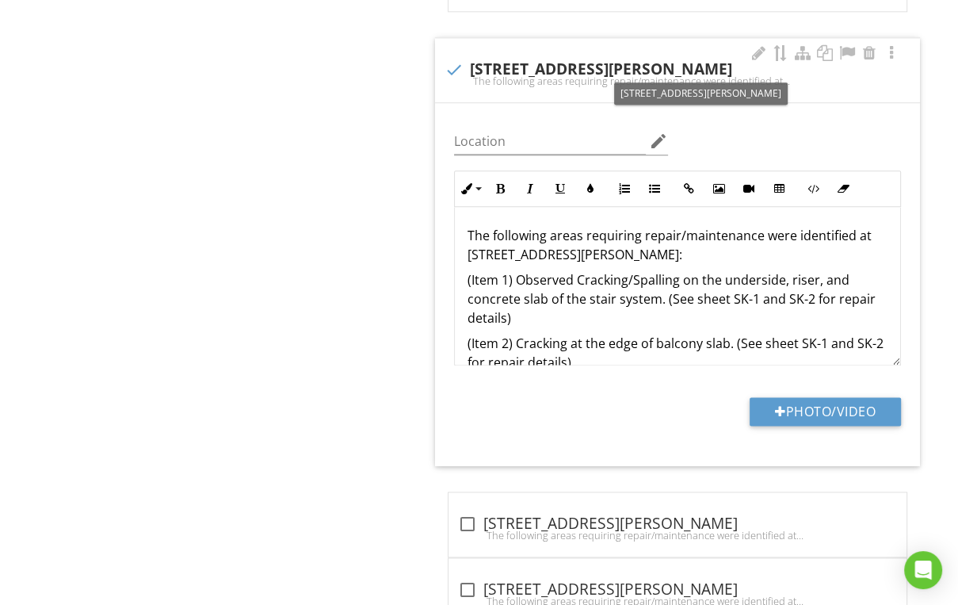
click at [530, 60] on div "check 1215 N Benoist Farms Rd." at bounding box center [678, 69] width 466 height 19
checkbox input "true"
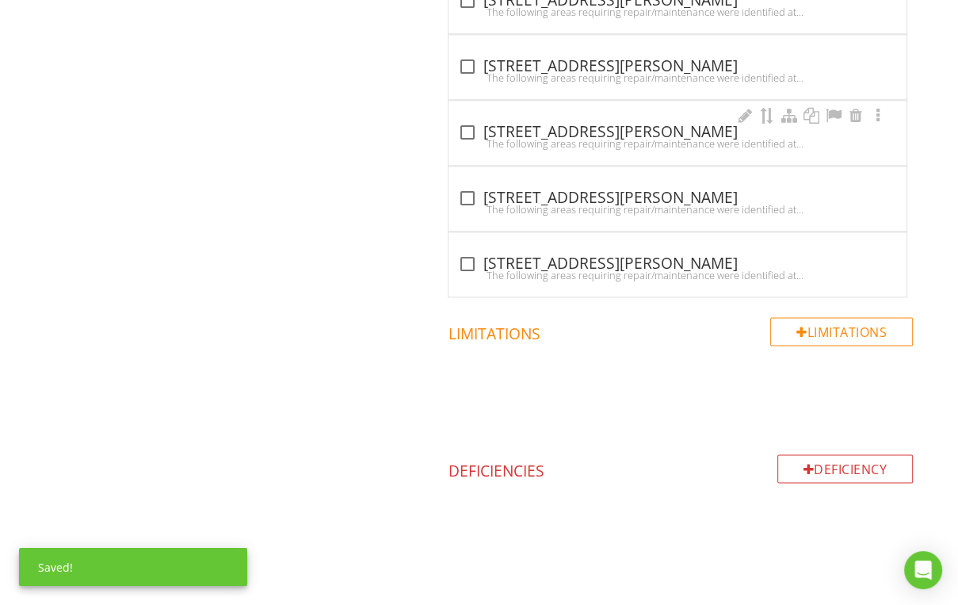
click at [533, 123] on div "check_box_outline_blank 1227 N Benoist Farms Rd." at bounding box center [677, 132] width 439 height 19
checkbox input "true"
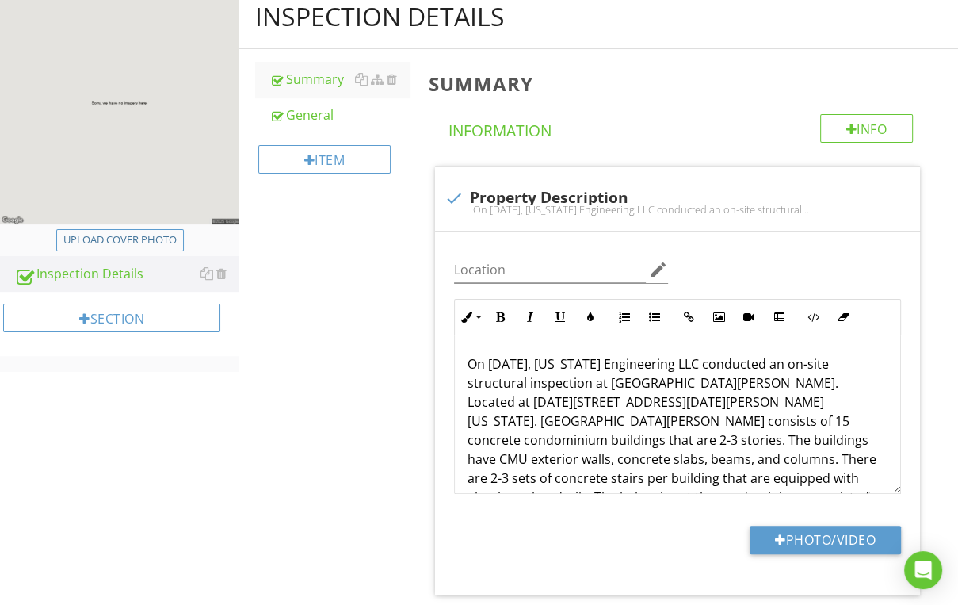
scroll to position [0, 0]
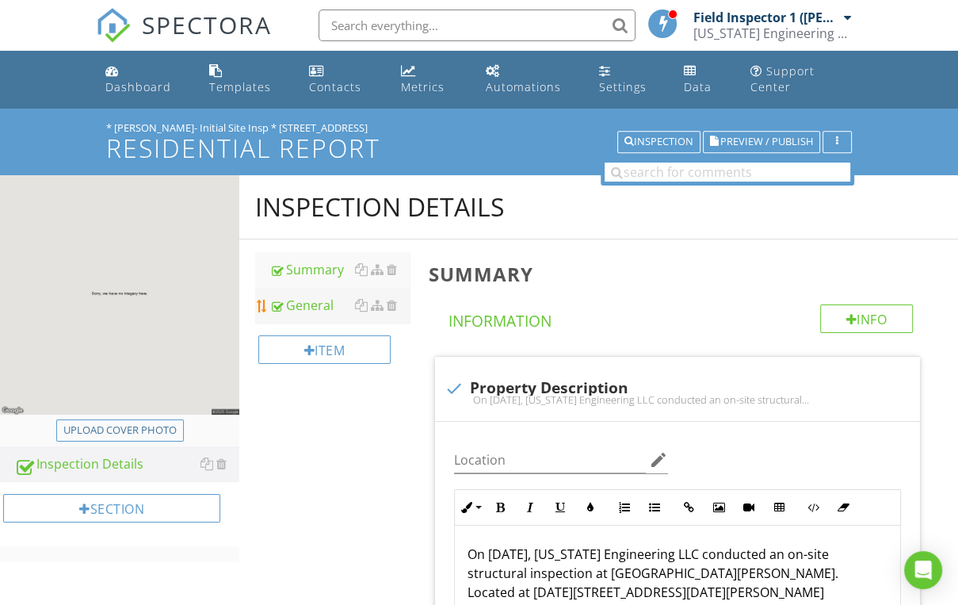
click at [306, 308] on div "General" at bounding box center [339, 305] width 140 height 19
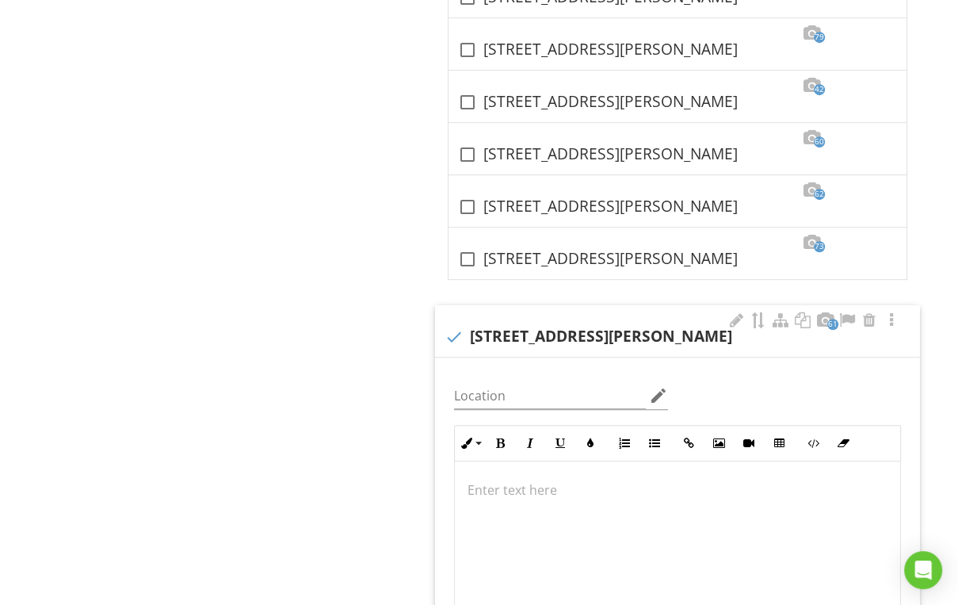
scroll to position [634, 0]
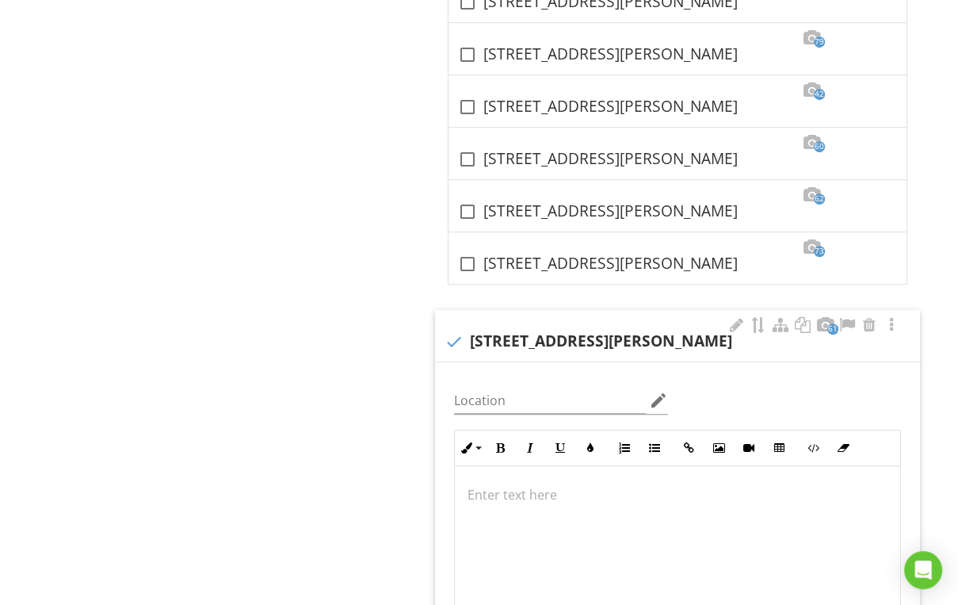
click at [566, 316] on div "61 check 1215 N Benoist Farms Rd, West Palm Beach, FL. 33411" at bounding box center [677, 336] width 485 height 52
checkbox input "true"
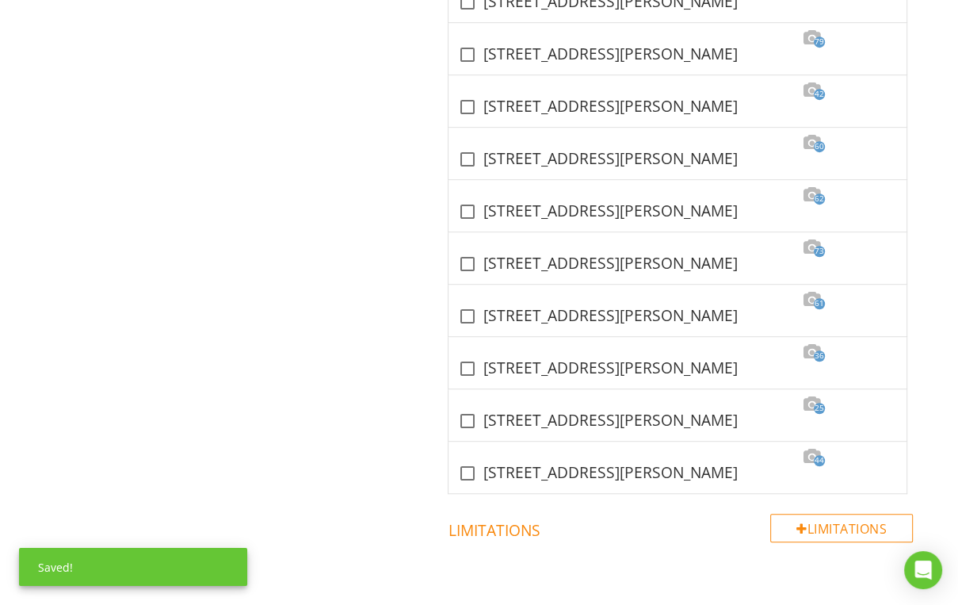
scroll to position [697, 0]
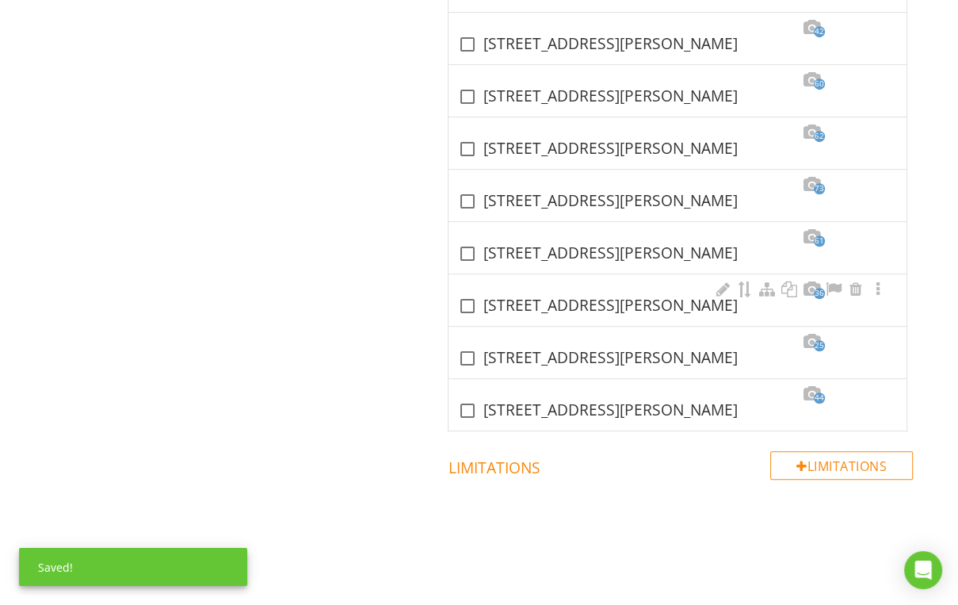
click at [549, 296] on div "check_box_outline_blank 1227 N Benoist Farms Rd, West Palm Beach, FL. 33411" at bounding box center [677, 305] width 439 height 19
checkbox input "true"
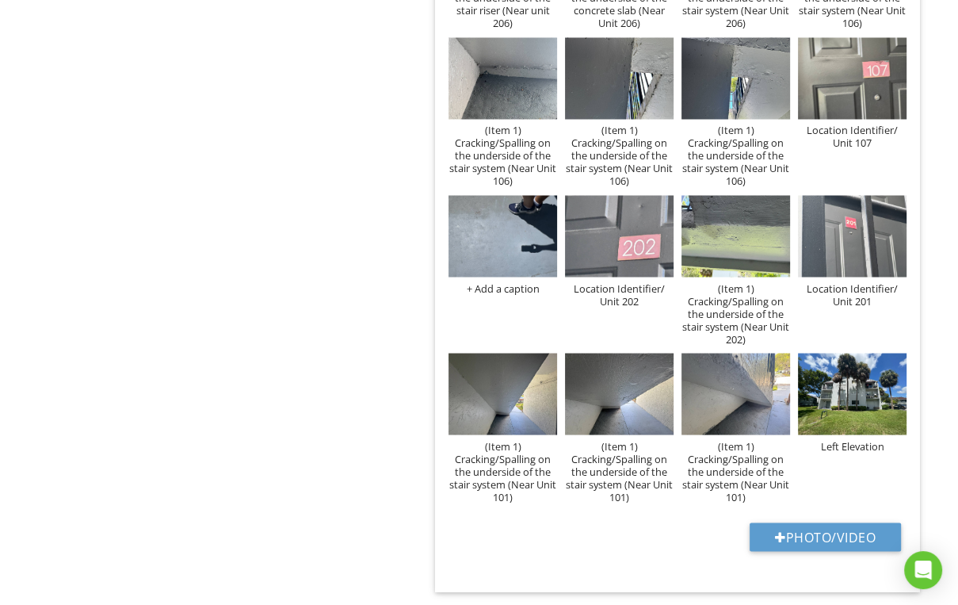
scroll to position [2218, 0]
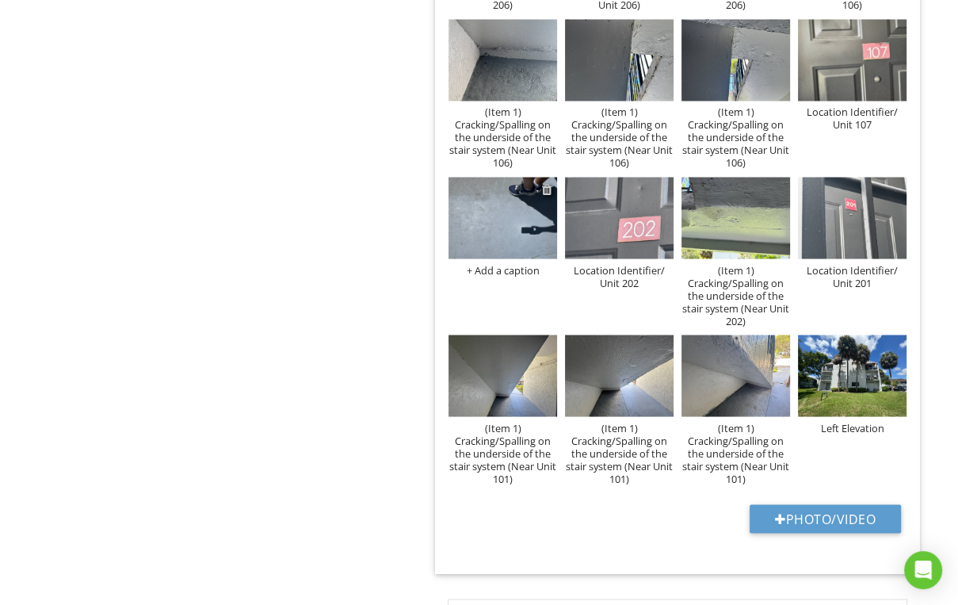
click at [547, 189] on div at bounding box center [547, 188] width 10 height 13
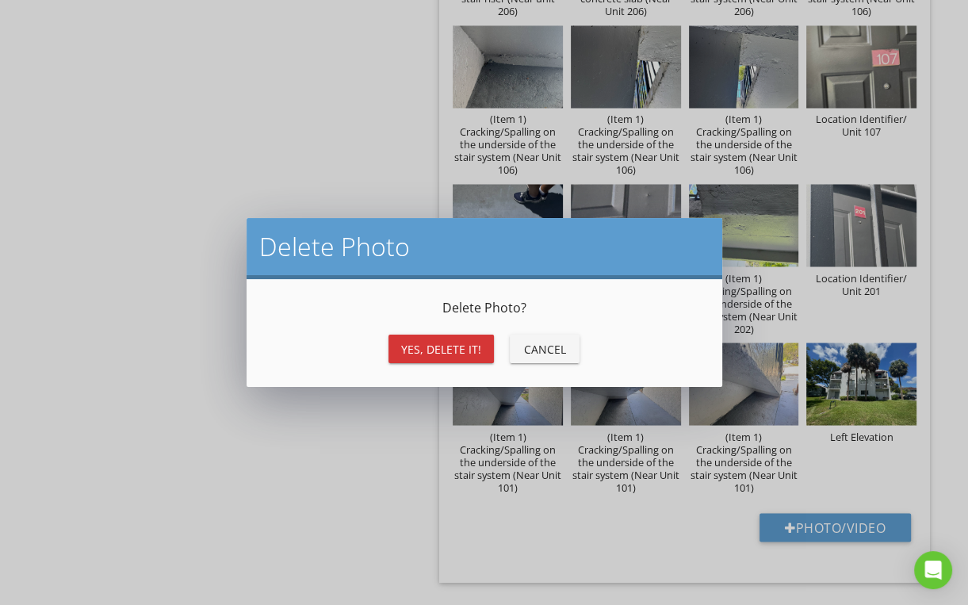
click at [413, 350] on div "Yes, Delete it!" at bounding box center [441, 349] width 80 height 17
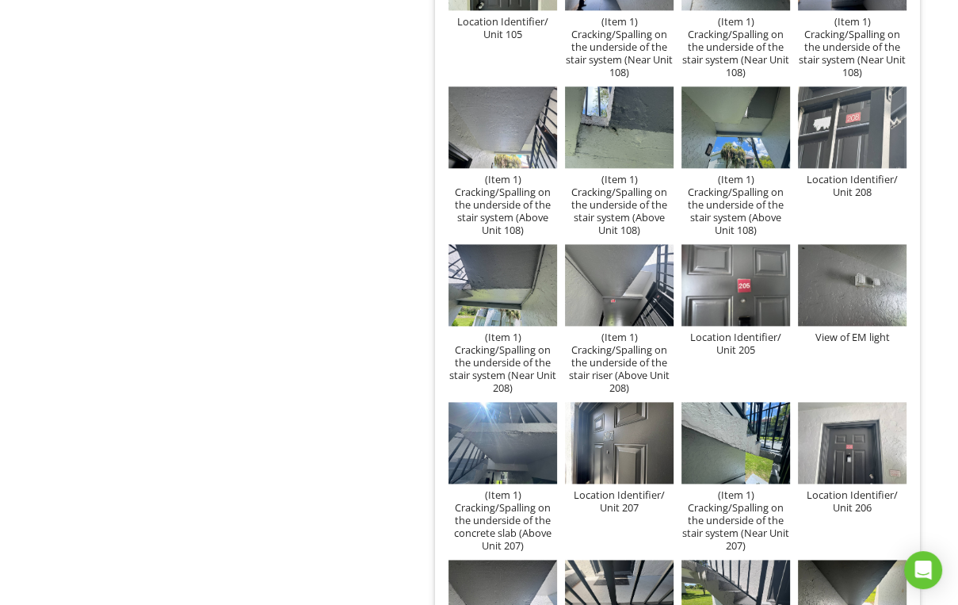
scroll to position [1457, 0]
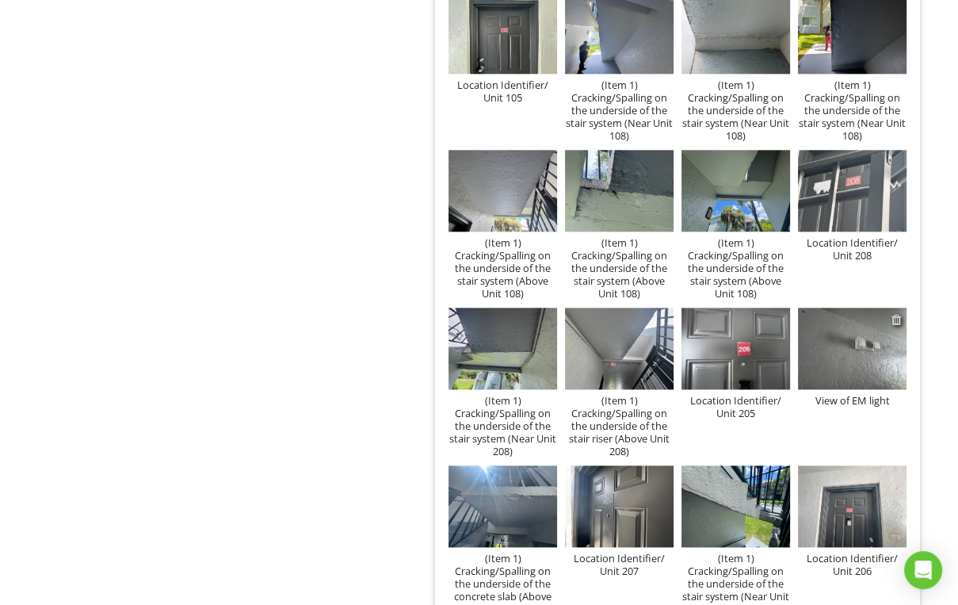
click at [894, 317] on div at bounding box center [897, 319] width 10 height 13
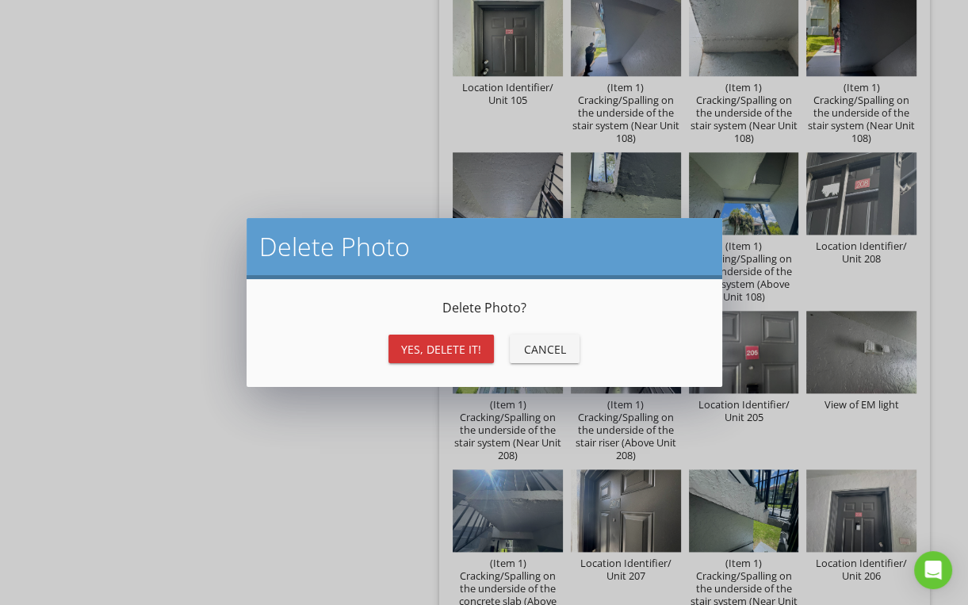
click at [434, 352] on div "Yes, Delete it!" at bounding box center [441, 349] width 80 height 17
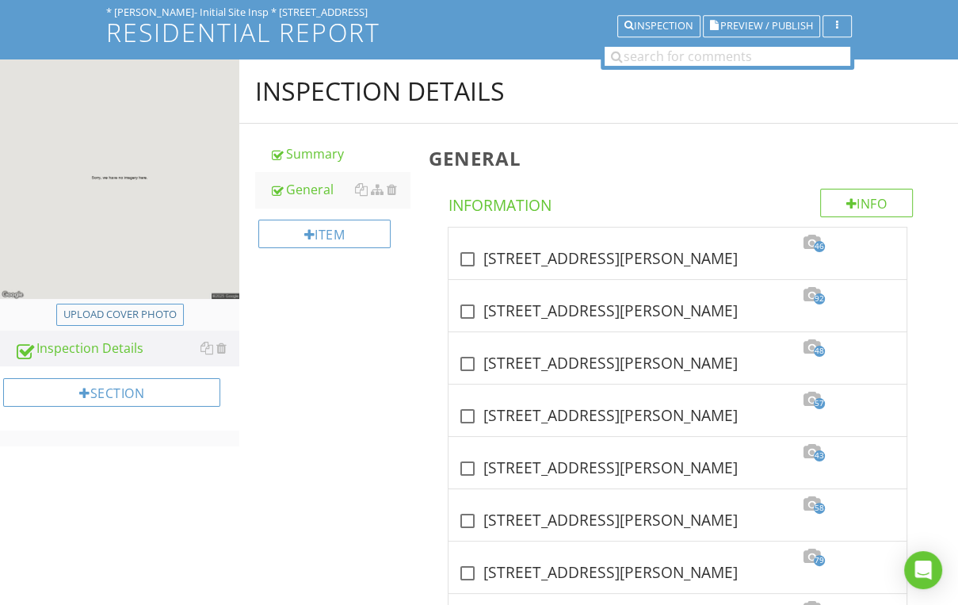
scroll to position [0, 0]
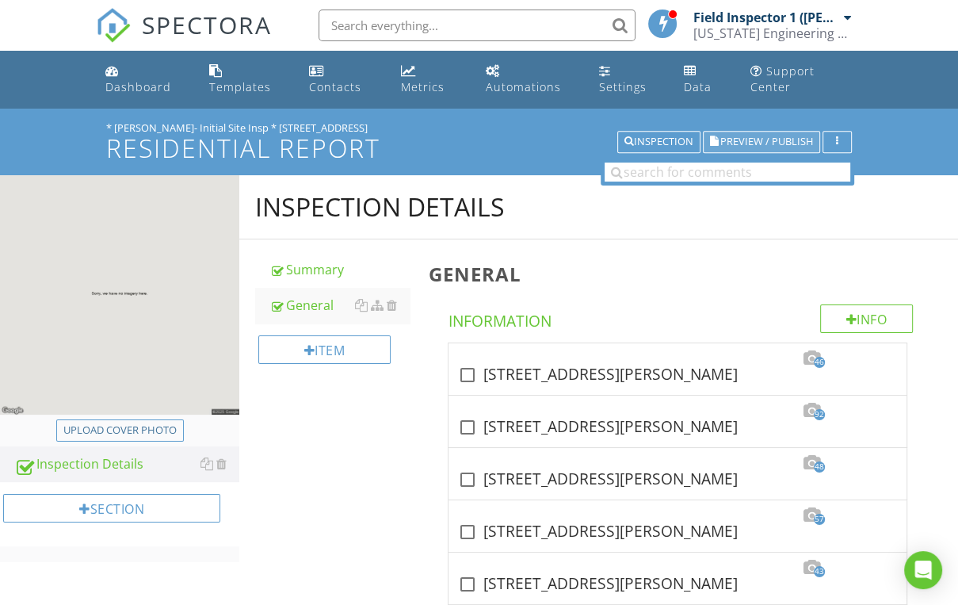
click at [774, 137] on span "Preview / Publish" at bounding box center [766, 142] width 93 height 10
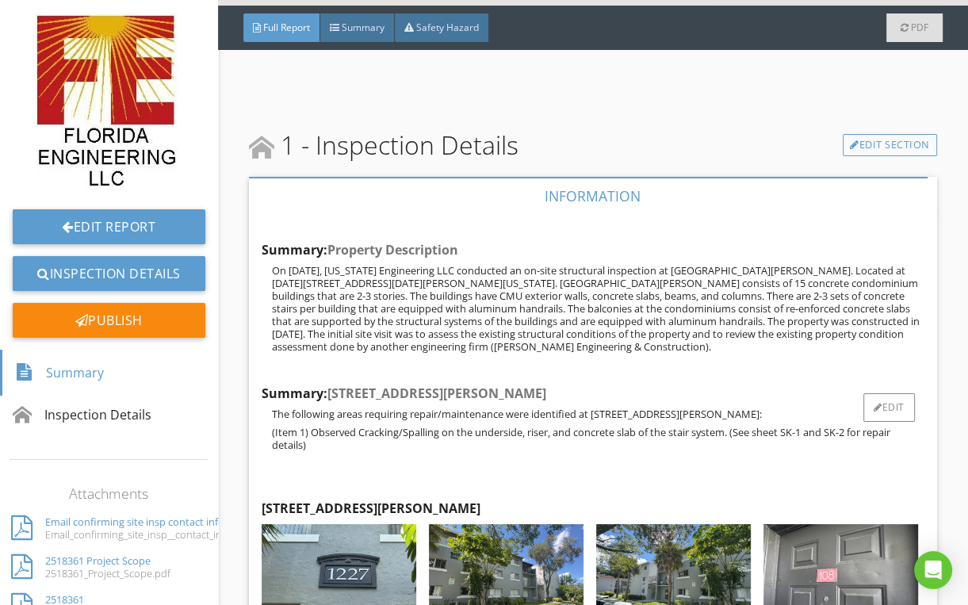
scroll to position [380, 0]
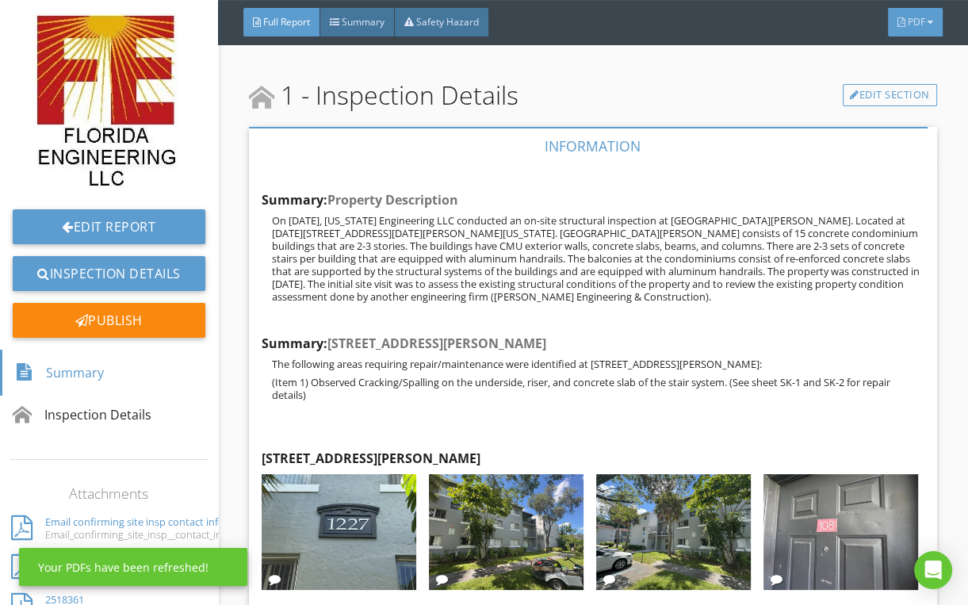
click at [921, 28] on span "PDF" at bounding box center [915, 21] width 17 height 13
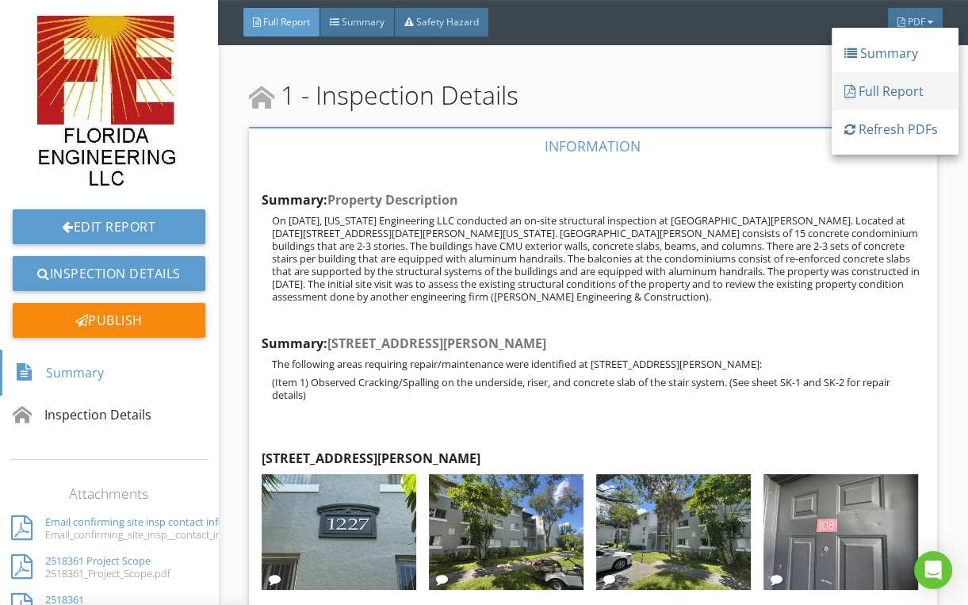
click at [875, 82] on div "Full Report" at bounding box center [894, 91] width 101 height 19
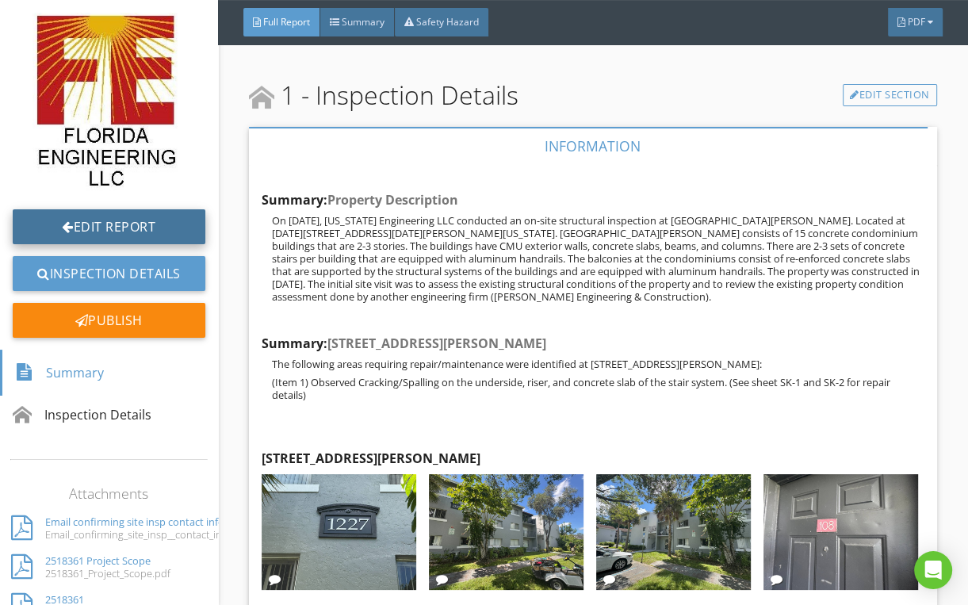
click at [93, 216] on link "Edit Report" at bounding box center [109, 226] width 193 height 35
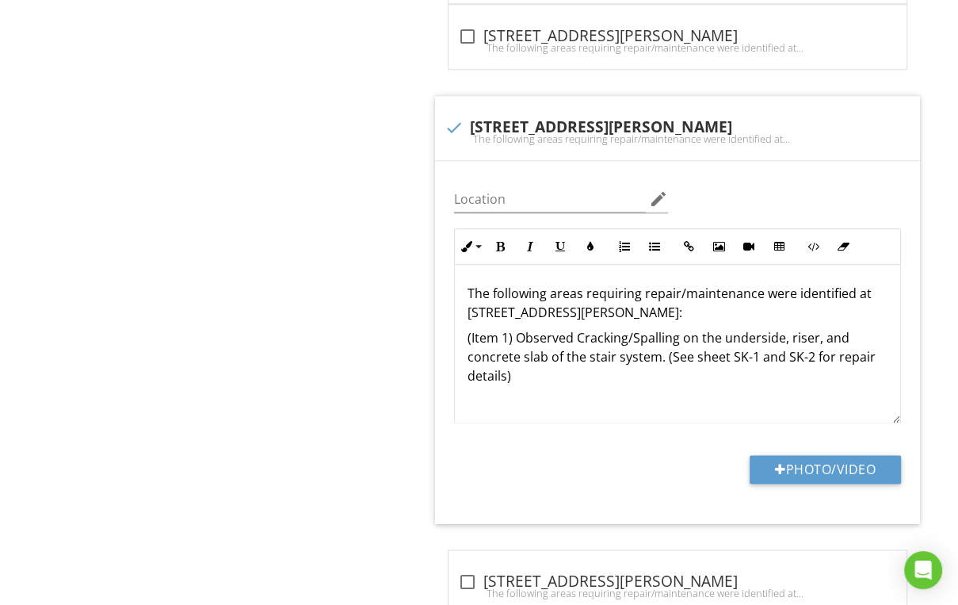
scroll to position [1522, 0]
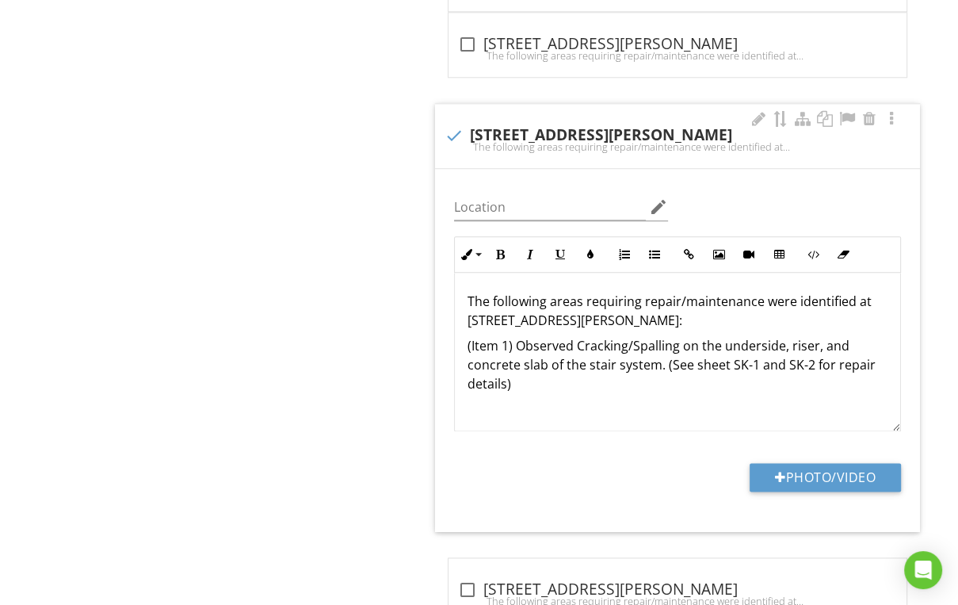
click at [571, 147] on div "The following areas requiring repair/maintenance were identified at [STREET_ADD…" at bounding box center [678, 146] width 466 height 13
checkbox input "true"
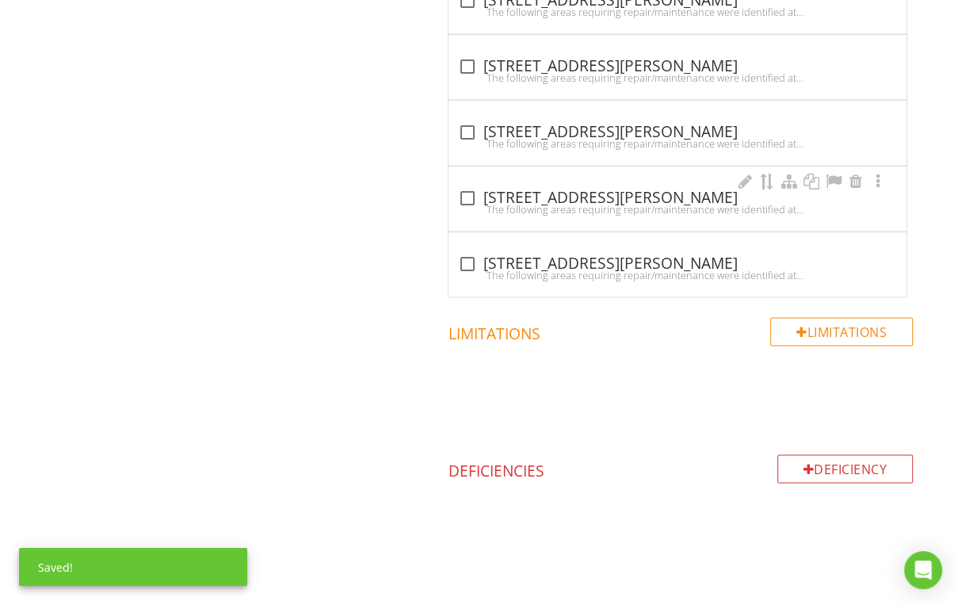
click at [538, 203] on div "The following areas requiring repair/maintenance were identified at [STREET_ADD…" at bounding box center [677, 209] width 439 height 13
checkbox input "true"
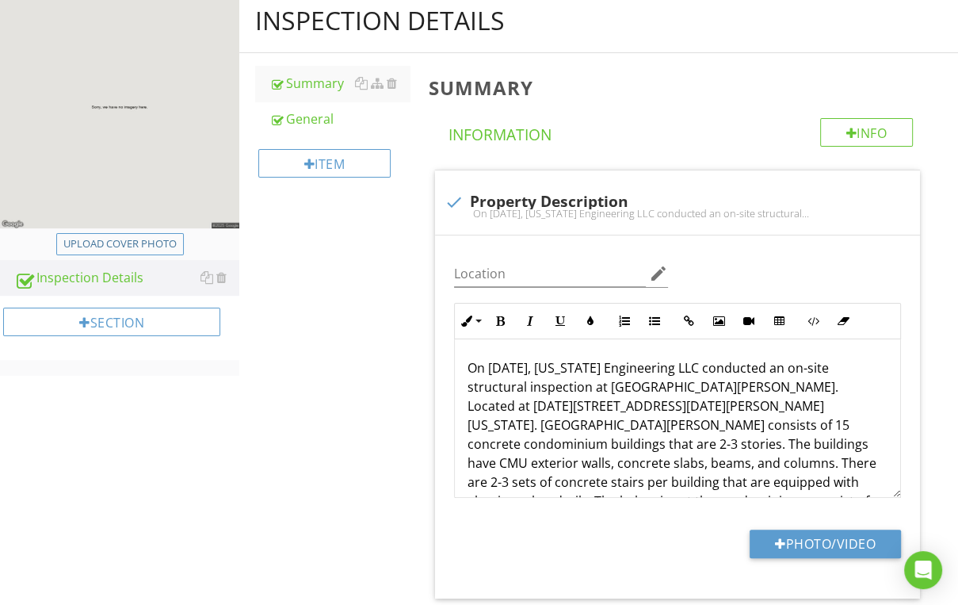
scroll to position [0, 0]
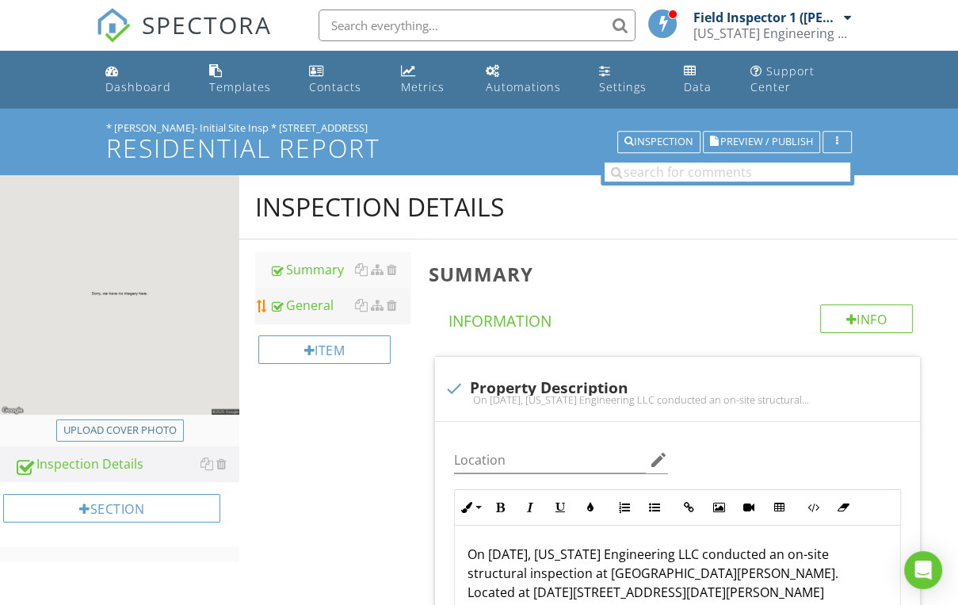
click at [297, 304] on div "General" at bounding box center [339, 305] width 140 height 19
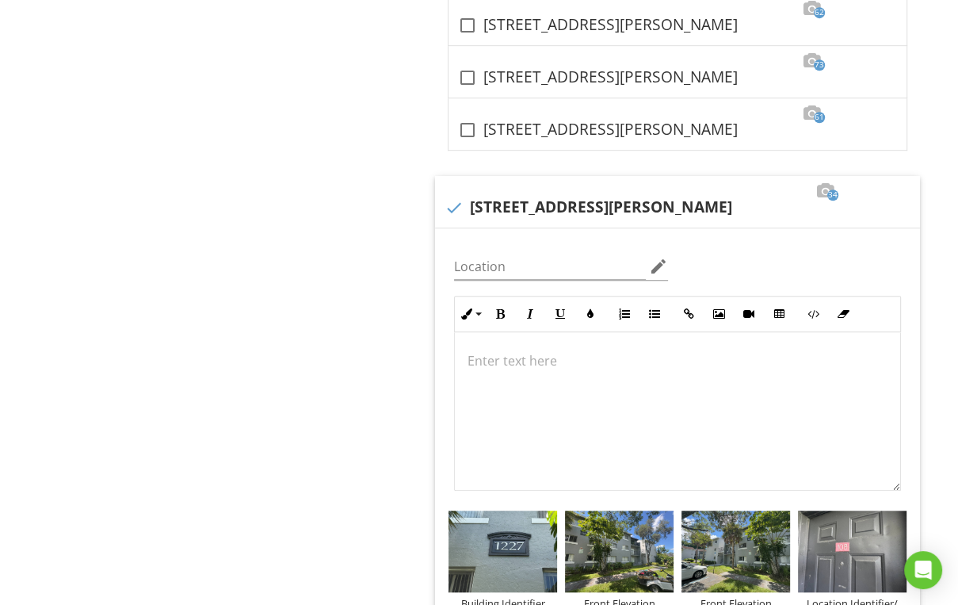
scroll to position [1014, 0]
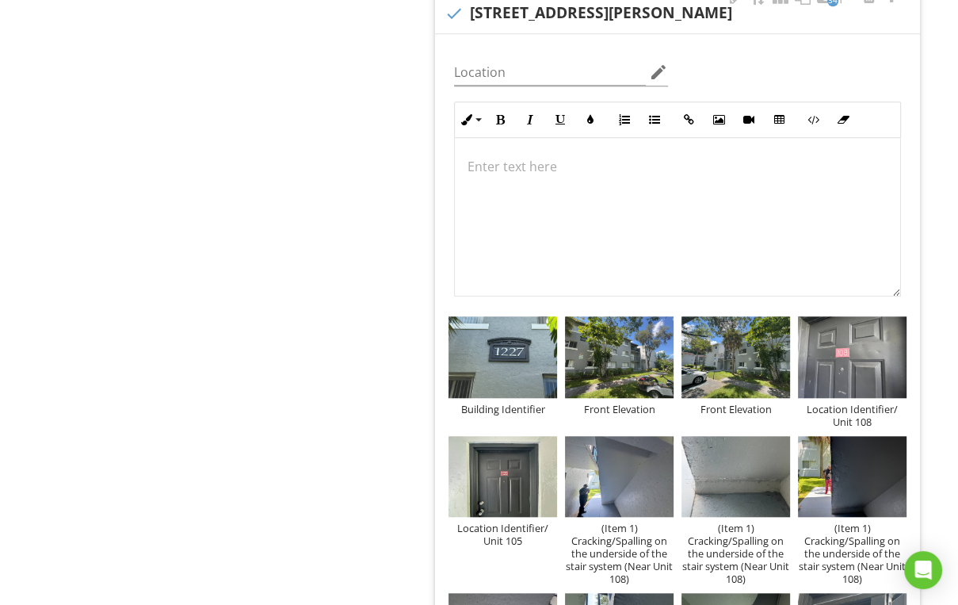
click at [569, 17] on div "check 1227 N Benoist Farms Rd, West Palm Beach, FL. 33411" at bounding box center [678, 13] width 466 height 19
checkbox input "true"
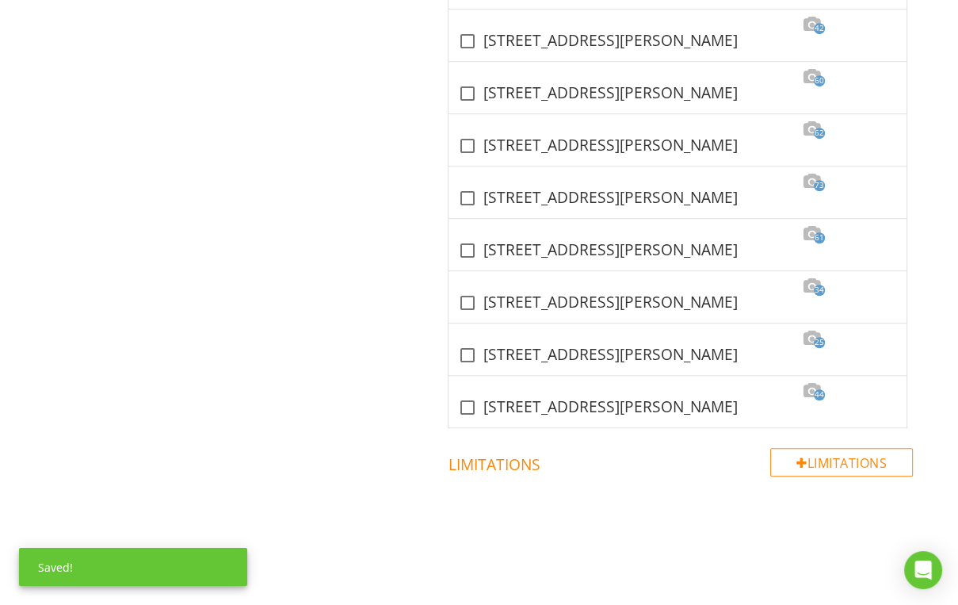
scroll to position [697, 0]
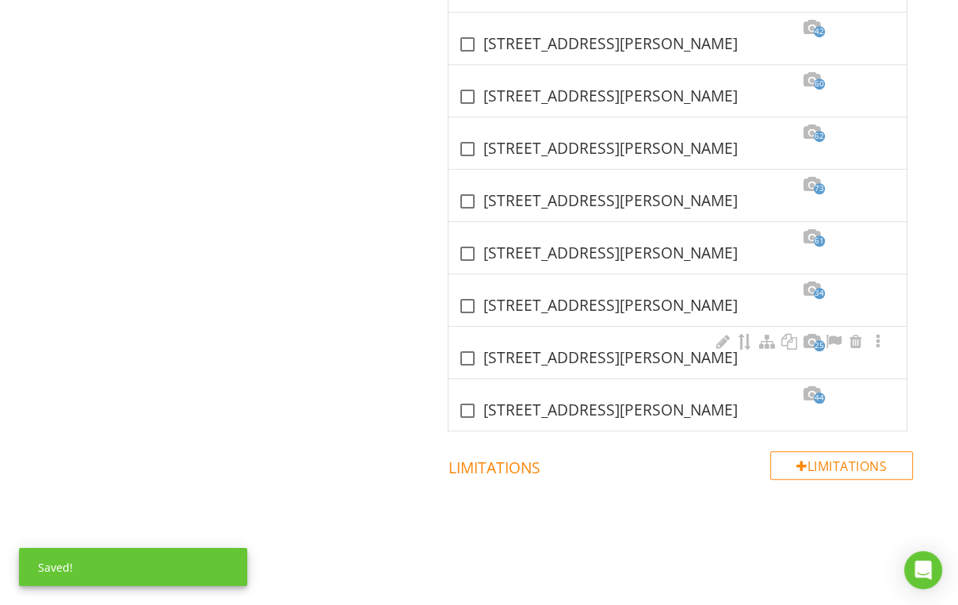
click at [540, 354] on div "check_box_outline_blank 1239 N Benoist Farms Rd, West Palm Beach, FL. 33411" at bounding box center [677, 358] width 439 height 19
checkbox input "true"
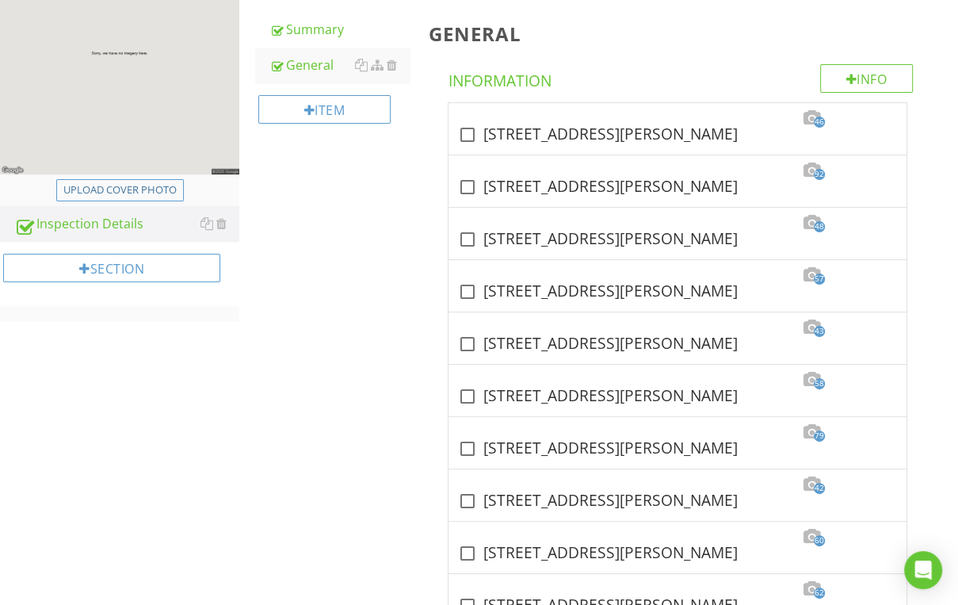
scroll to position [0, 0]
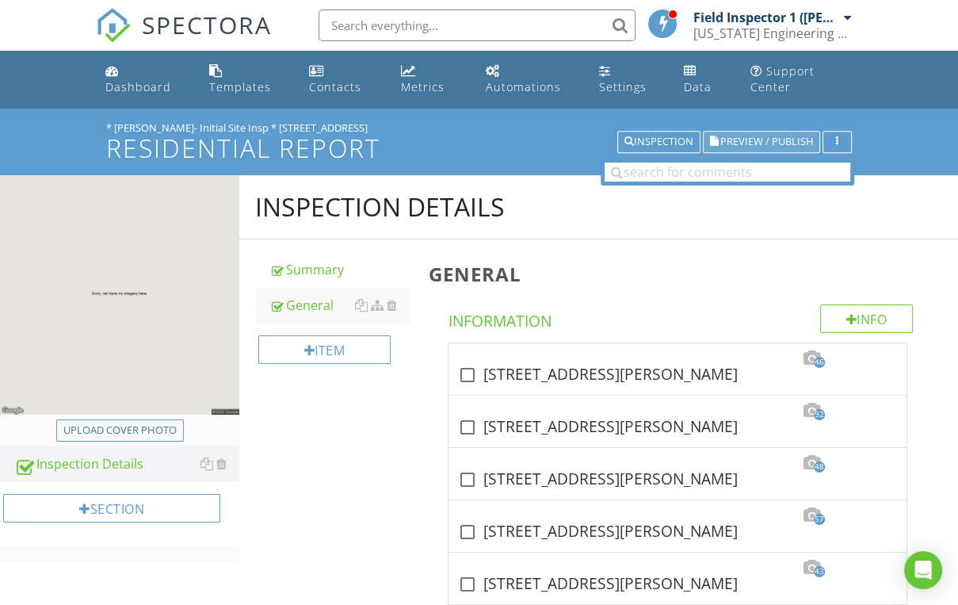
click at [757, 137] on span "Preview / Publish" at bounding box center [766, 142] width 93 height 10
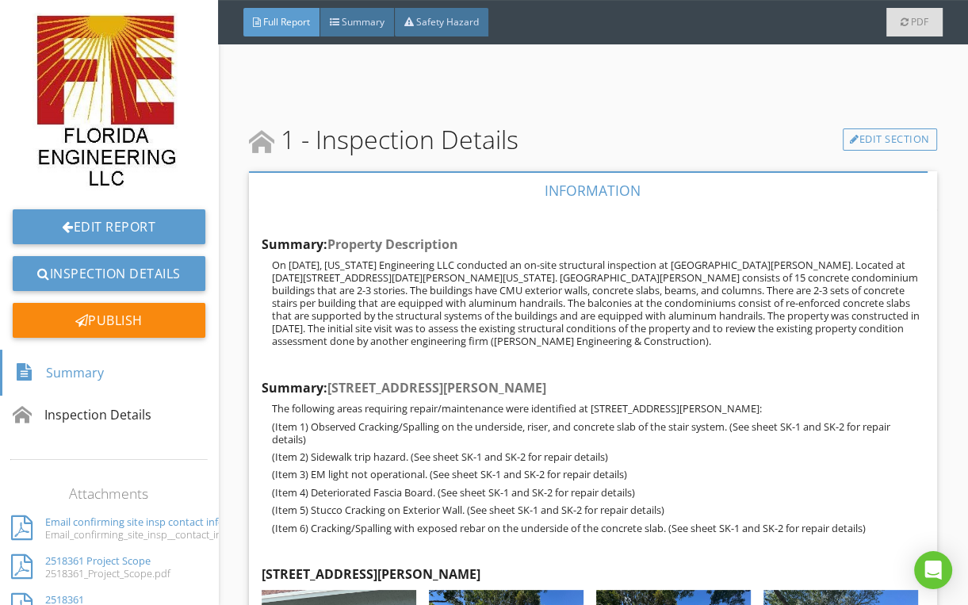
scroll to position [317, 0]
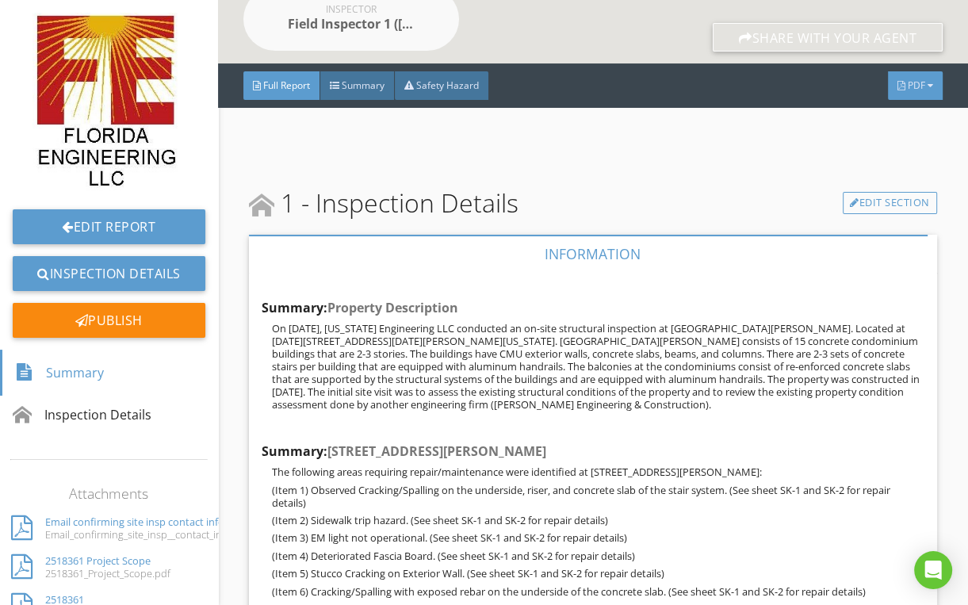
click at [897, 82] on div at bounding box center [901, 86] width 8 height 10
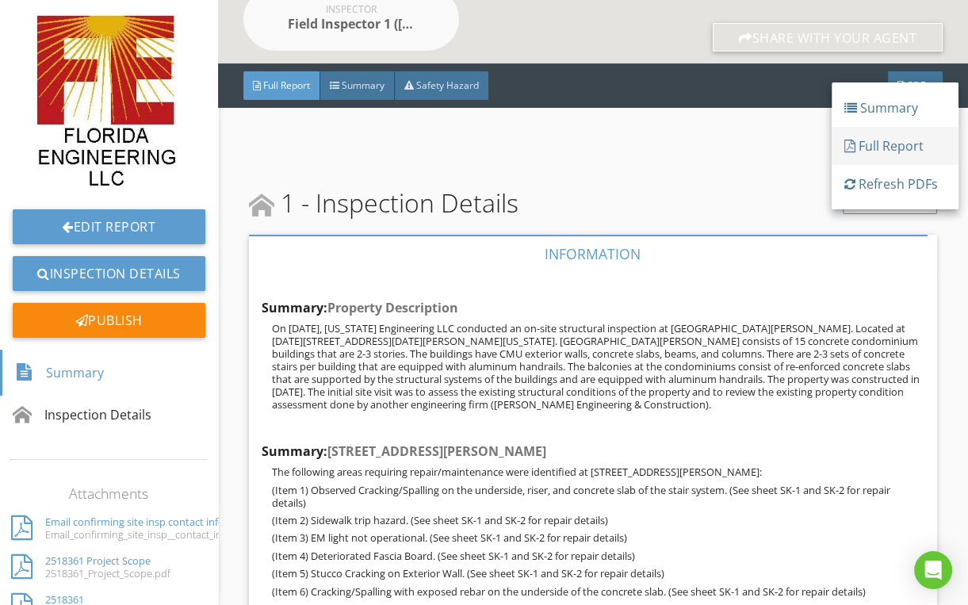
click at [863, 139] on div "Full Report" at bounding box center [894, 145] width 101 height 19
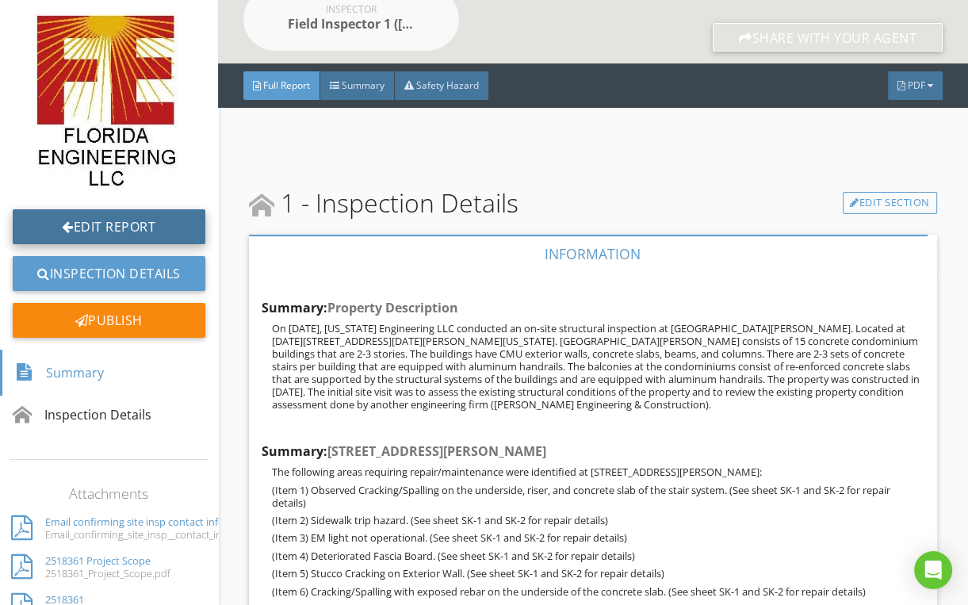
click at [87, 226] on link "Edit Report" at bounding box center [109, 226] width 193 height 35
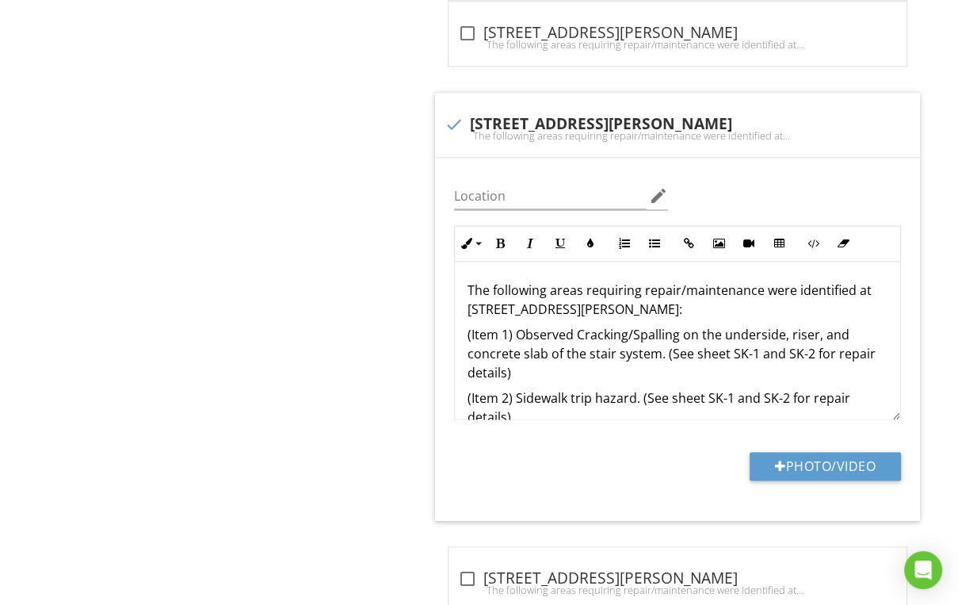
scroll to position [1585, 0]
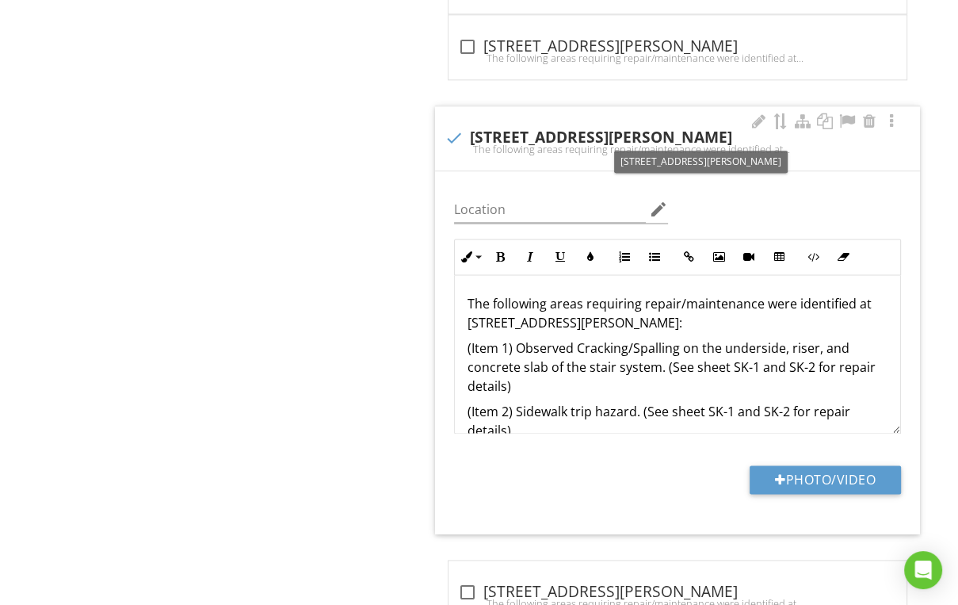
click at [529, 128] on div "check [STREET_ADDRESS][PERSON_NAME]" at bounding box center [678, 137] width 466 height 19
checkbox input "true"
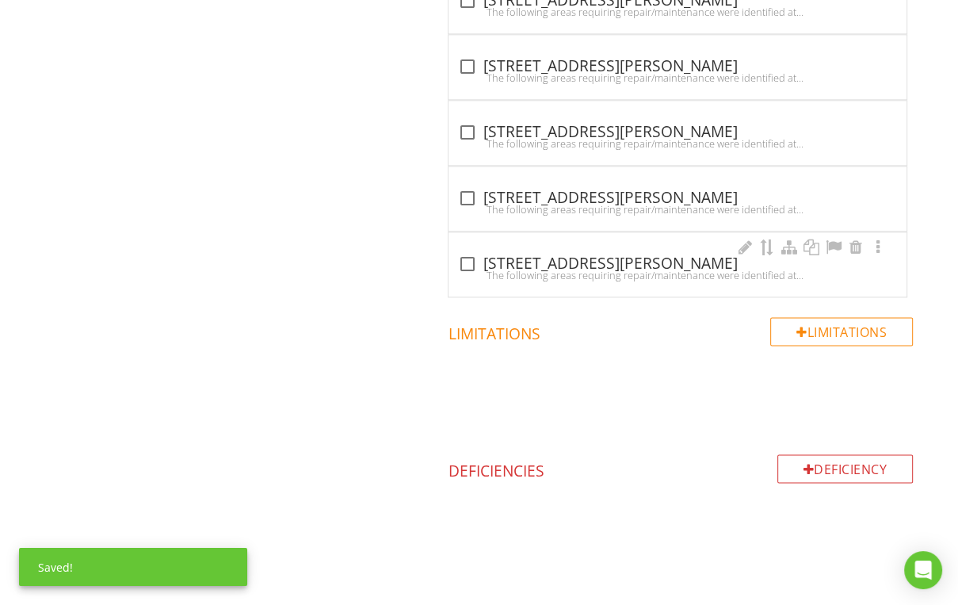
click at [524, 269] on div "The following areas requiring repair/maintenance were identified at 1251 N Beno…" at bounding box center [677, 275] width 439 height 13
checkbox input "true"
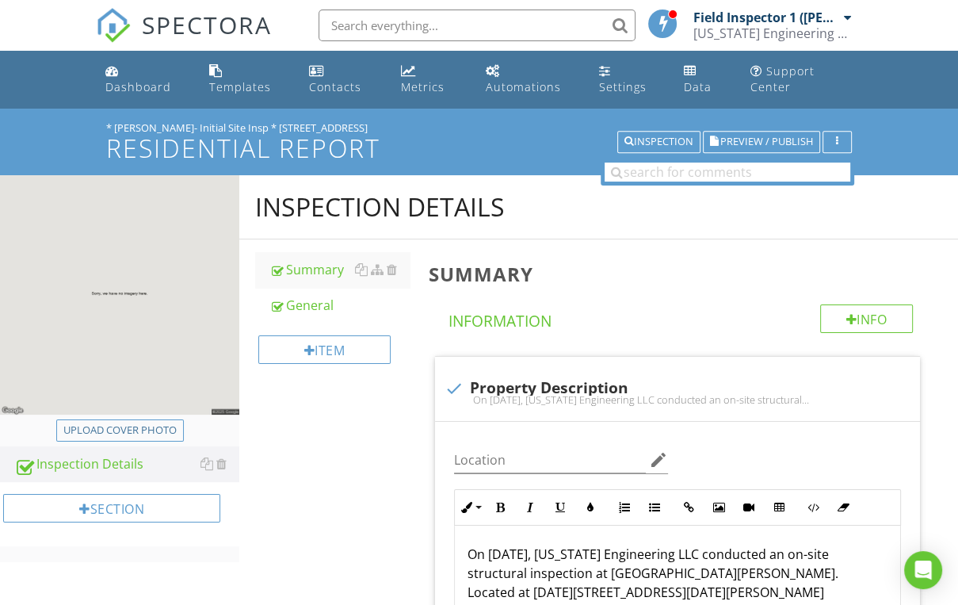
scroll to position [0, 0]
click at [319, 304] on div "General" at bounding box center [339, 305] width 140 height 19
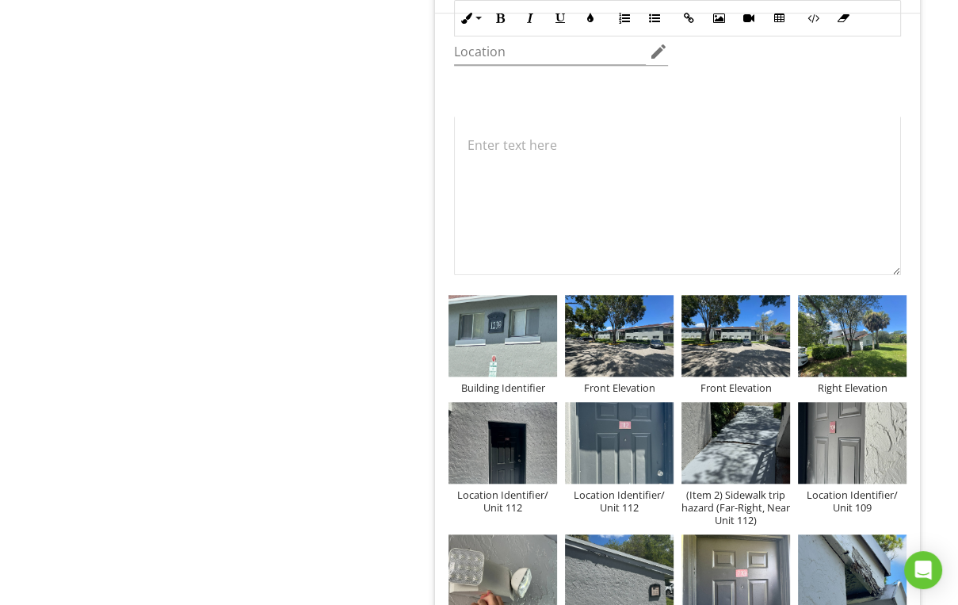
scroll to position [951, 0]
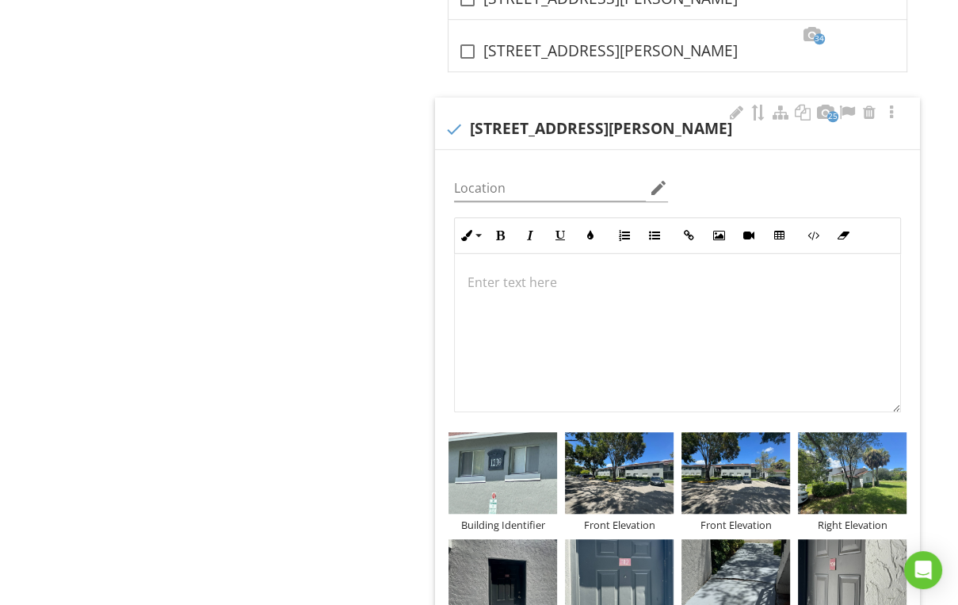
click at [551, 127] on div "check 1239 N Benoist Farms Rd, West Palm Beach, FL. 33411" at bounding box center [678, 129] width 466 height 19
checkbox input "true"
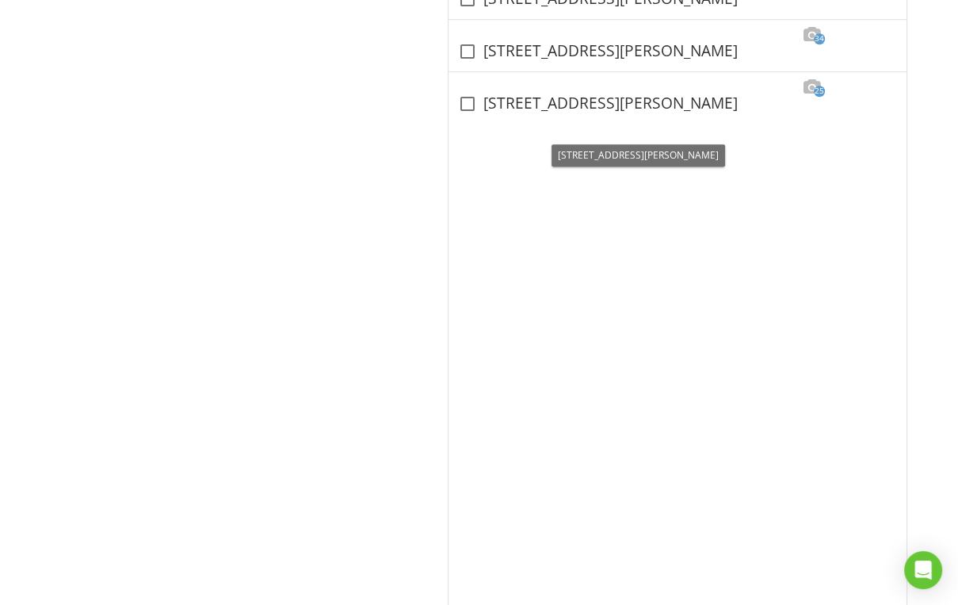
scroll to position [697, 0]
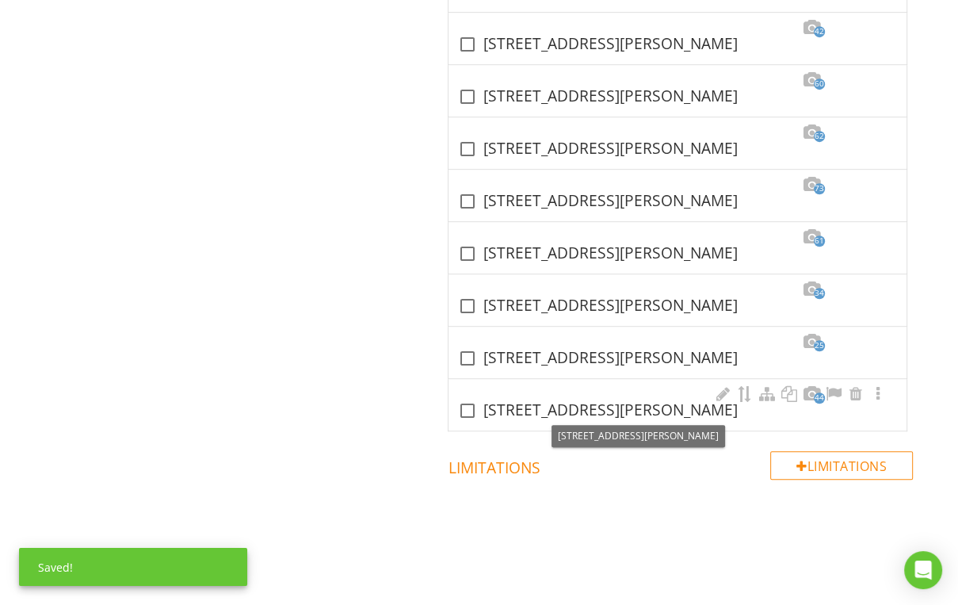
click at [579, 410] on div "check_box_outline_blank 1251 N Benoist Farms Rd, West Palm Beach, FL. 33411" at bounding box center [677, 410] width 439 height 19
checkbox input "true"
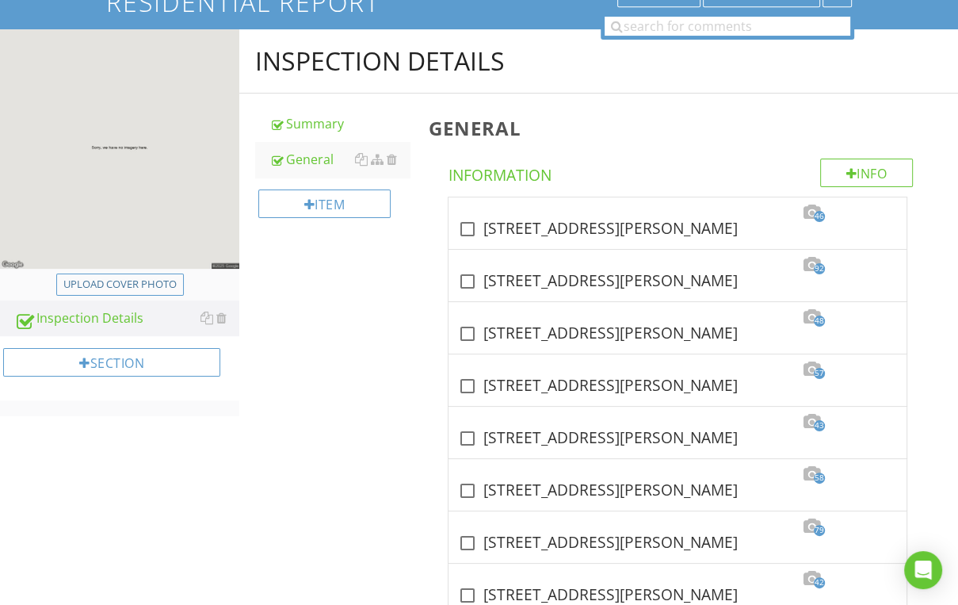
scroll to position [0, 0]
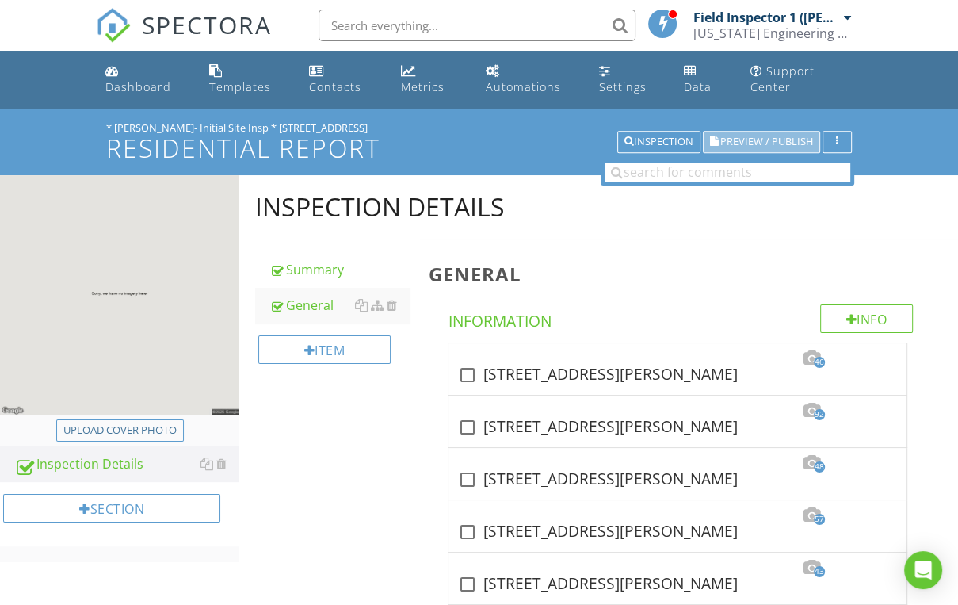
click at [773, 144] on span "Preview / Publish" at bounding box center [766, 142] width 93 height 10
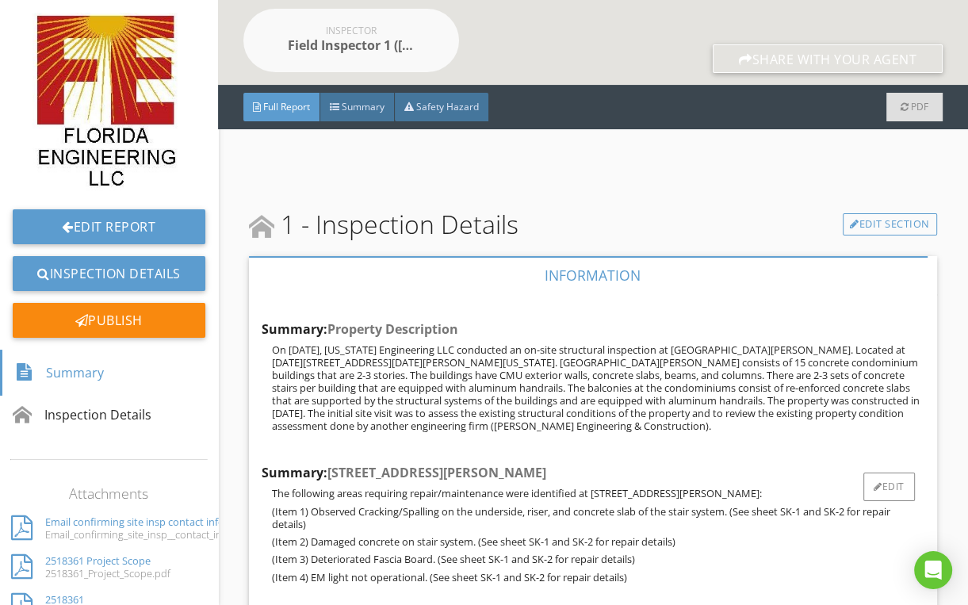
scroll to position [317, 0]
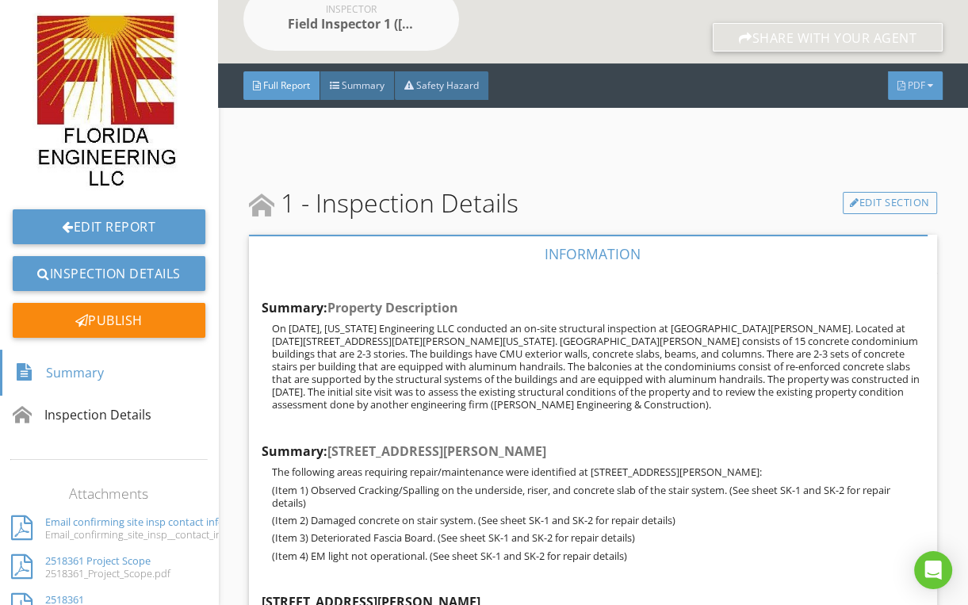
click at [907, 89] on span "PDF" at bounding box center [915, 84] width 17 height 13
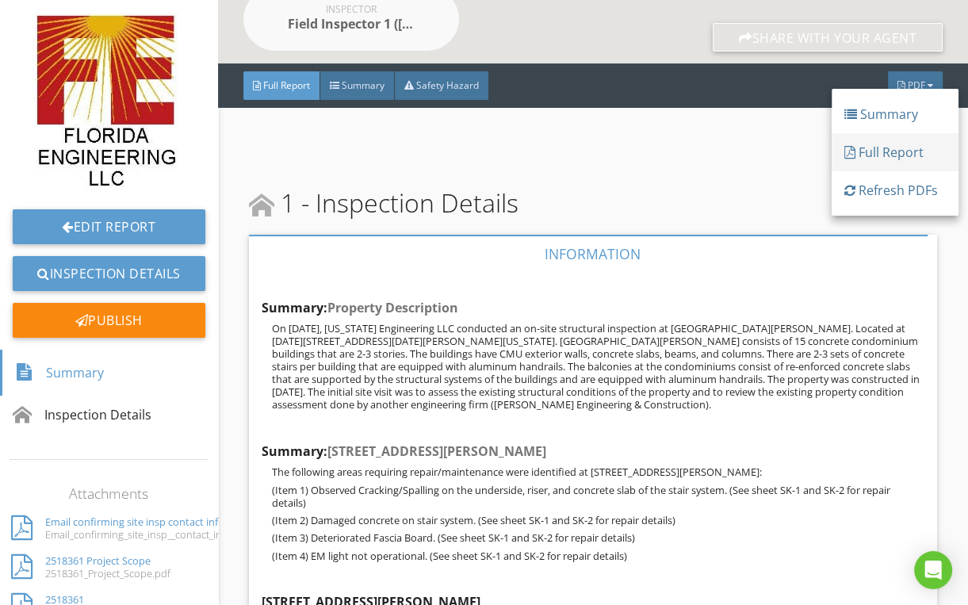
click at [860, 144] on div "Full Report" at bounding box center [894, 152] width 101 height 19
